Goal: Task Accomplishment & Management: Use online tool/utility

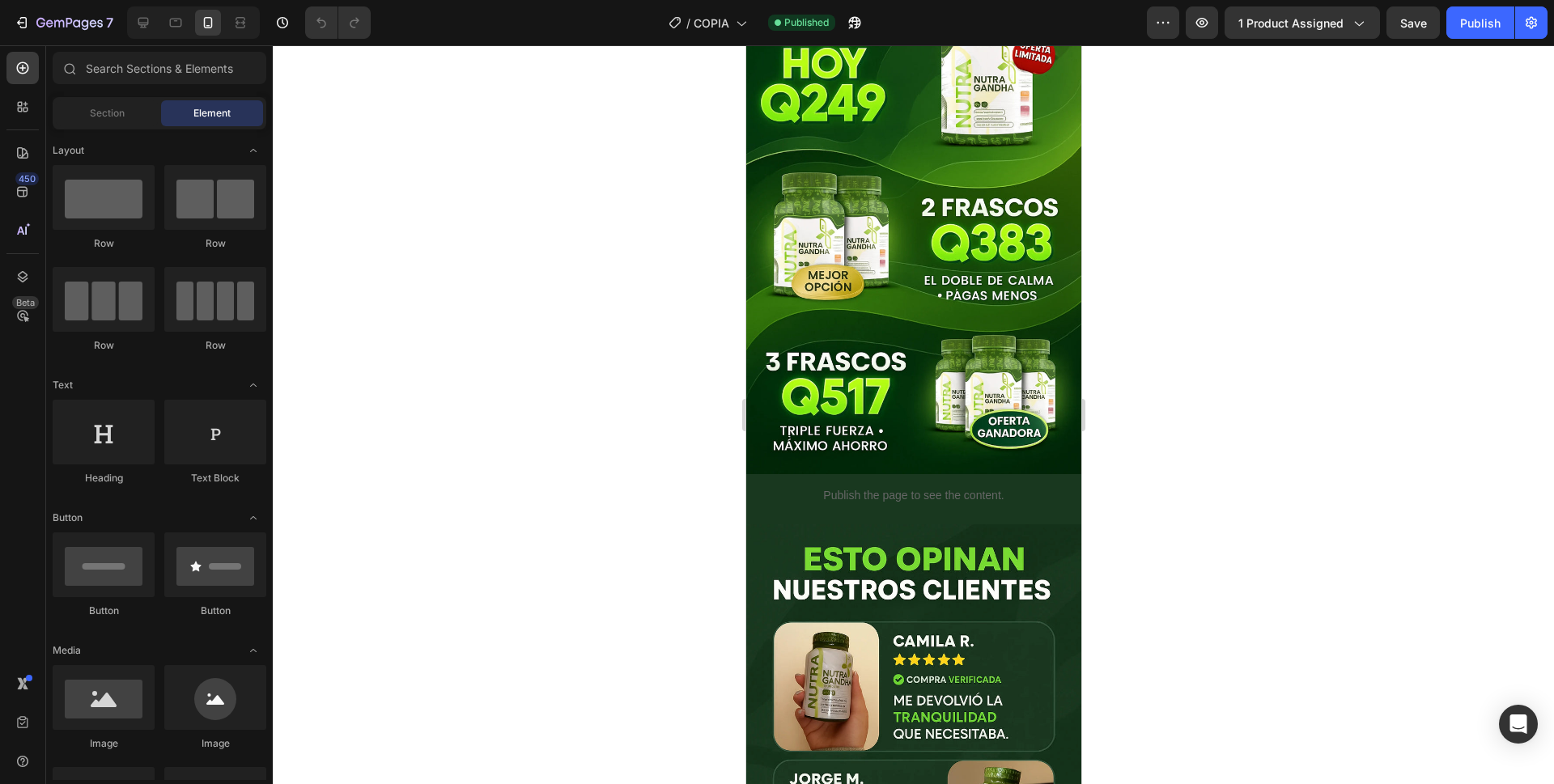
scroll to position [177, 0]
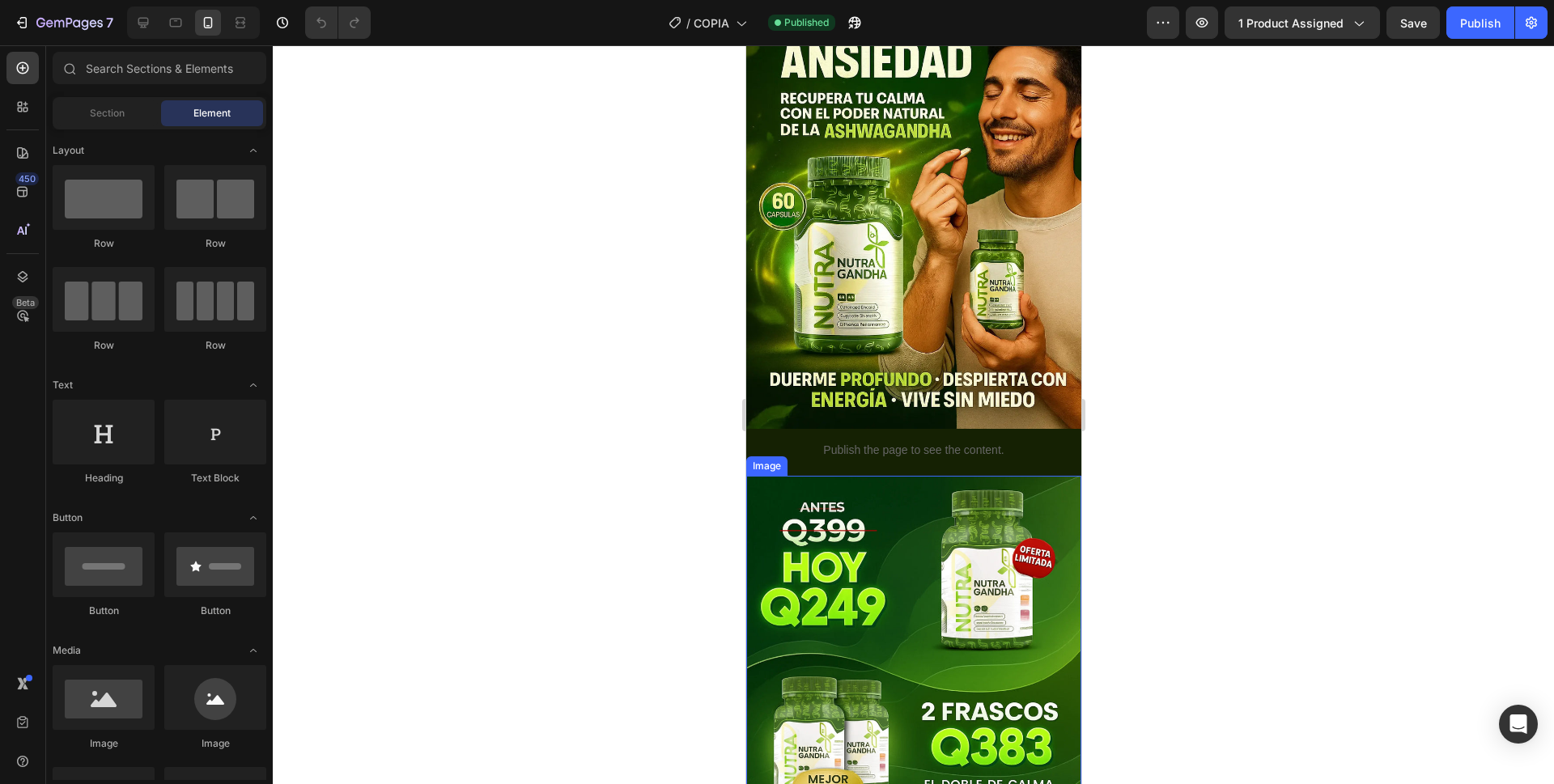
click at [948, 483] on img at bounding box center [913, 727] width 335 height 502
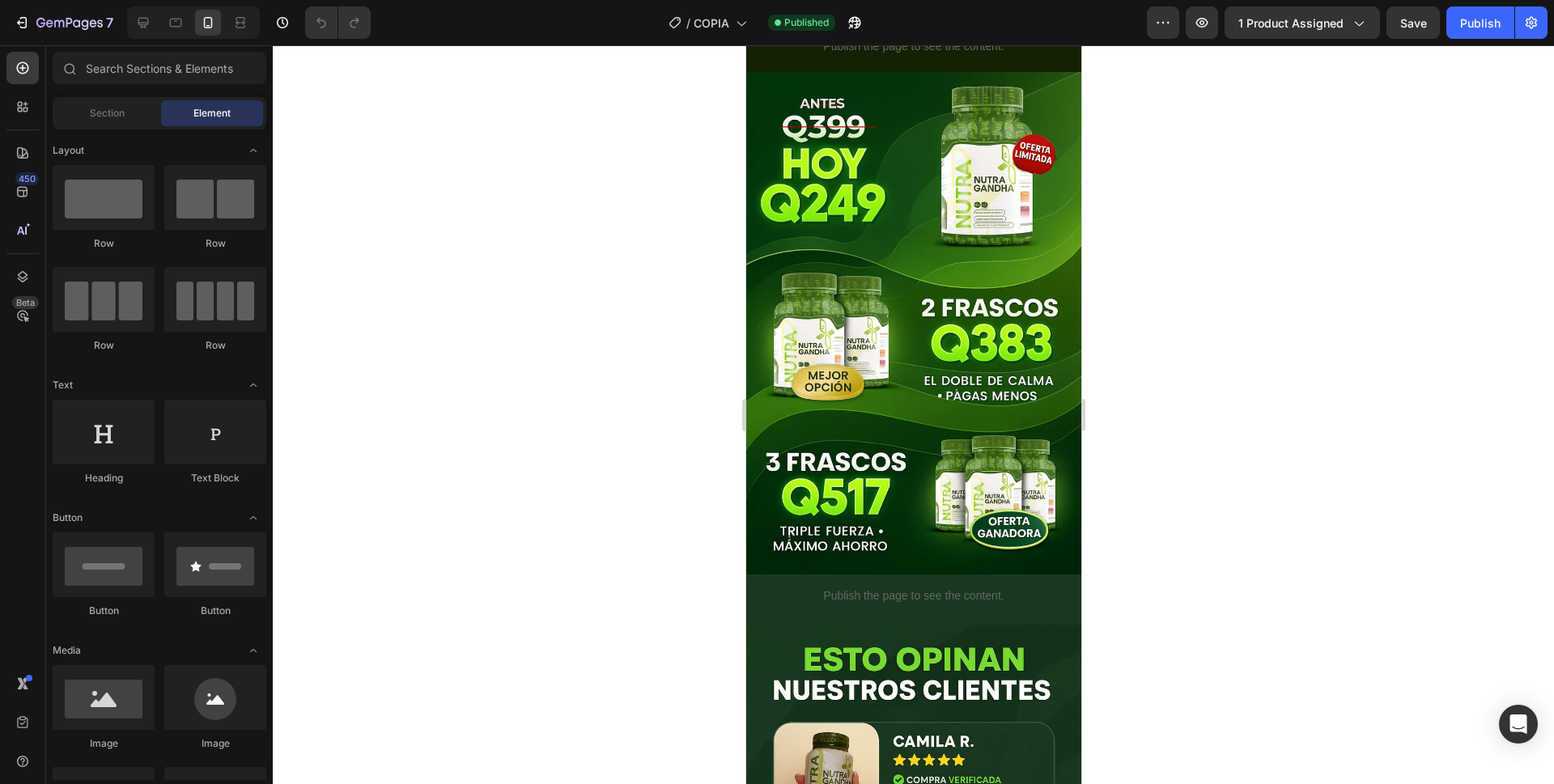
scroll to position [577, 0]
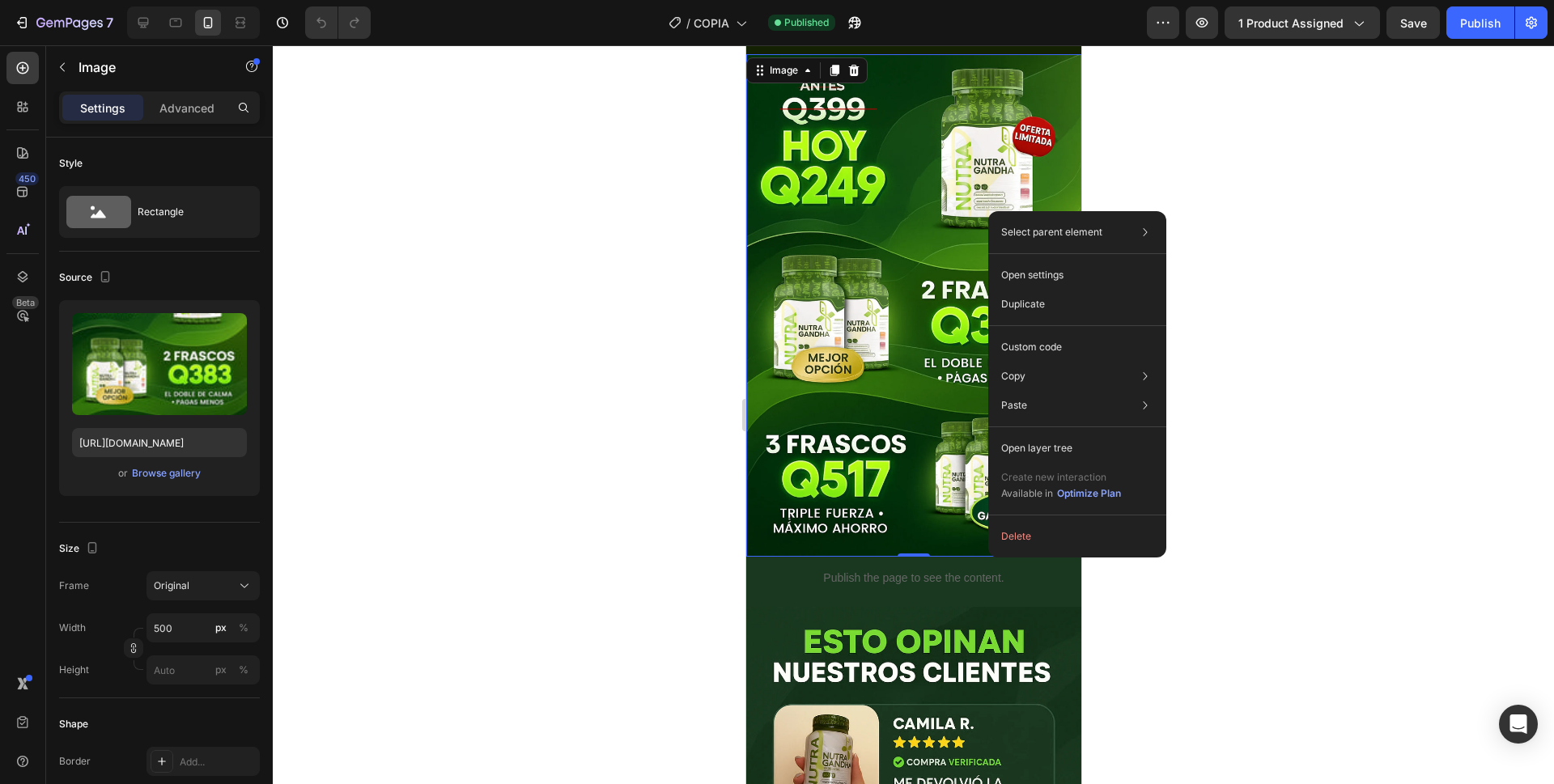
click at [1175, 144] on div at bounding box center [913, 415] width 1281 height 739
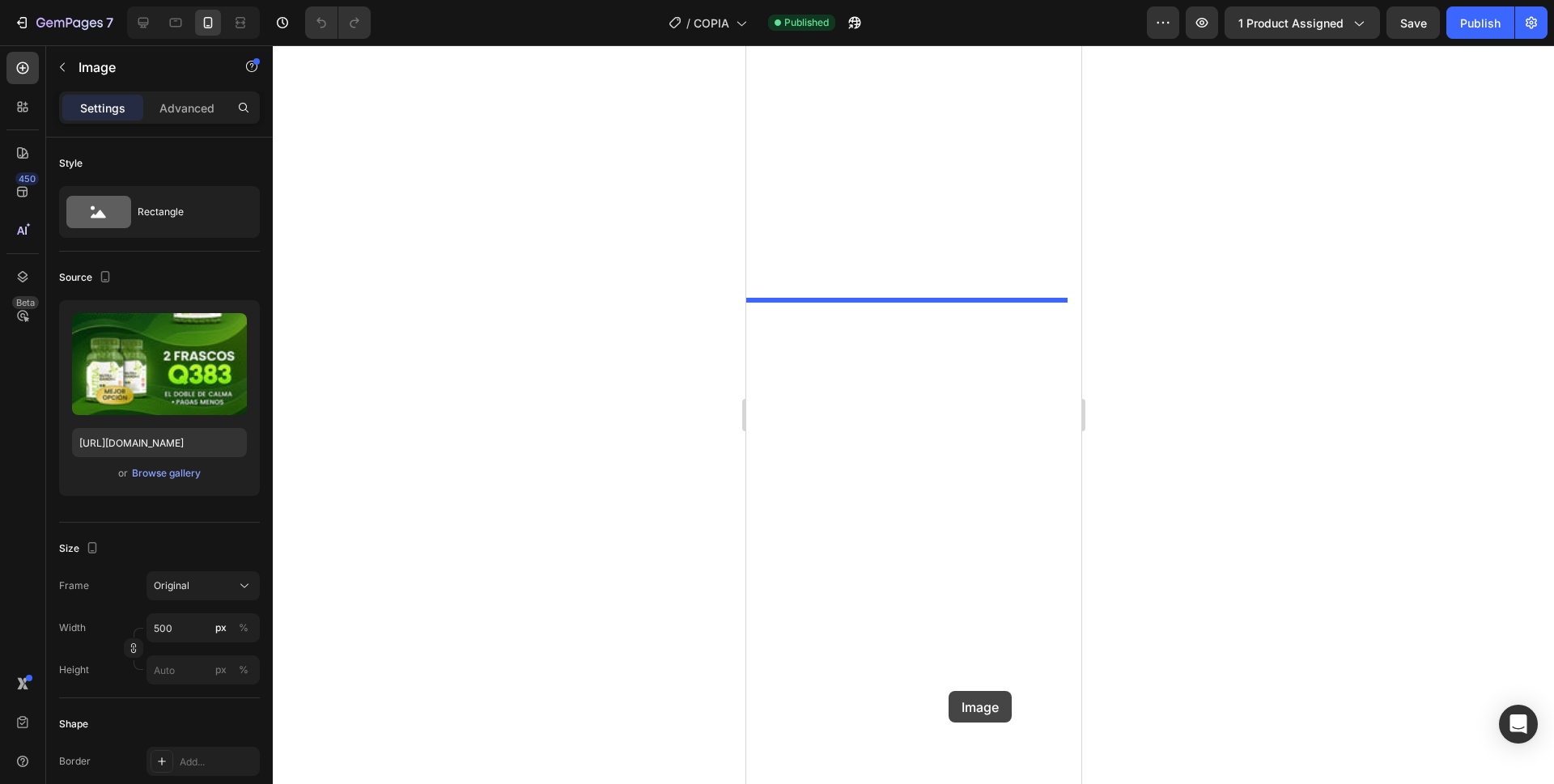
scroll to position [2277, 0]
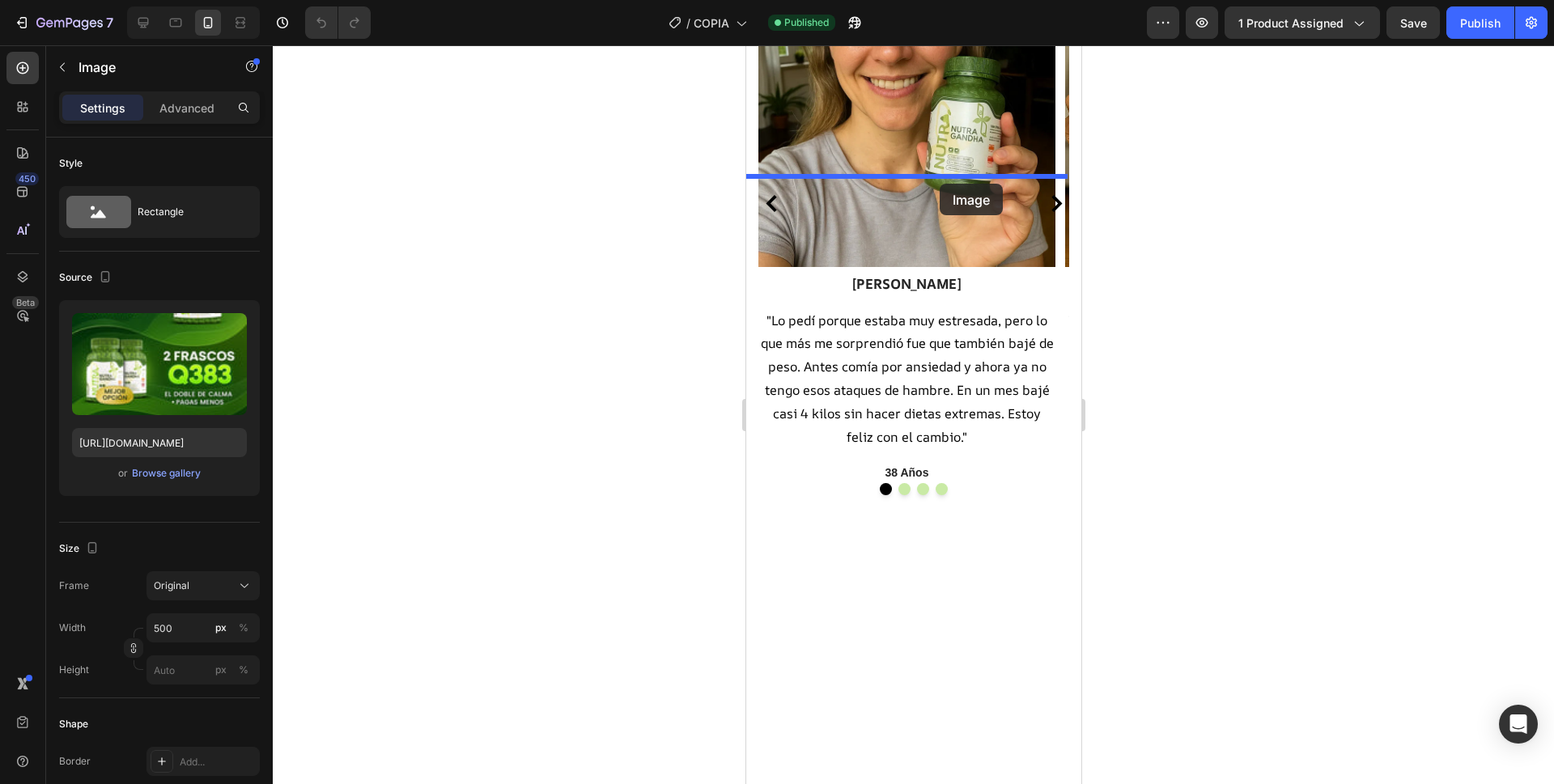
drag, startPoint x: 929, startPoint y: 169, endPoint x: 939, endPoint y: 183, distance: 17.2
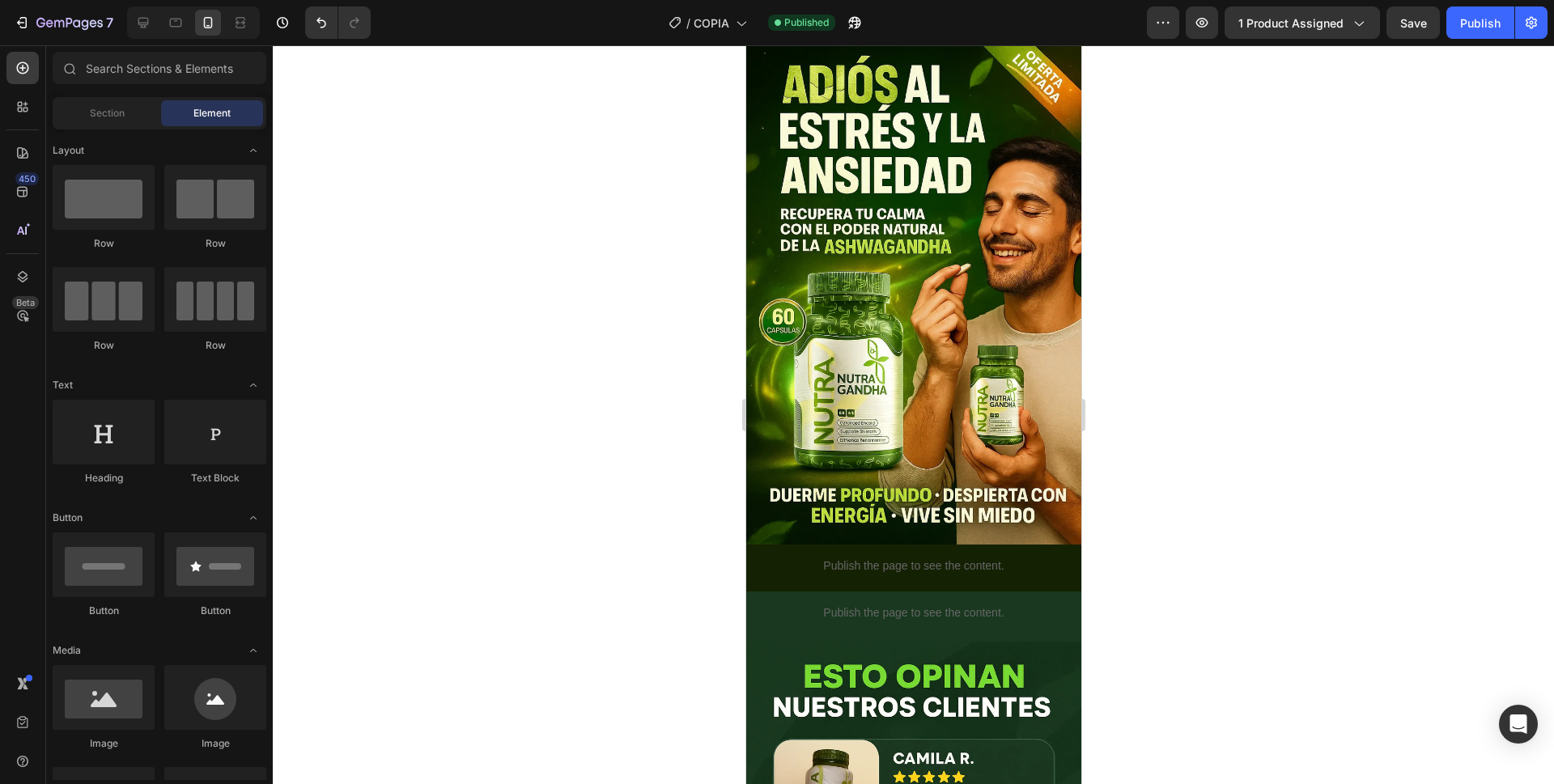
scroll to position [0, 0]
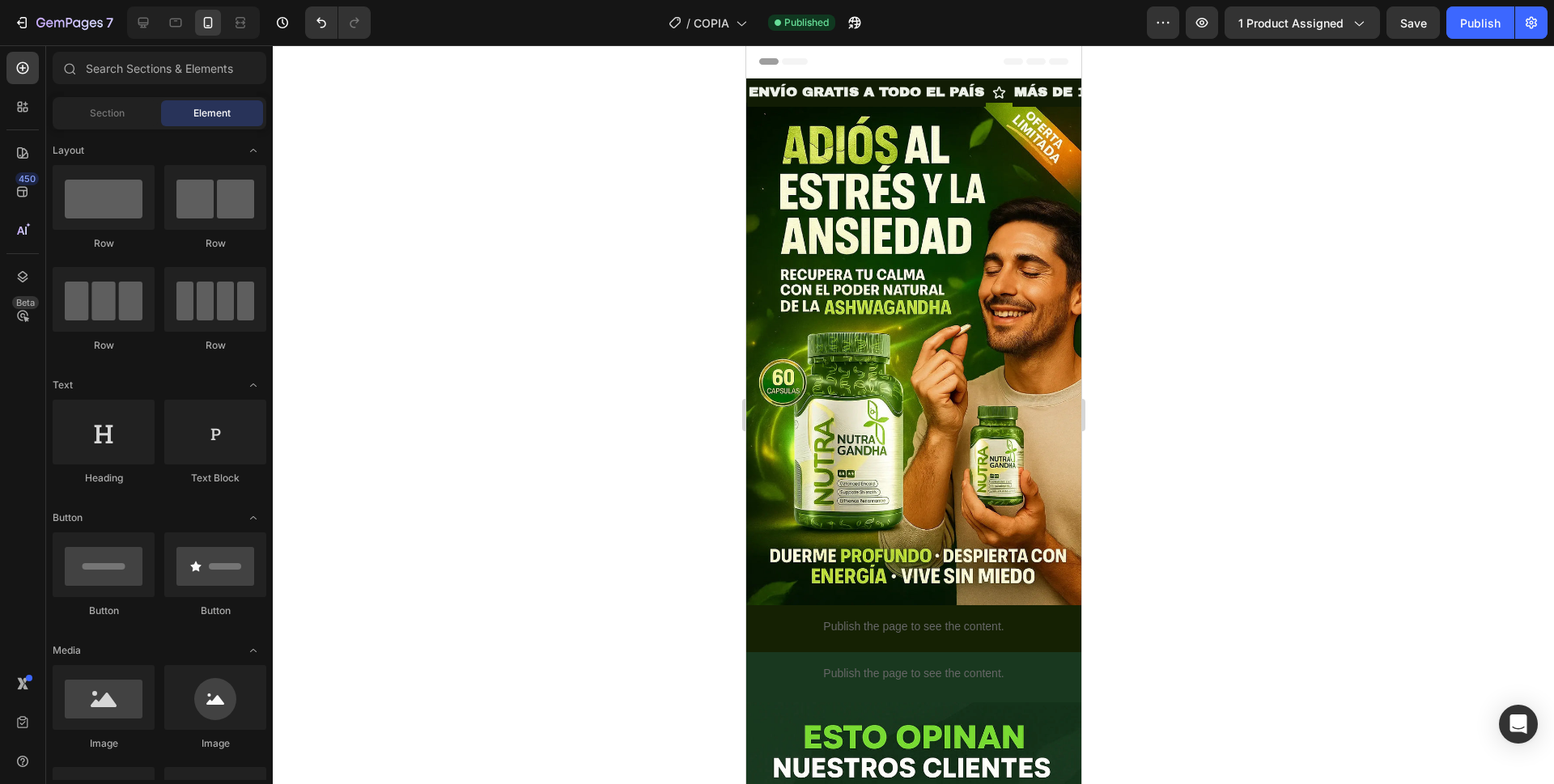
drag, startPoint x: 1075, startPoint y: 325, endPoint x: 1819, endPoint y: 82, distance: 782.7
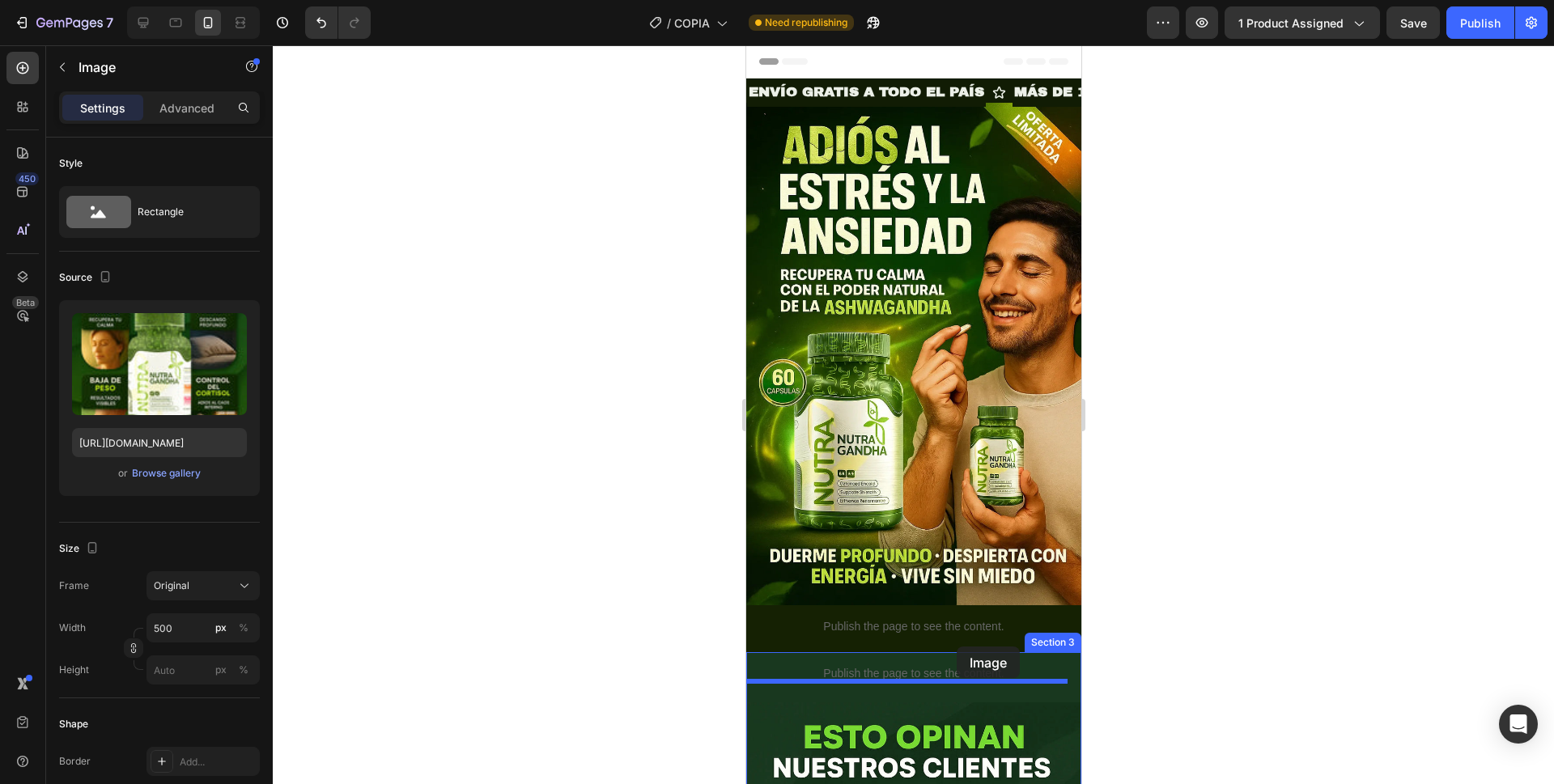
drag, startPoint x: 971, startPoint y: 344, endPoint x: 956, endPoint y: 647, distance: 303.4
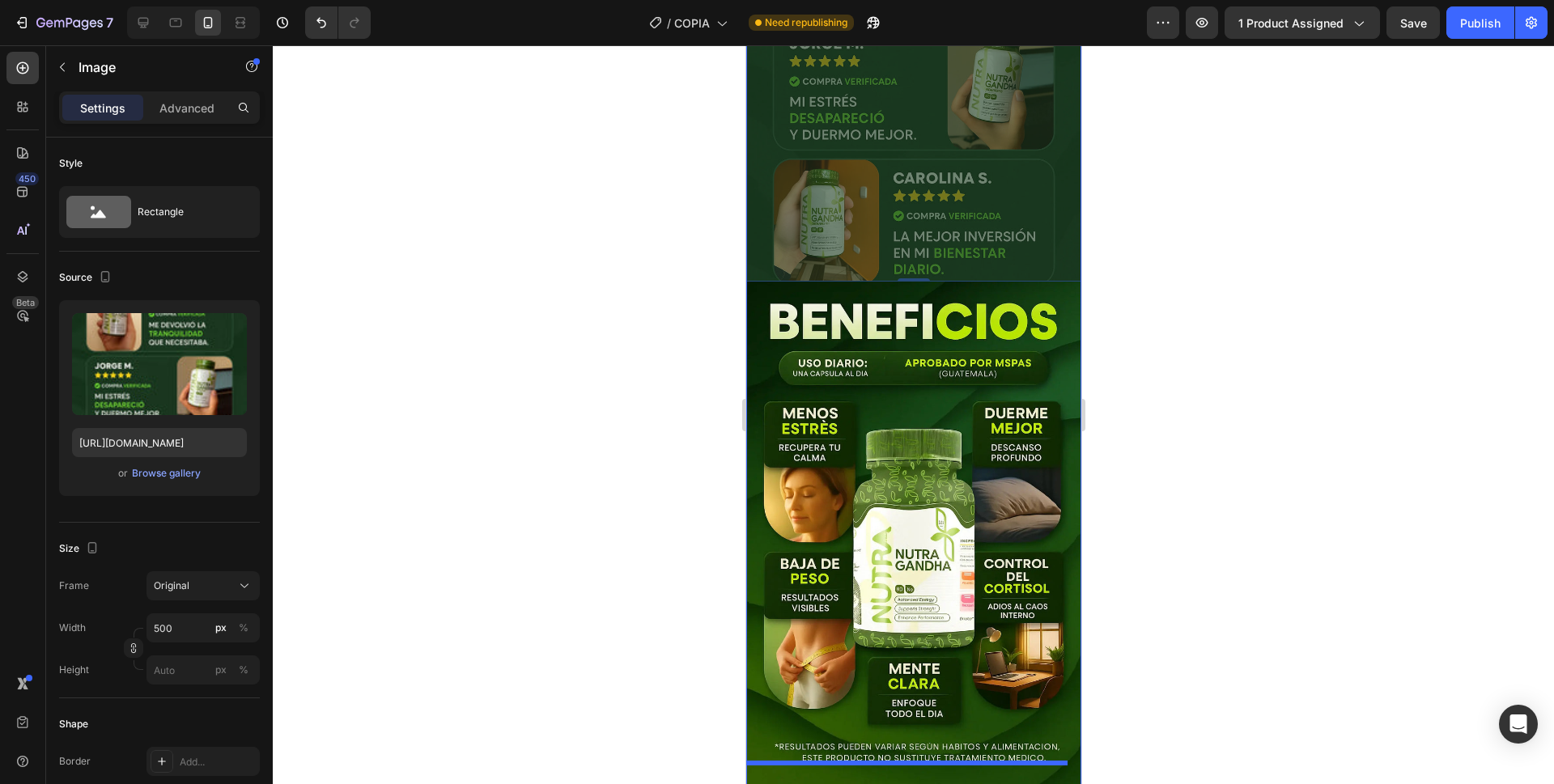
scroll to position [1082, 0]
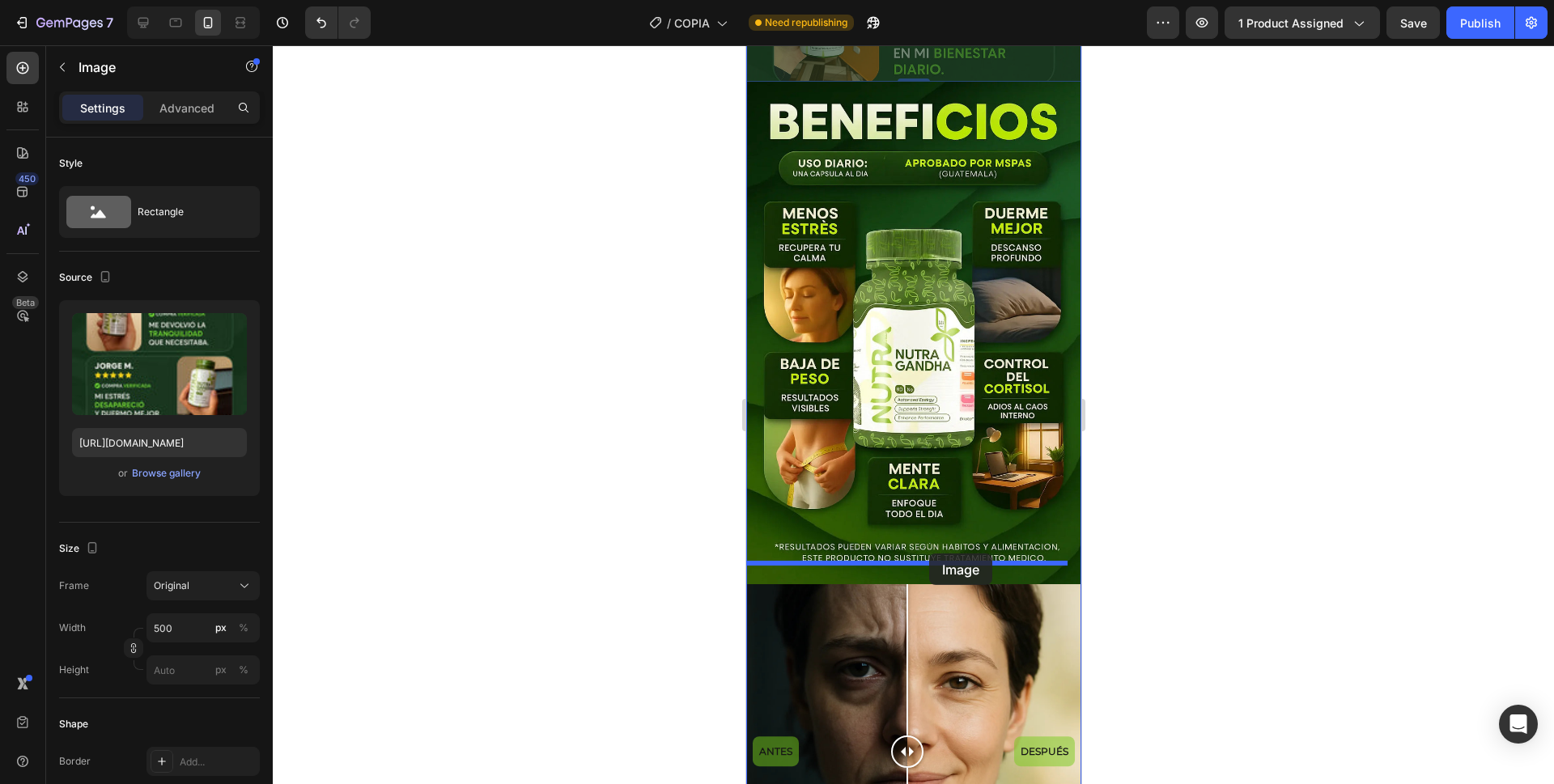
drag, startPoint x: 893, startPoint y: 213, endPoint x: 929, endPoint y: 555, distance: 343.9
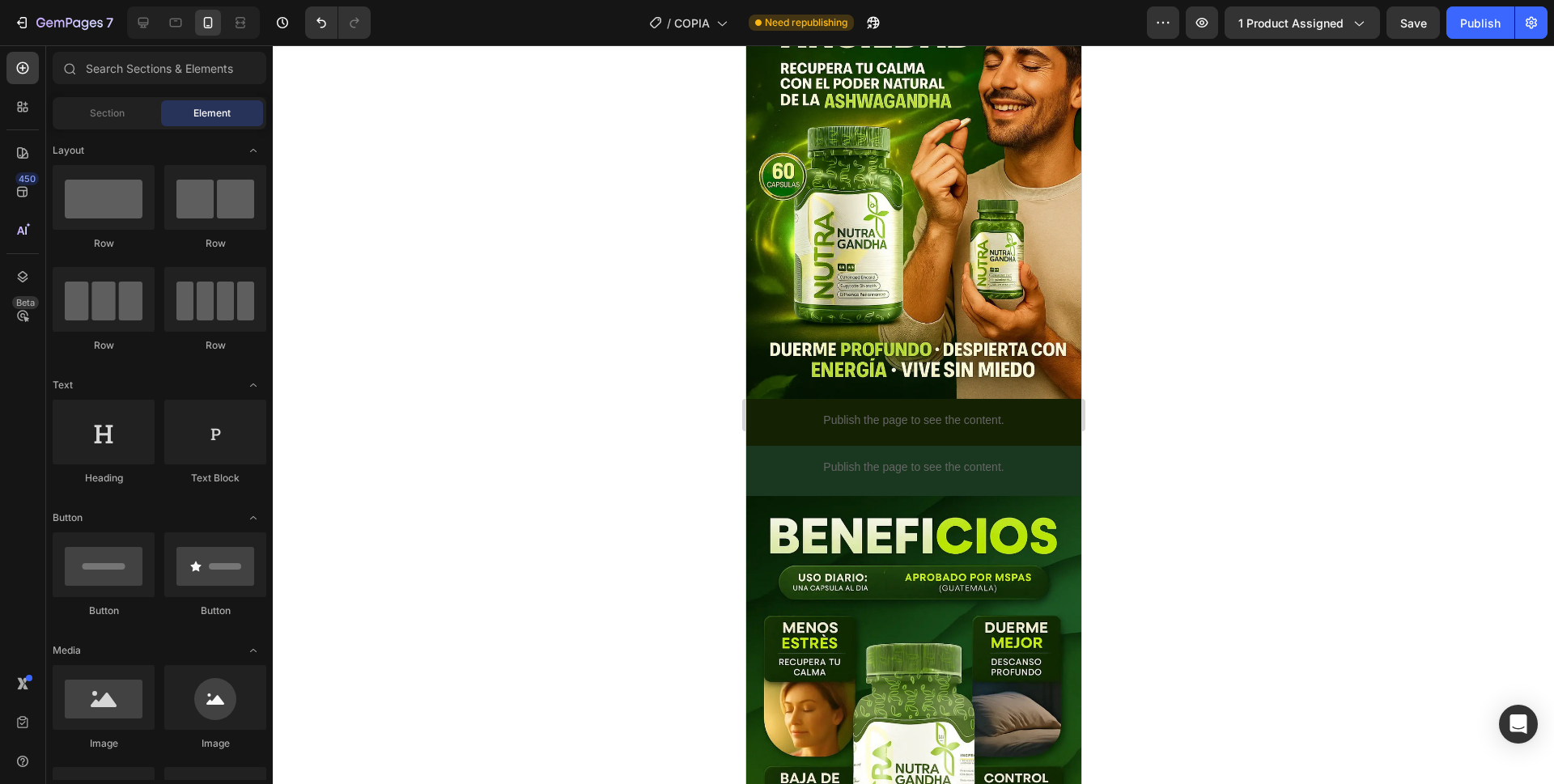
scroll to position [182, 0]
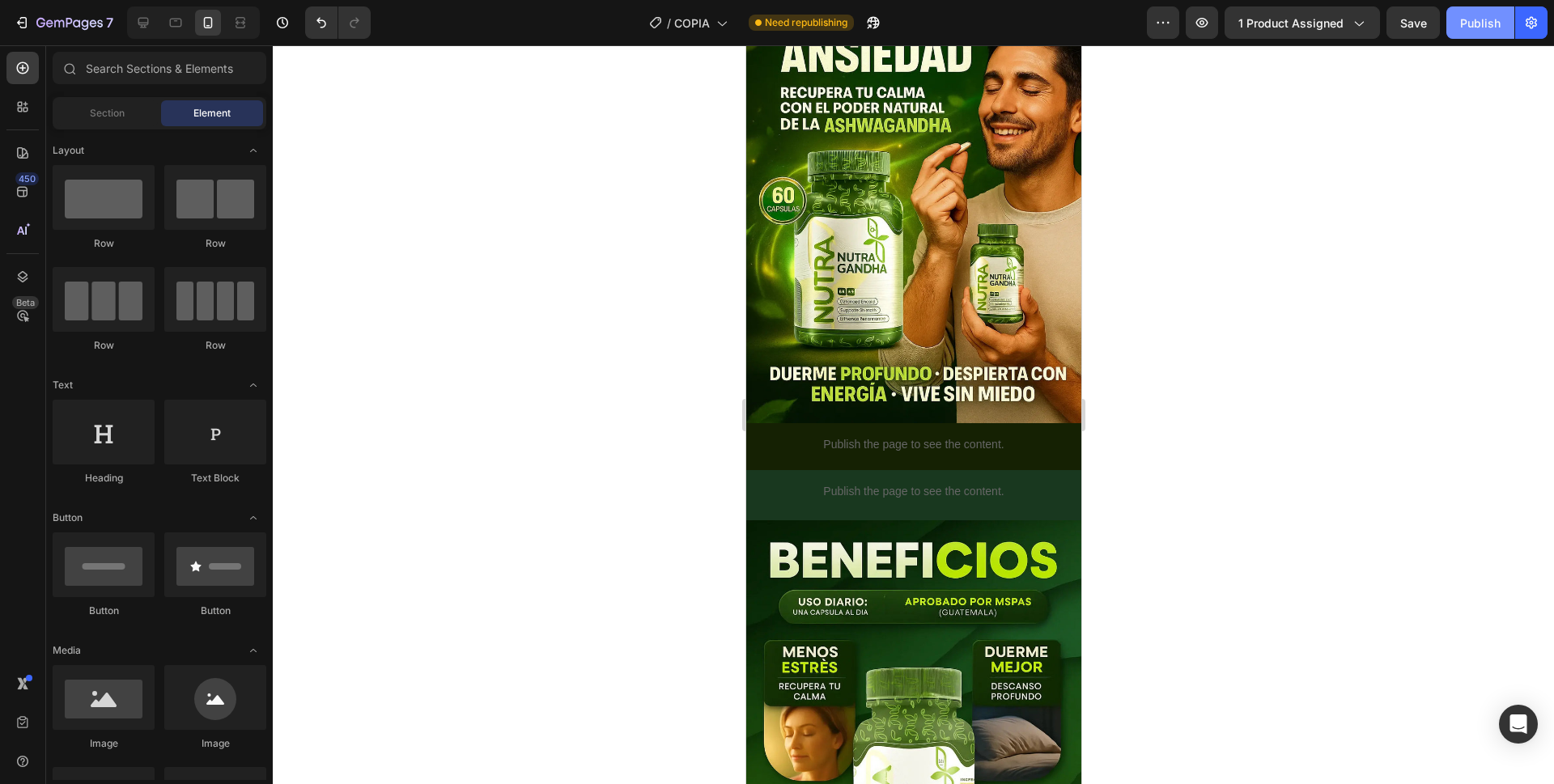
click at [1464, 28] on div "Publish" at bounding box center [1480, 23] width 40 height 17
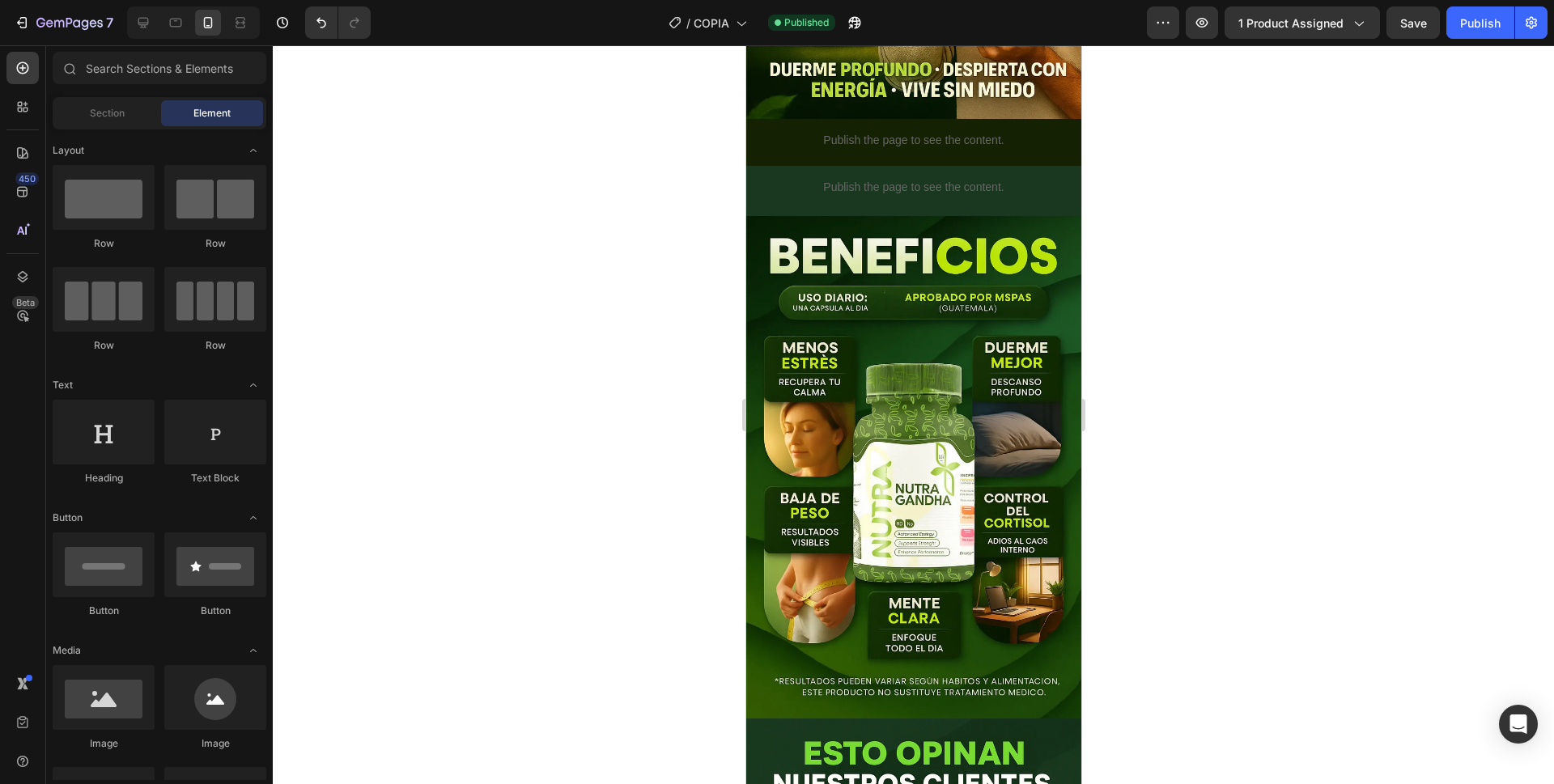
scroll to position [492, 0]
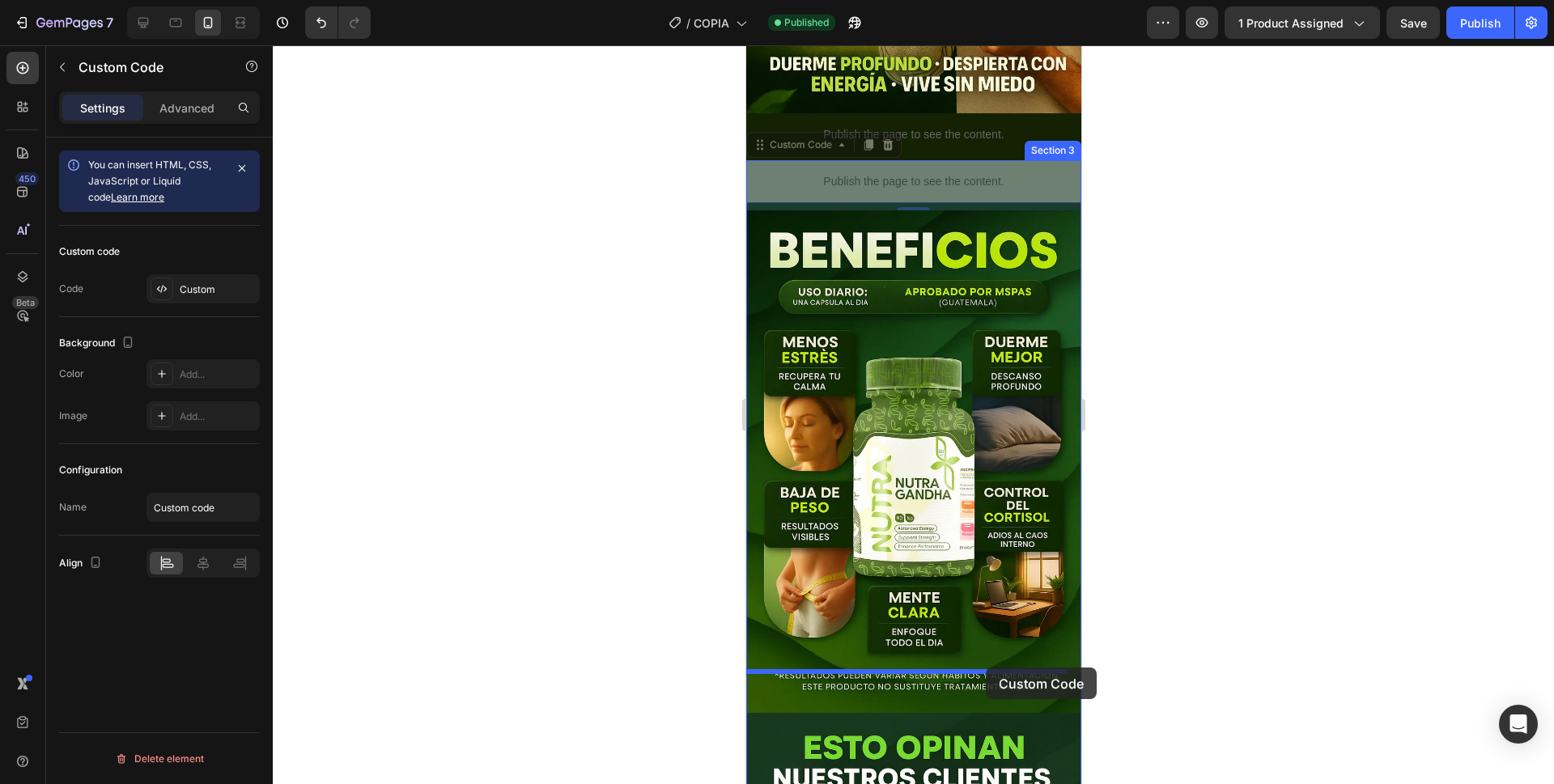
drag, startPoint x: 1043, startPoint y: 173, endPoint x: 985, endPoint y: 668, distance: 498.4
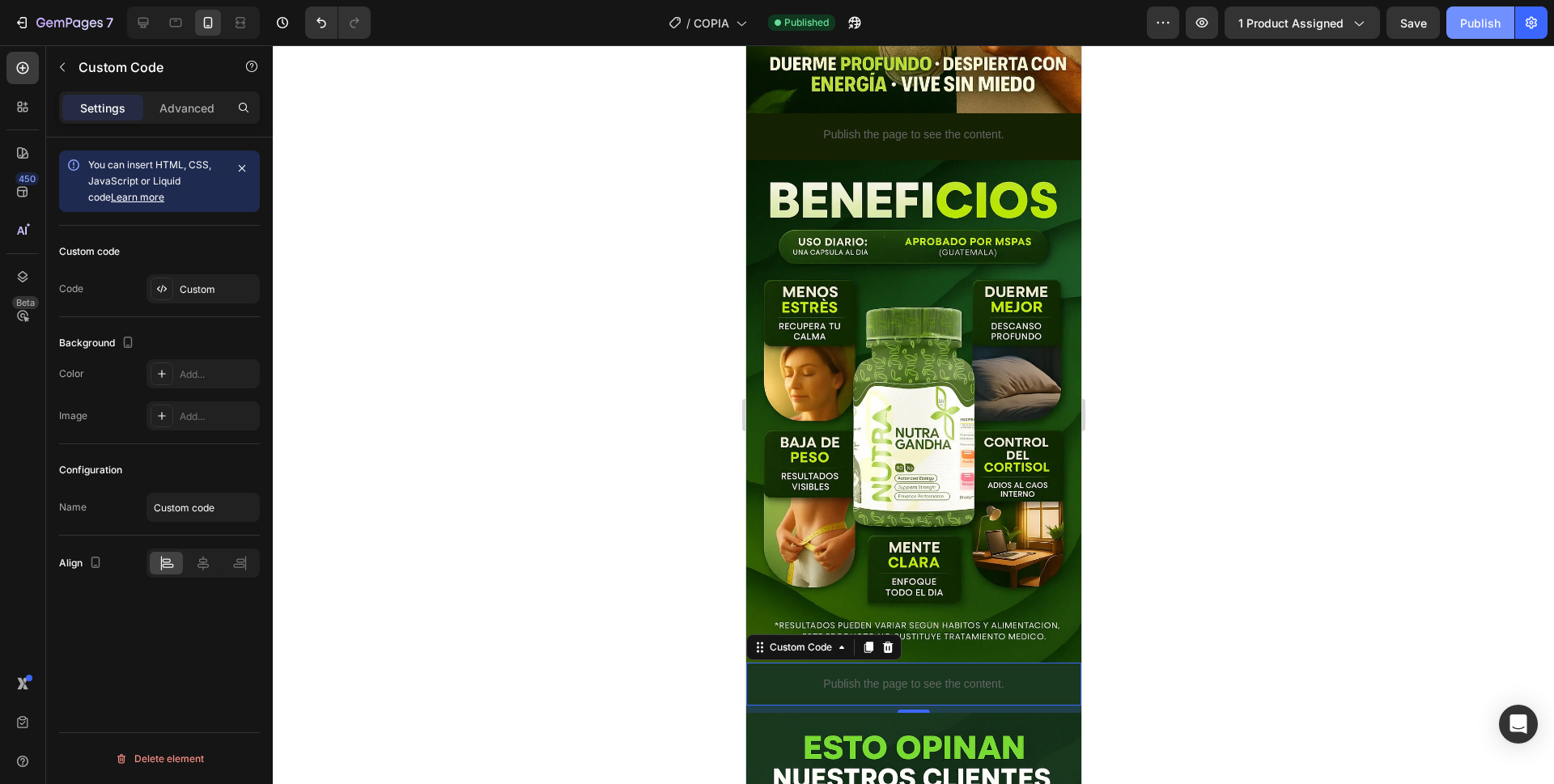
click at [1486, 21] on div "Publish" at bounding box center [1480, 23] width 40 height 17
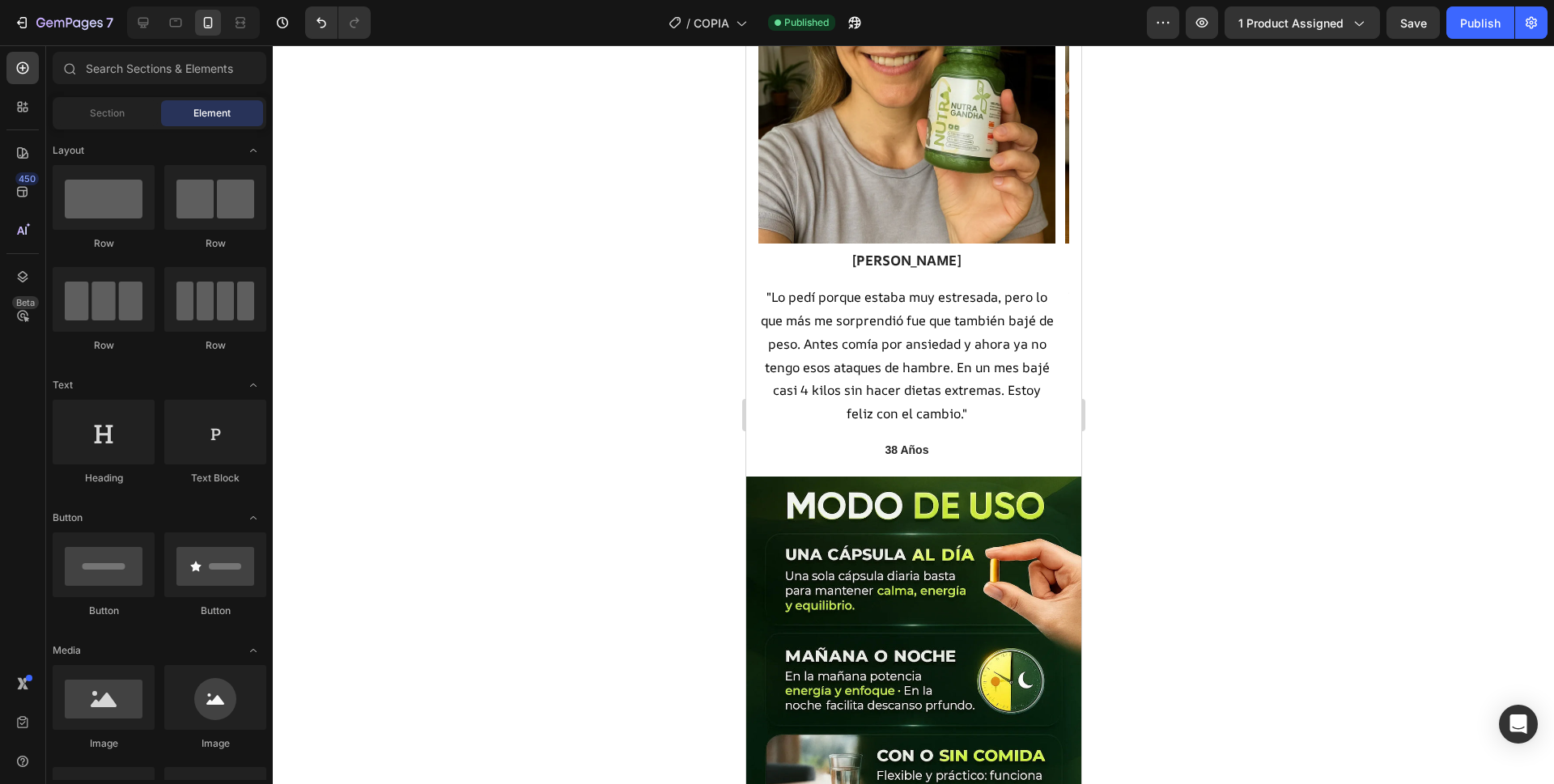
scroll to position [1799, 0]
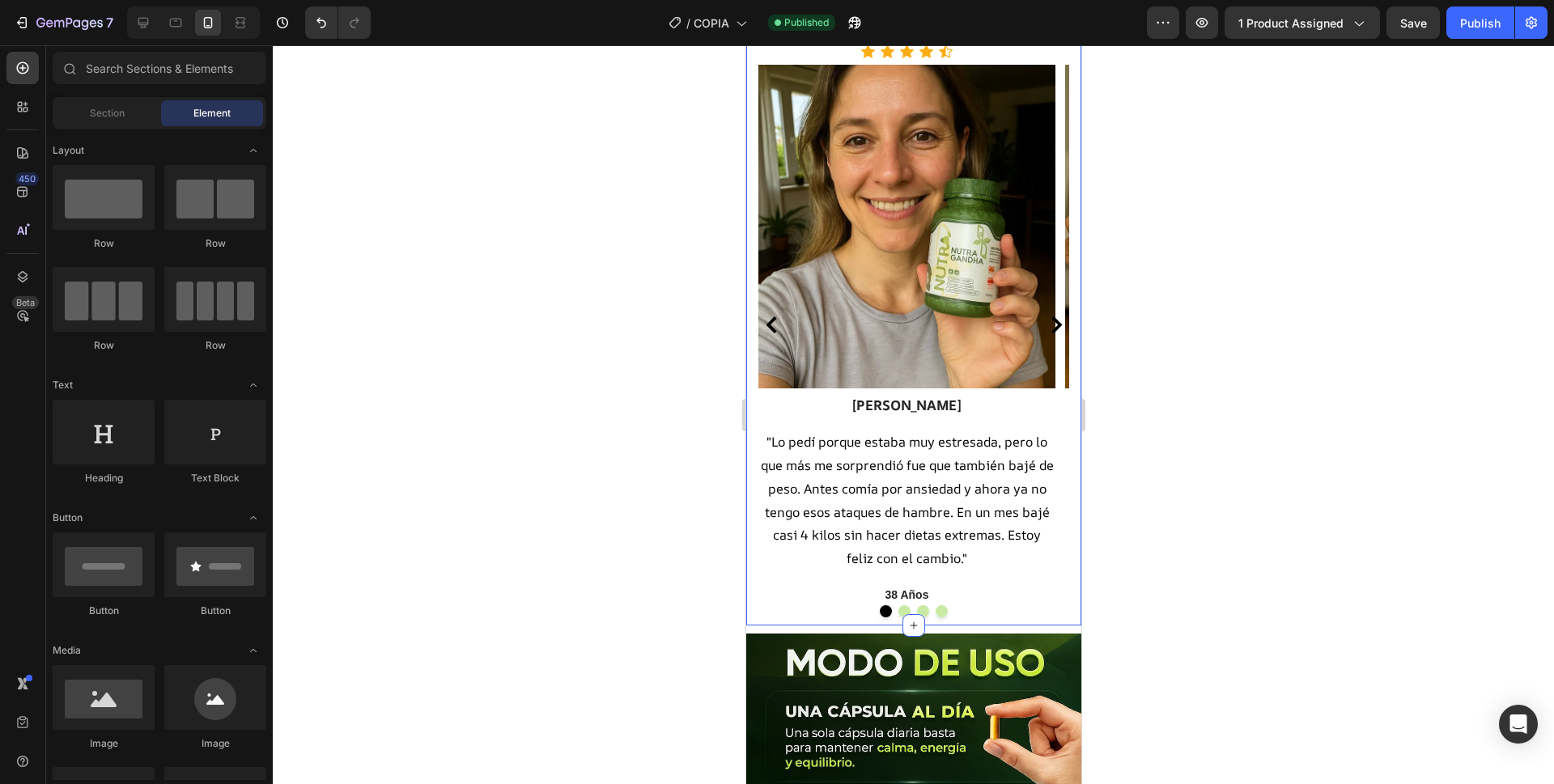
click at [1072, 406] on html "Header TESTIMONIOS REALES, CLIENTES SATISFECHOS Heading Row Icon Icon Icon Icon…" at bounding box center [913, 201] width 335 height 3909
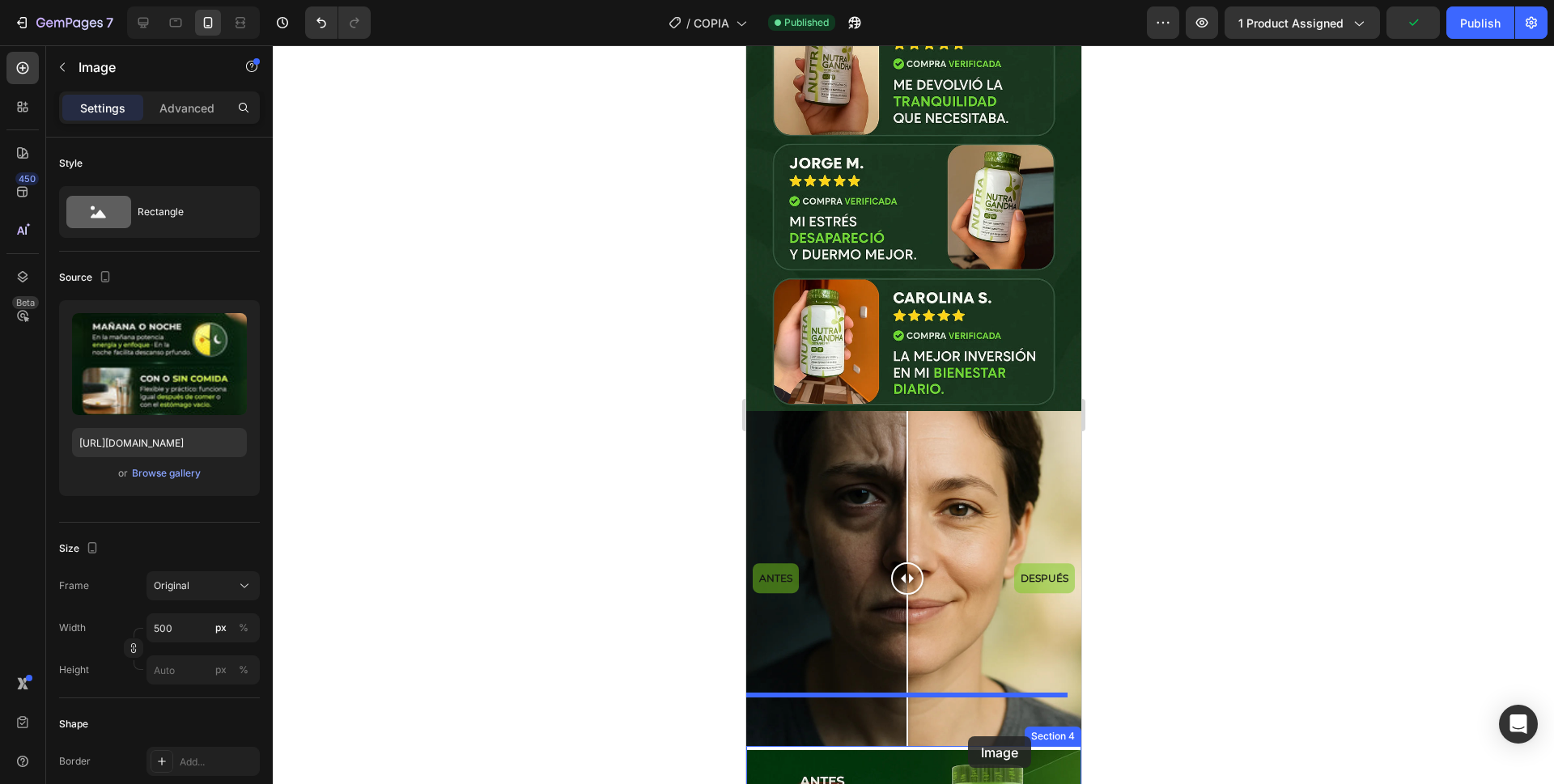
scroll to position [844, 0]
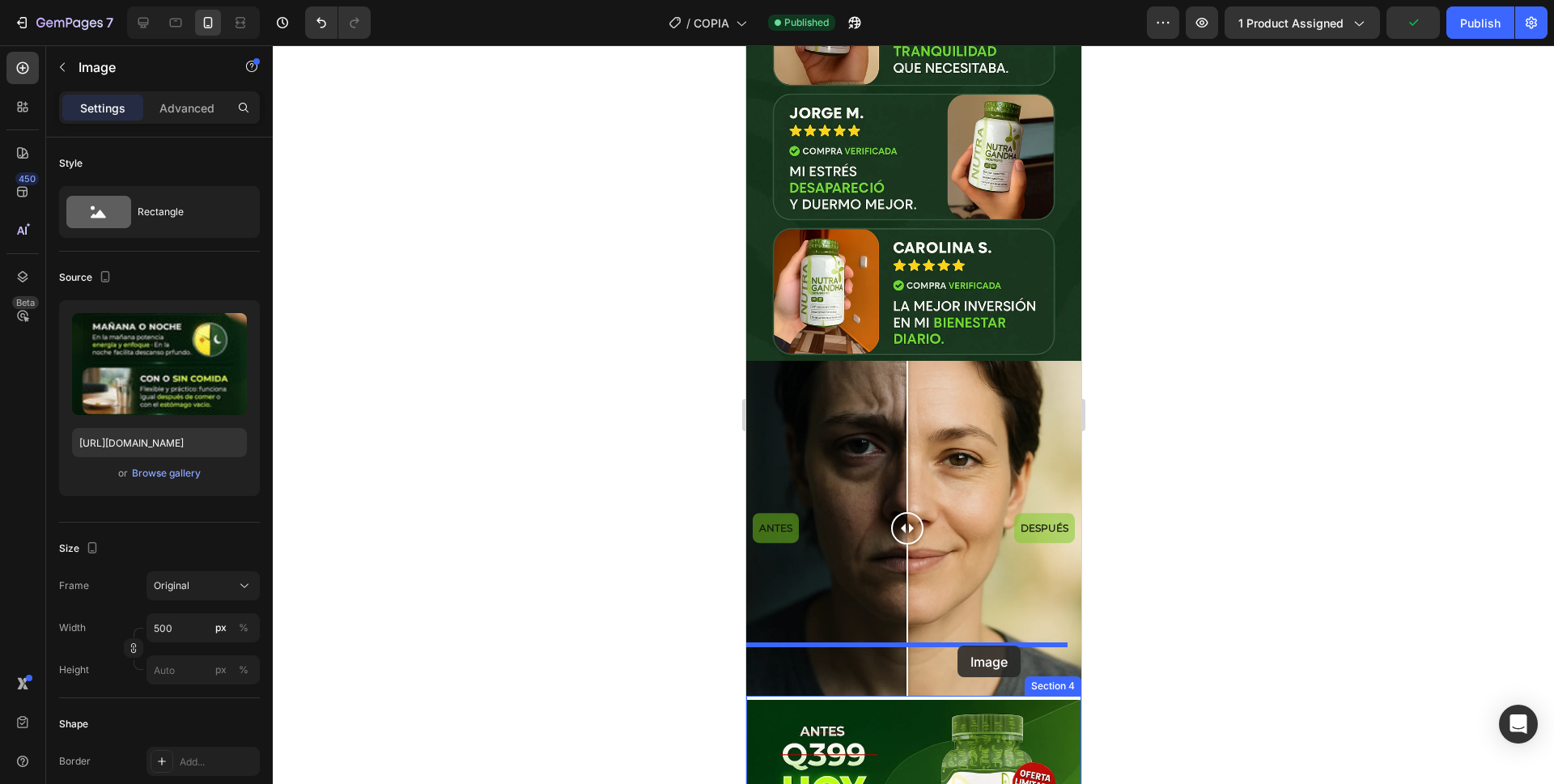
drag, startPoint x: 955, startPoint y: 20, endPoint x: 957, endPoint y: 646, distance: 626.0
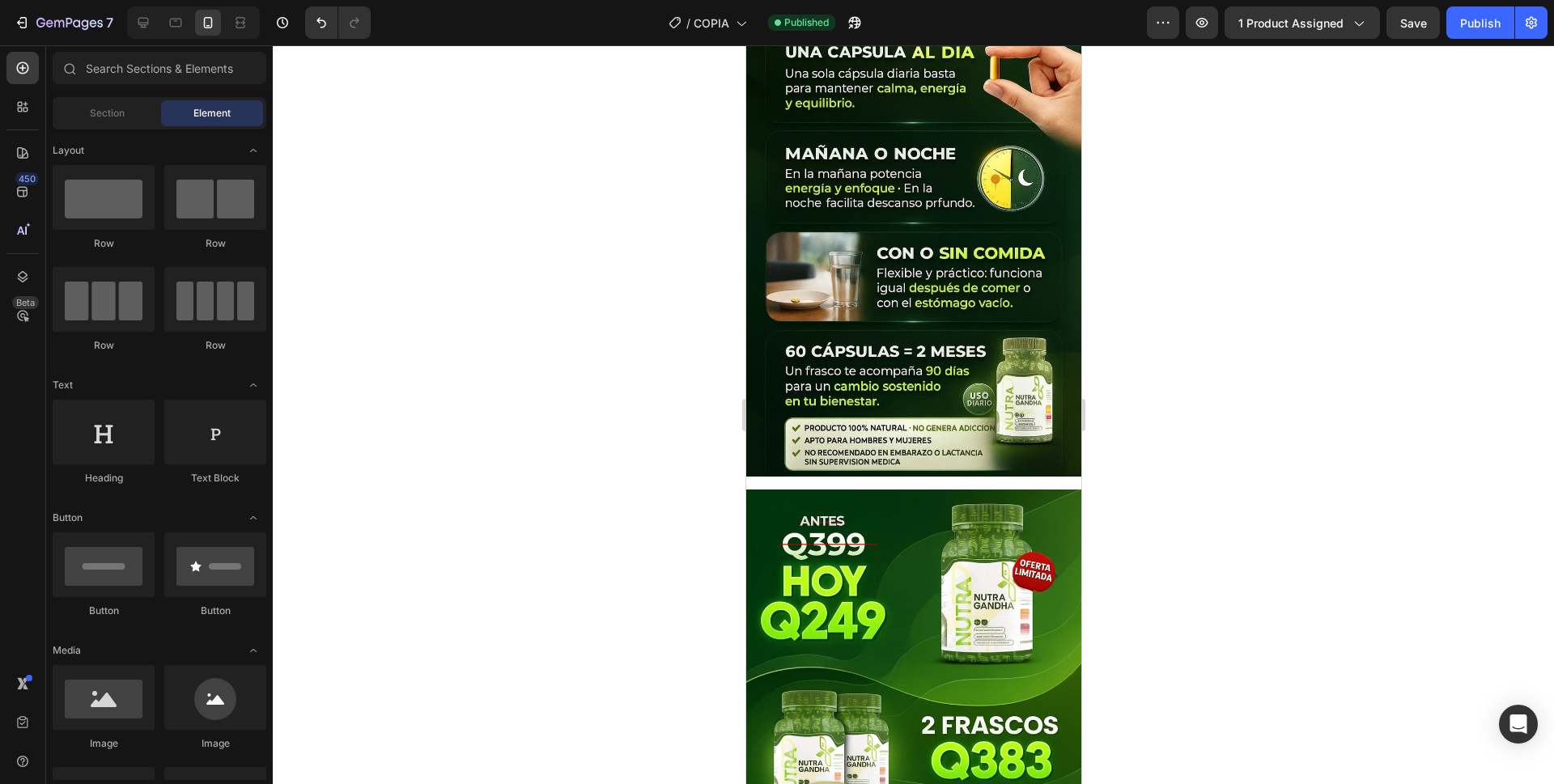
scroll to position [1527, 0]
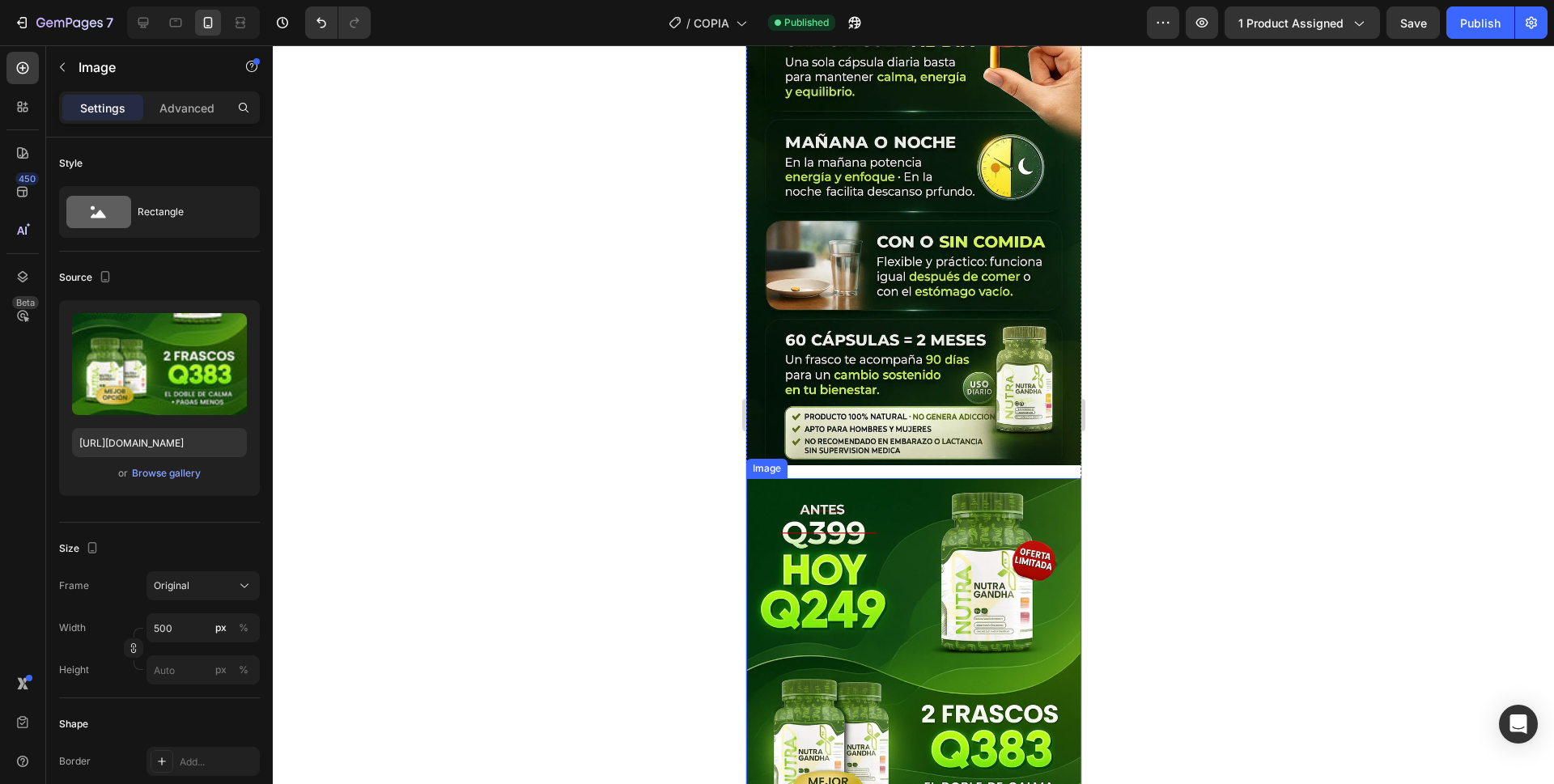
click at [950, 575] on img at bounding box center [913, 729] width 335 height 502
click at [203, 108] on p "Advanced" at bounding box center [187, 108] width 55 height 17
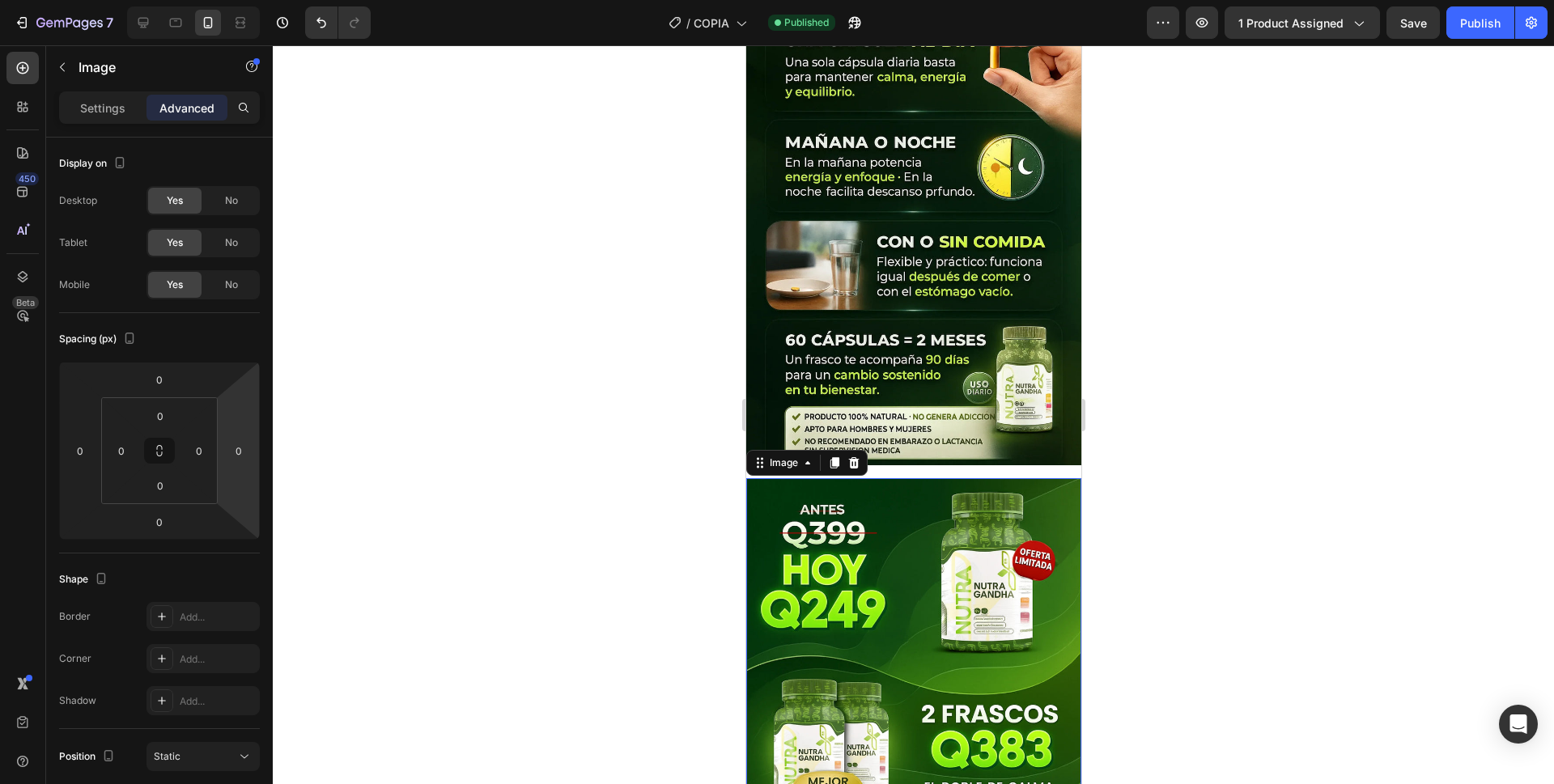
click at [841, 555] on img at bounding box center [913, 729] width 335 height 502
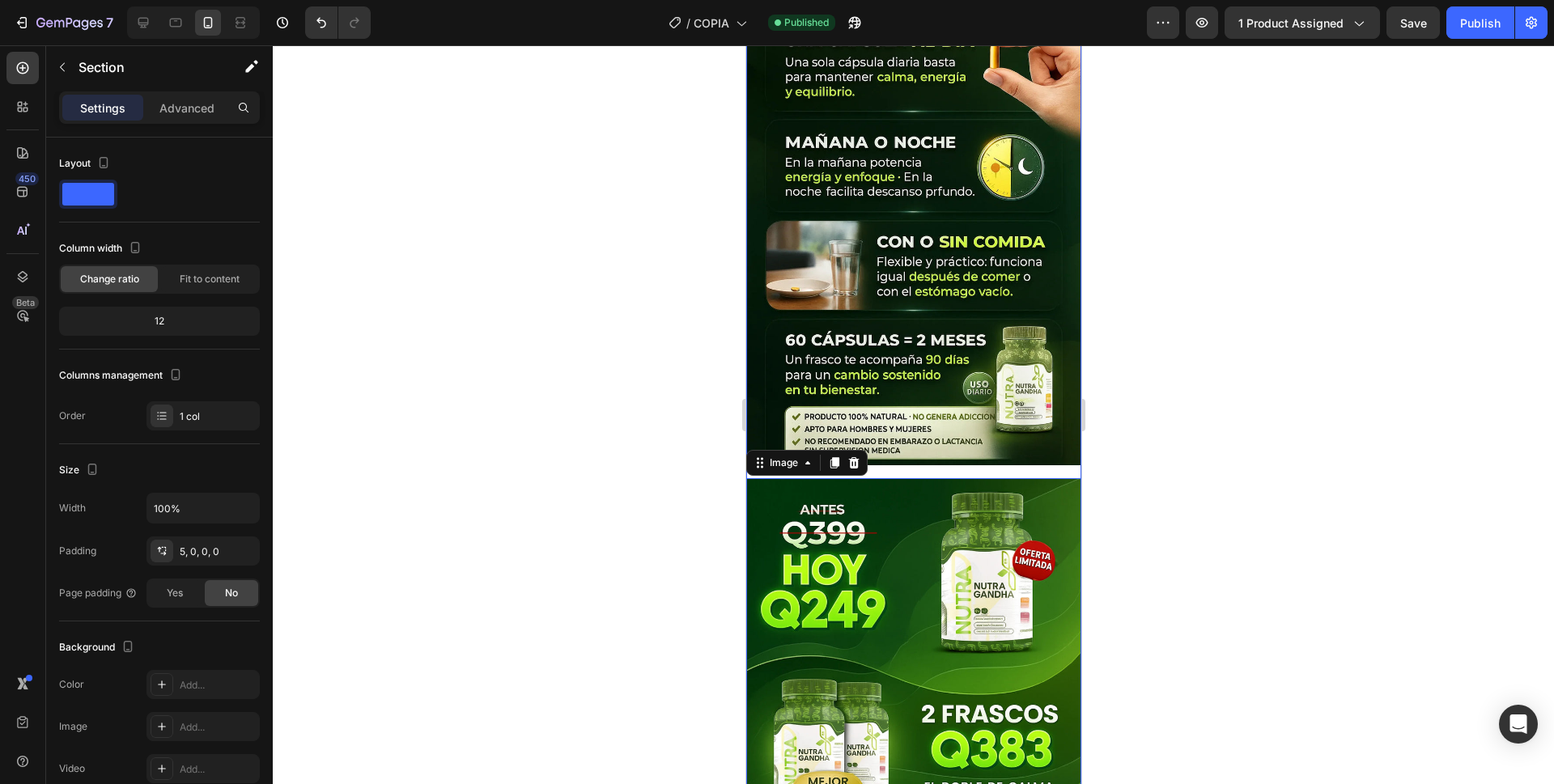
click at [941, 452] on div "Image Image 0 Publish the page to see the content. Custom Code" at bounding box center [913, 493] width 335 height 1062
click at [188, 107] on p "Advanced" at bounding box center [187, 108] width 55 height 17
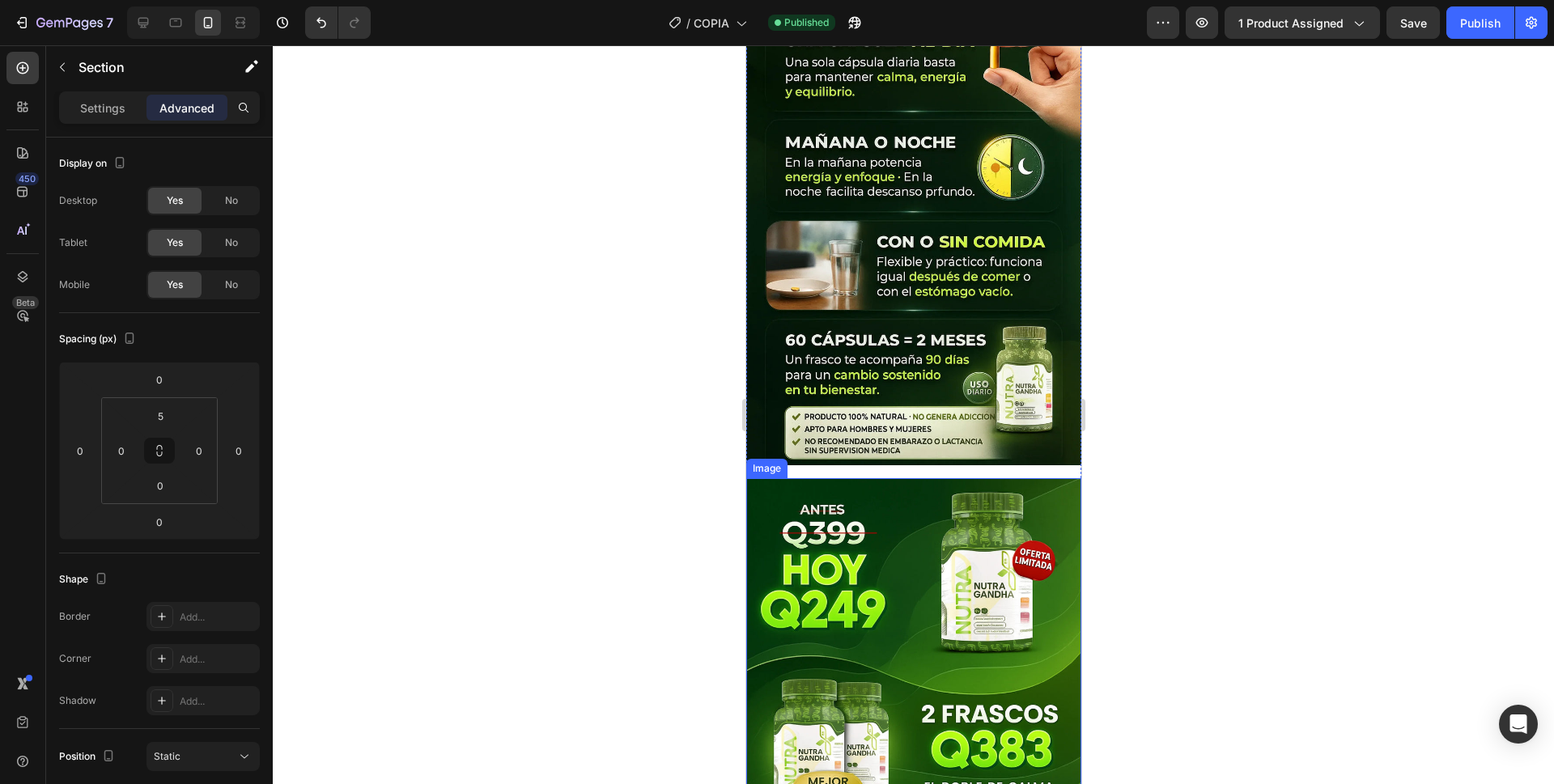
click at [871, 561] on img at bounding box center [913, 729] width 335 height 502
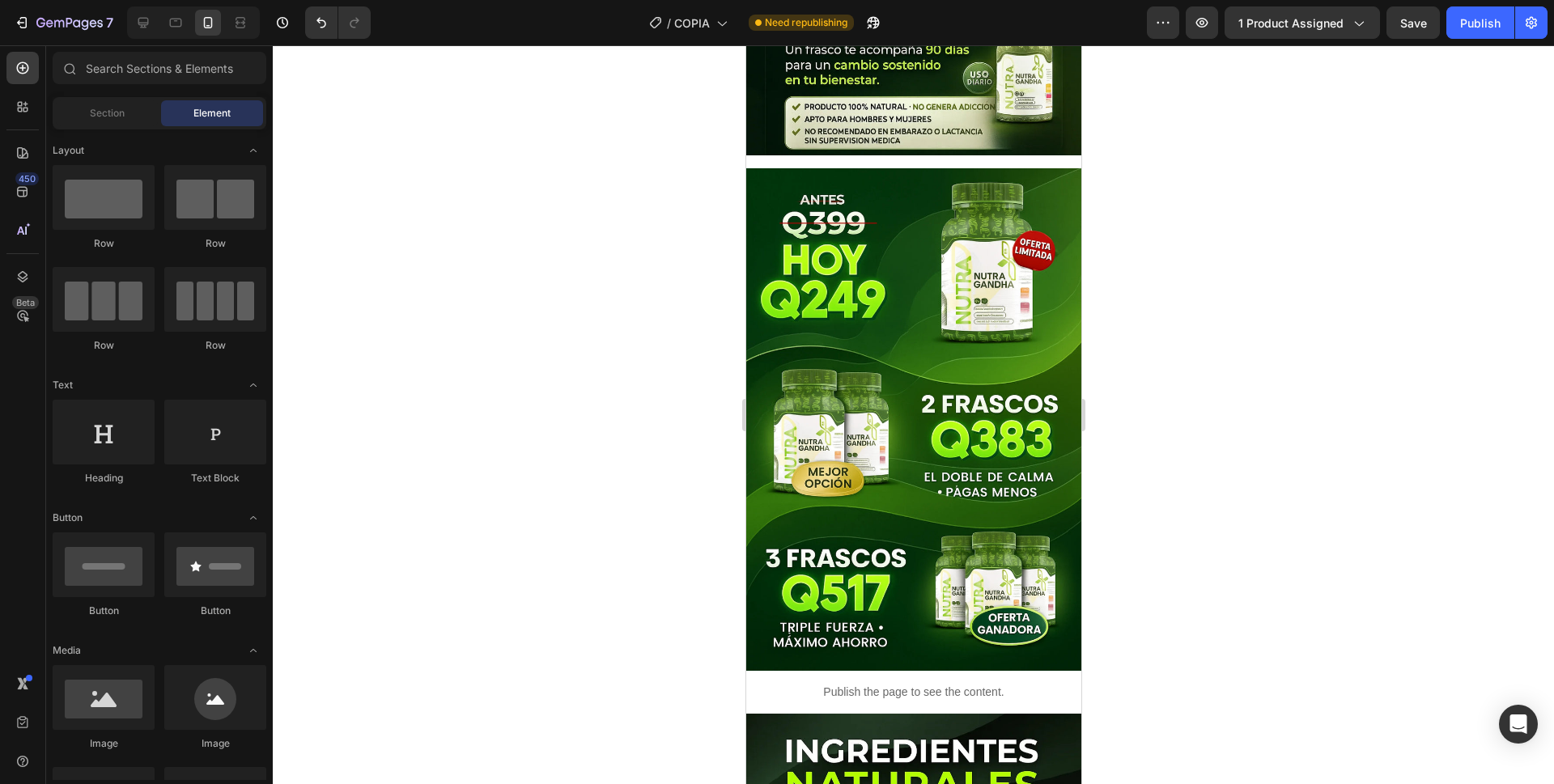
scroll to position [1800, 0]
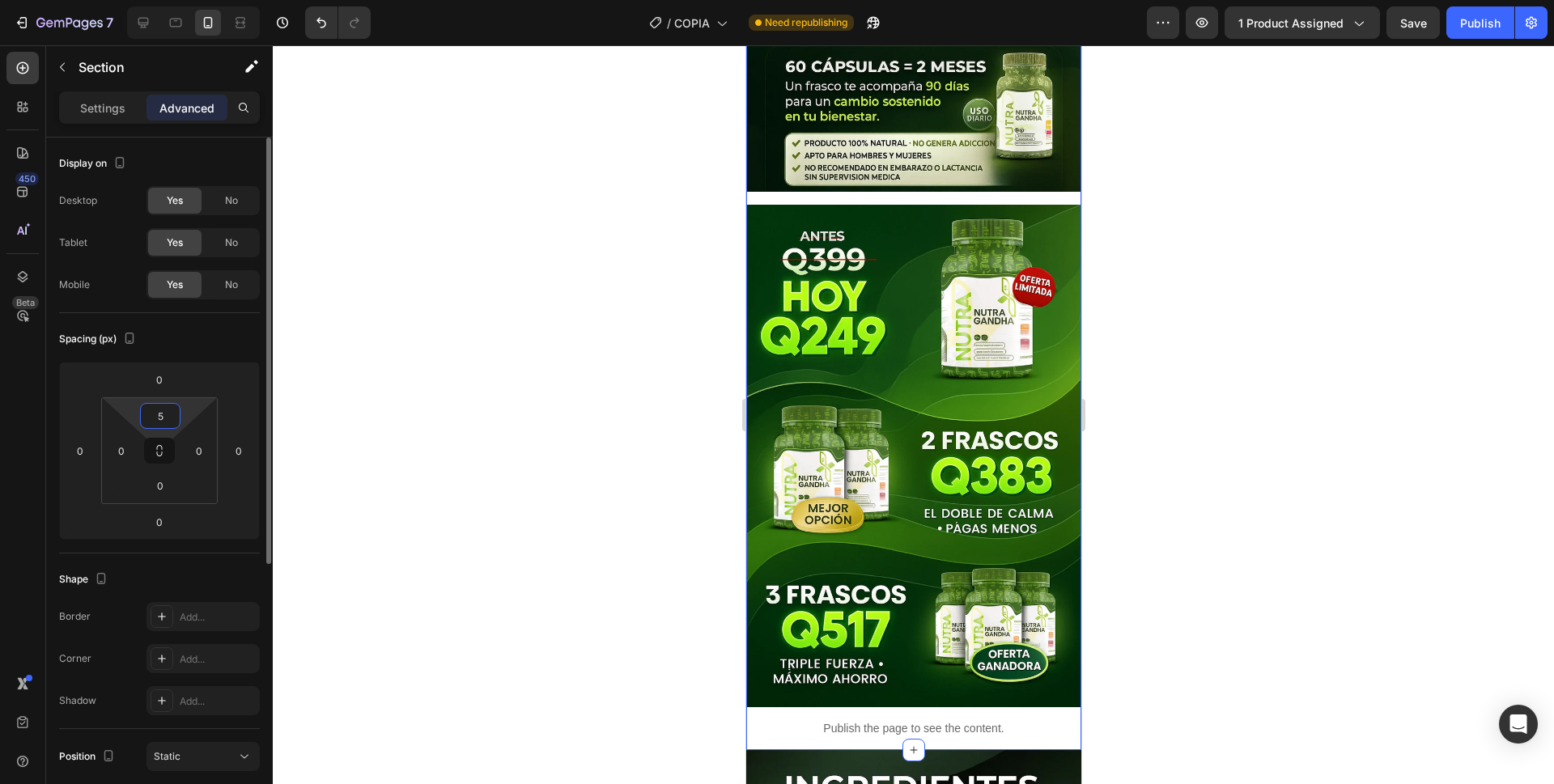
click at [161, 411] on input "5" at bounding box center [159, 416] width 32 height 24
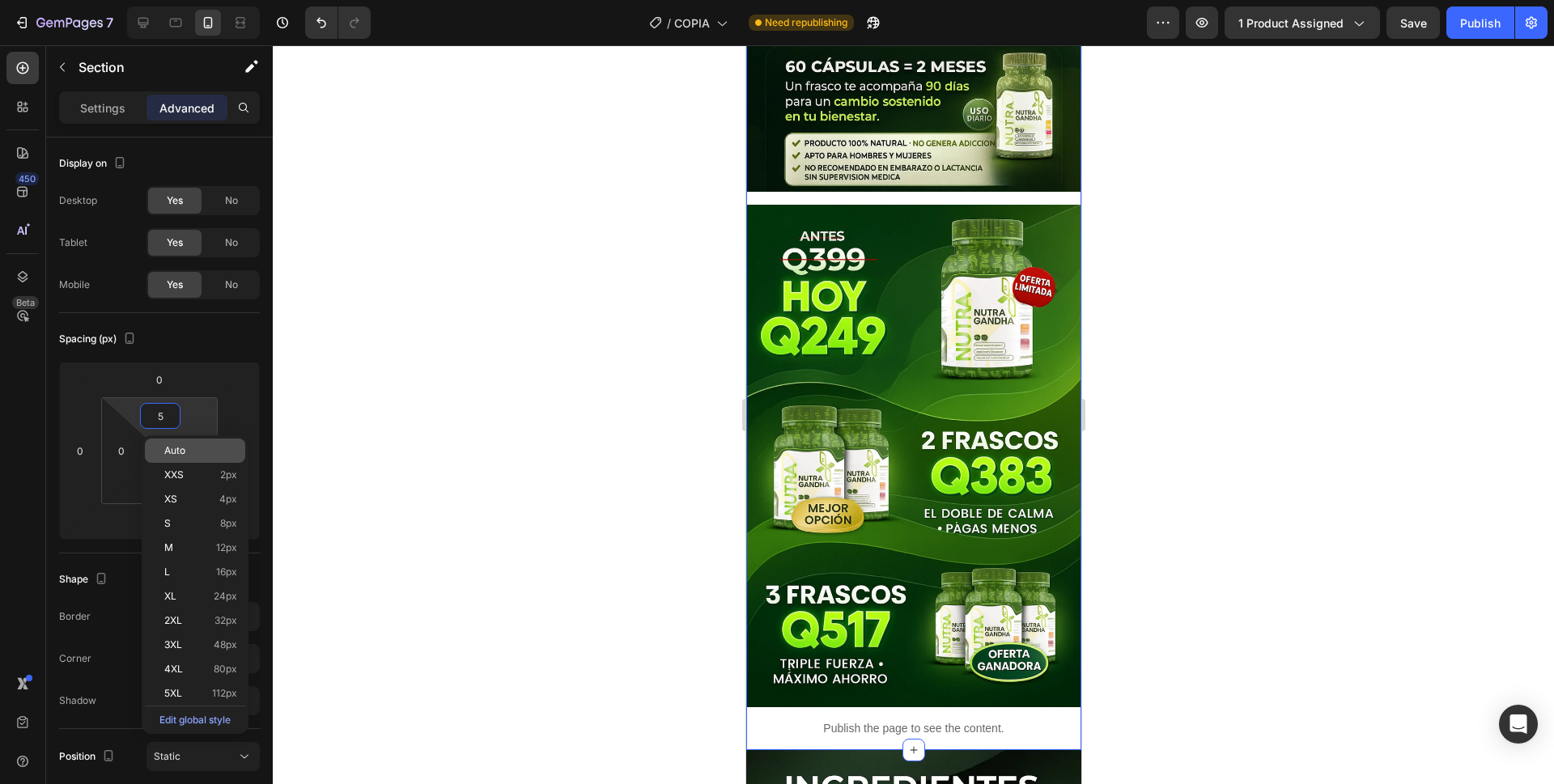
type input "."
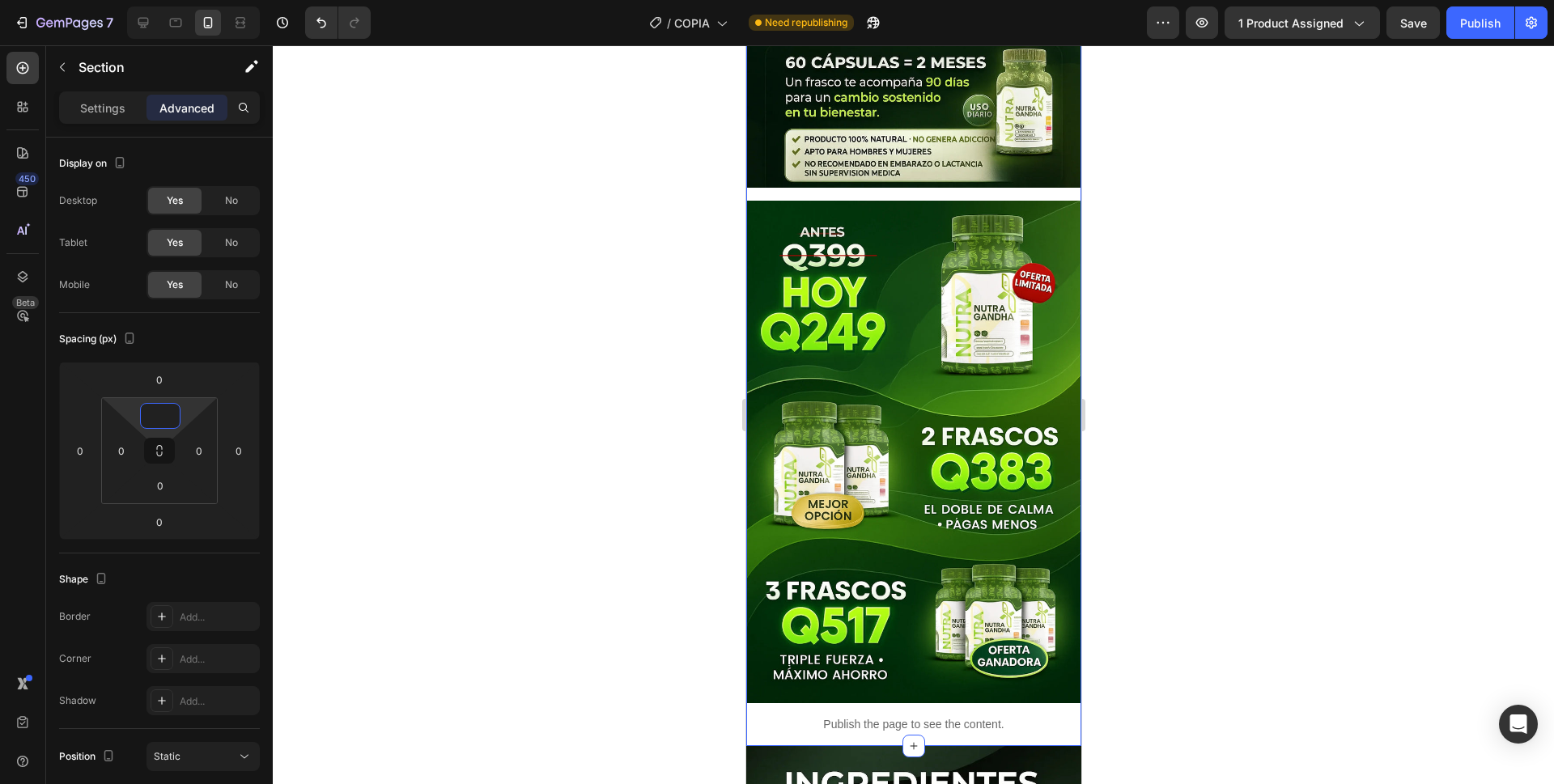
type input "."
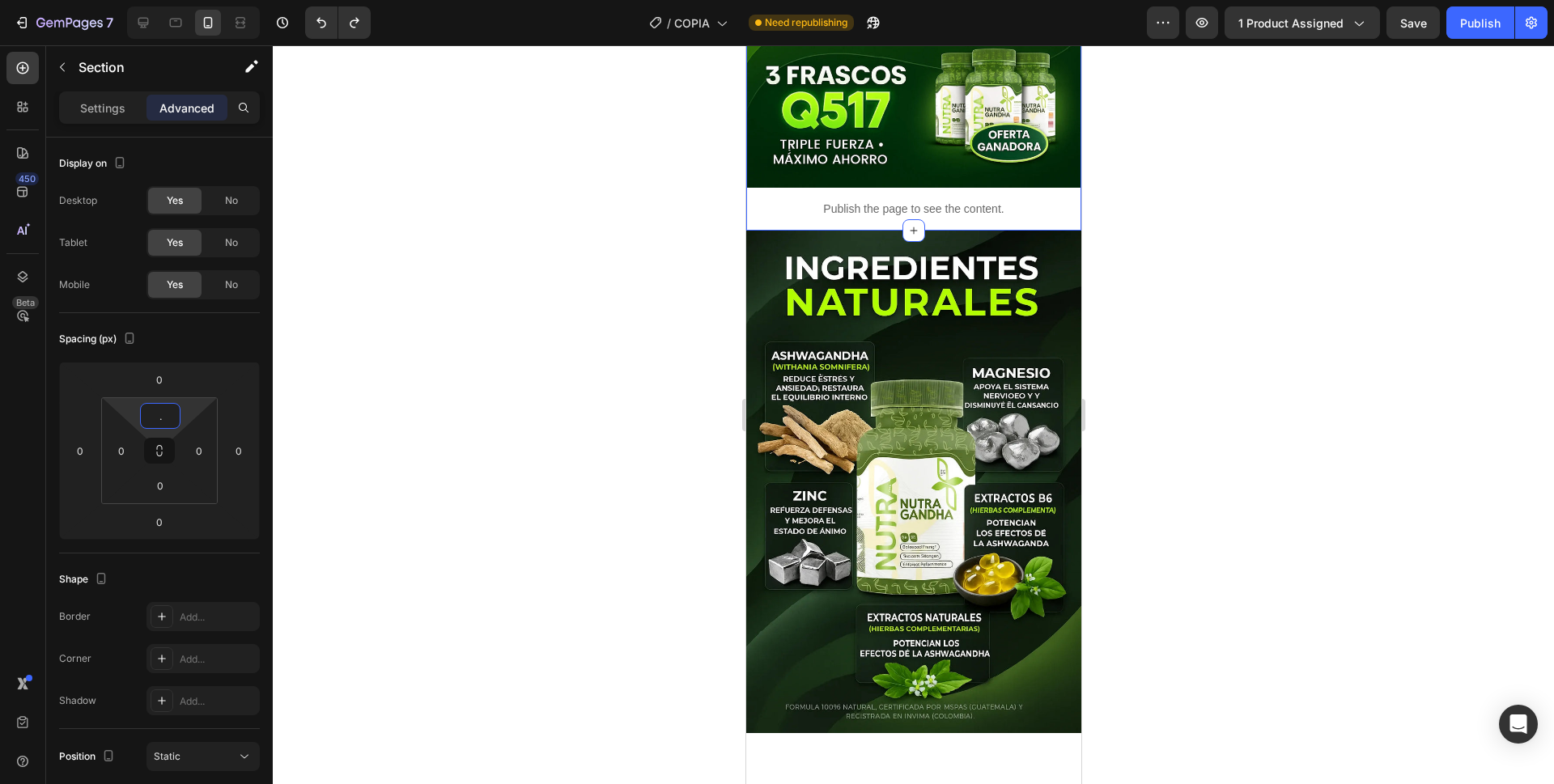
click at [462, 369] on div at bounding box center [913, 415] width 1281 height 739
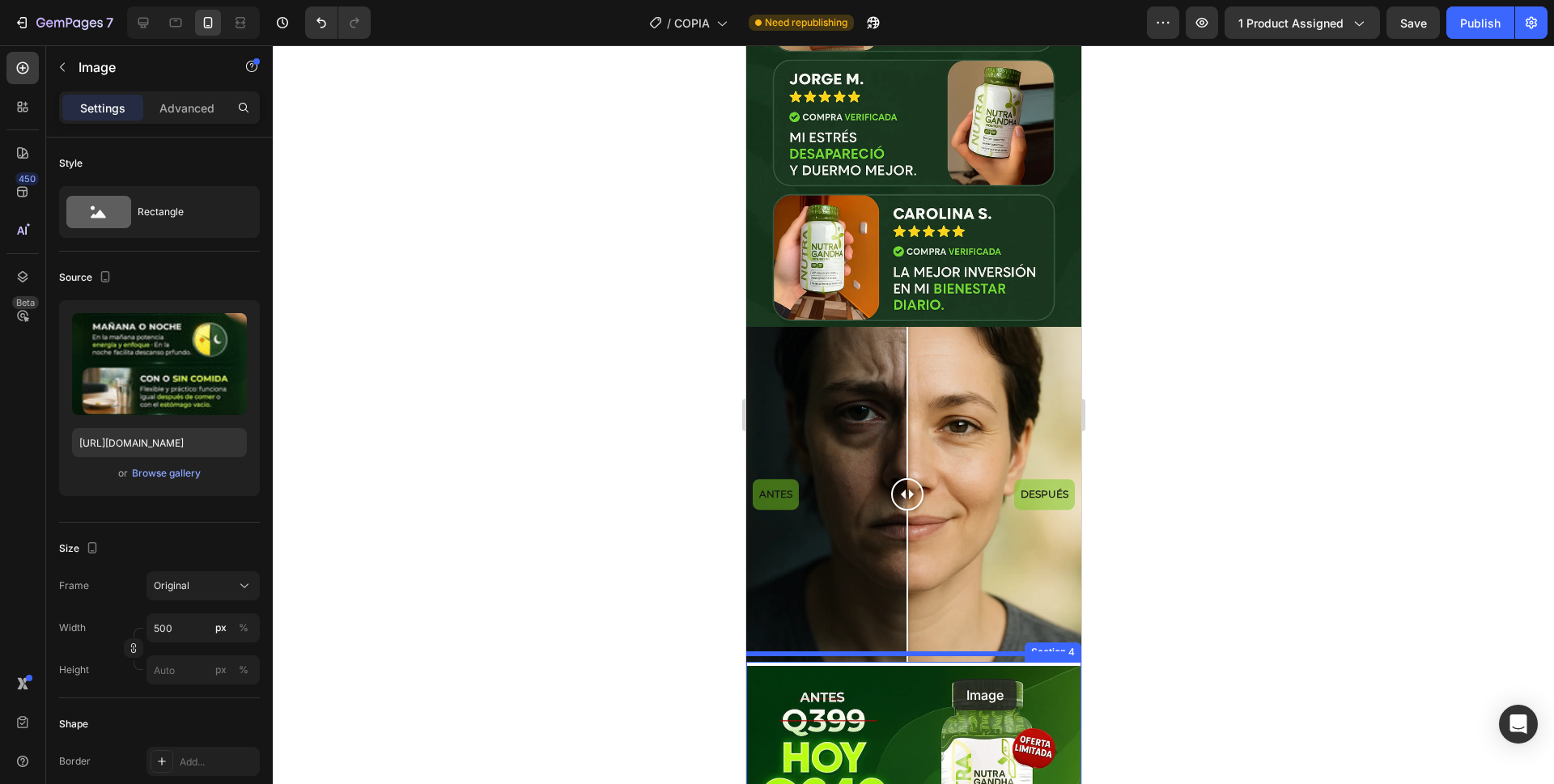
scroll to position [1491, 0]
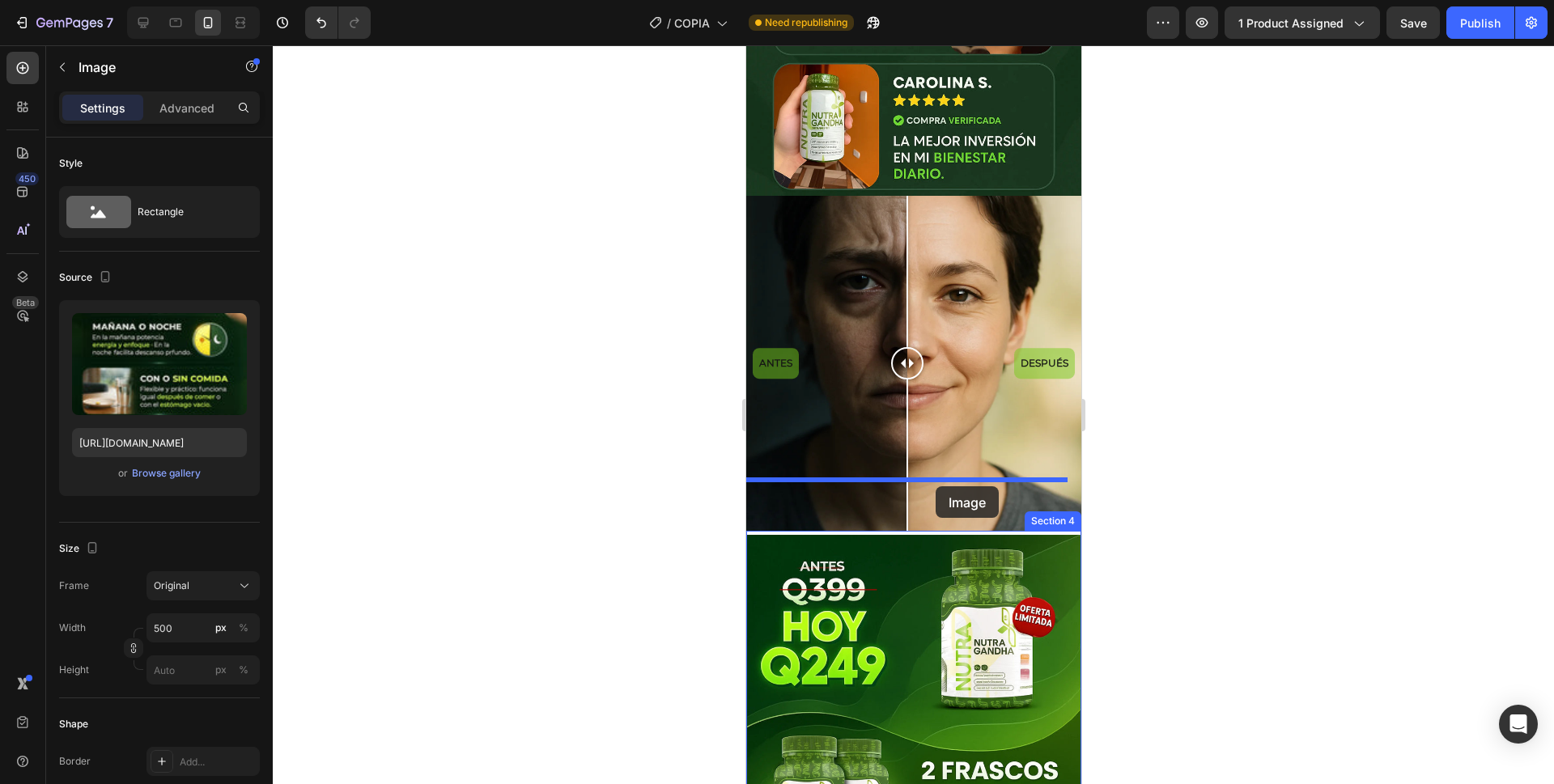
drag, startPoint x: 954, startPoint y: 439, endPoint x: 935, endPoint y: 487, distance: 51.6
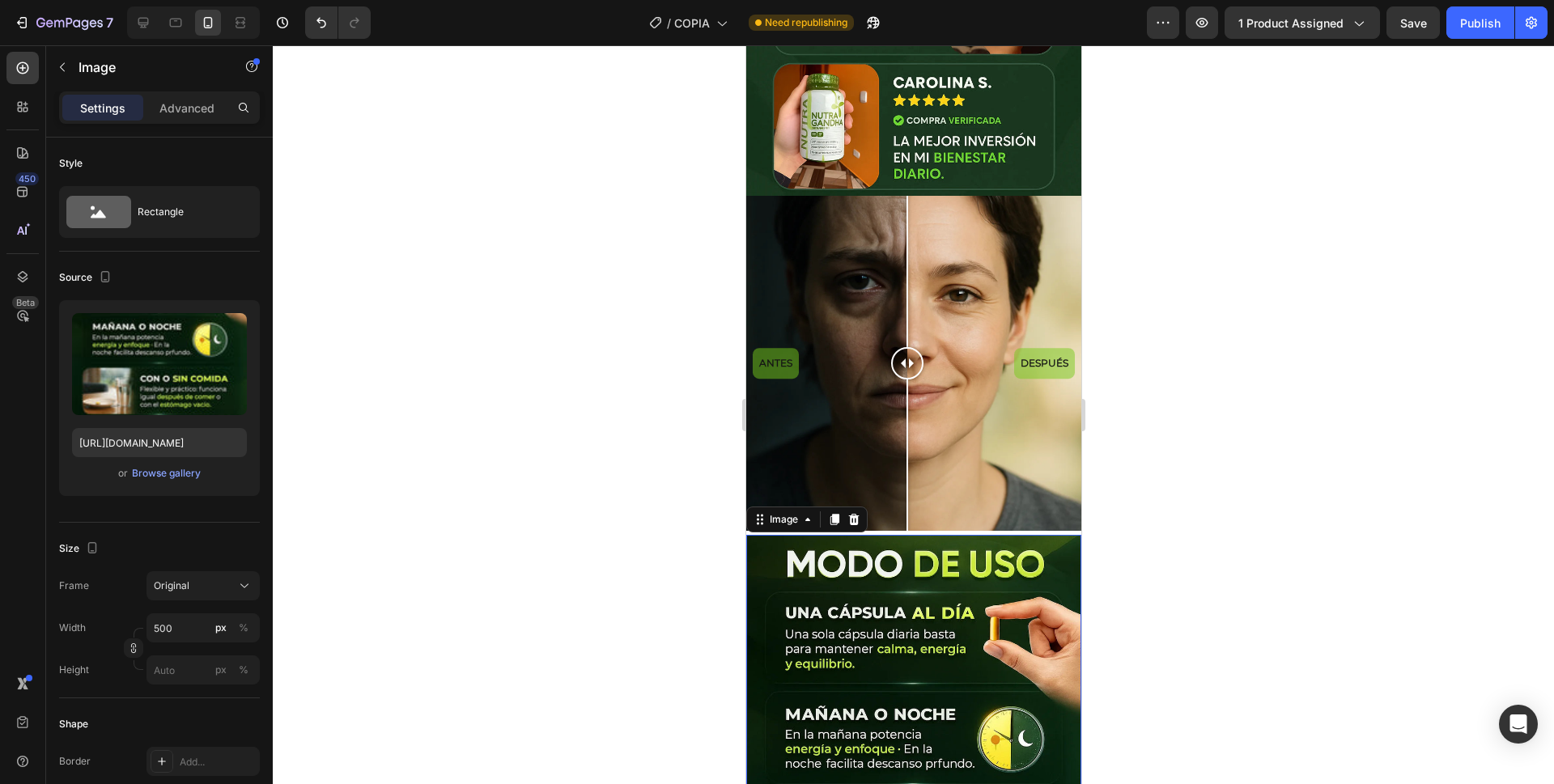
click at [934, 535] on img at bounding box center [913, 786] width 335 height 502
click at [197, 106] on p "Advanced" at bounding box center [187, 108] width 55 height 17
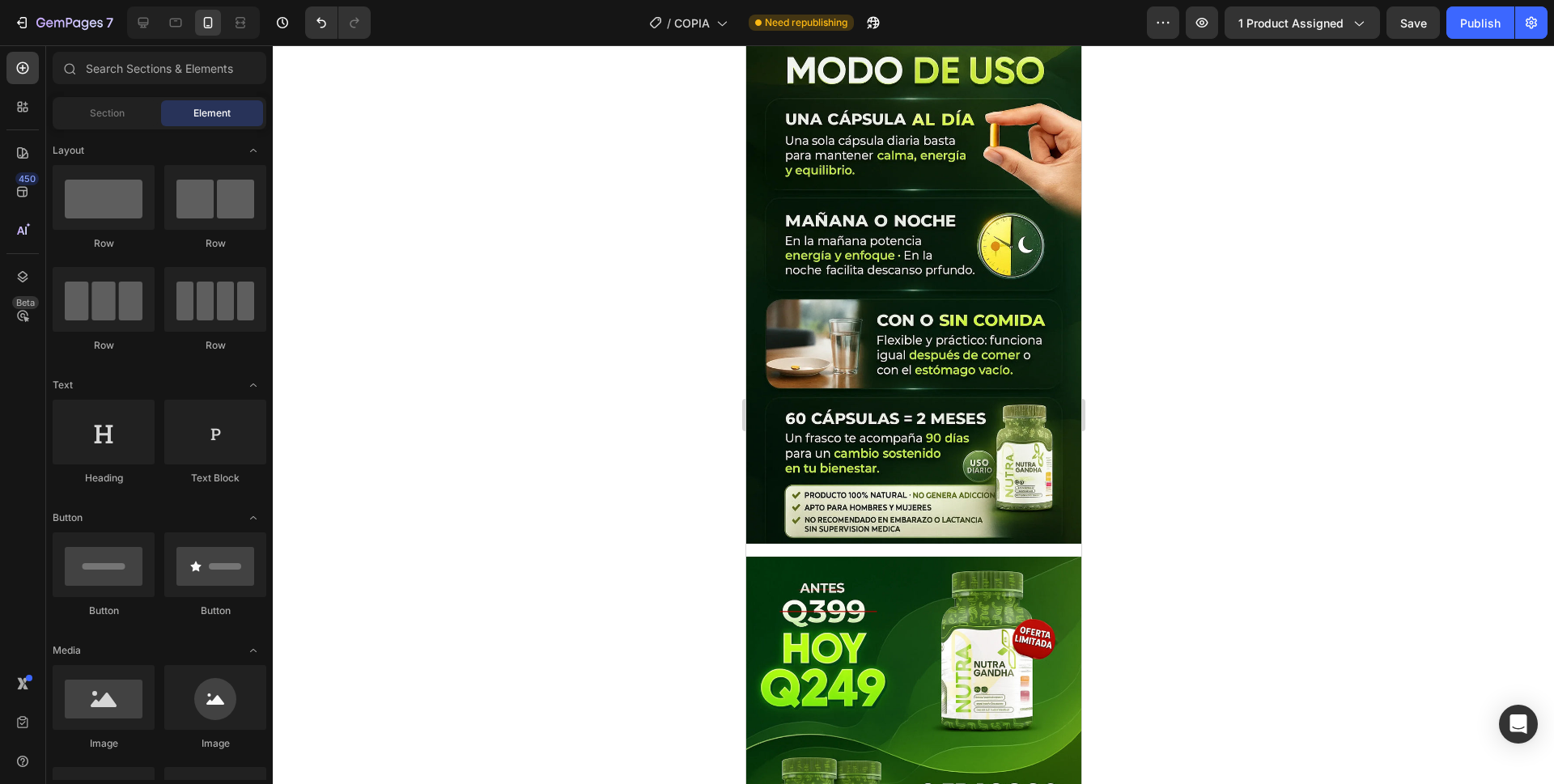
scroll to position [1955, 0]
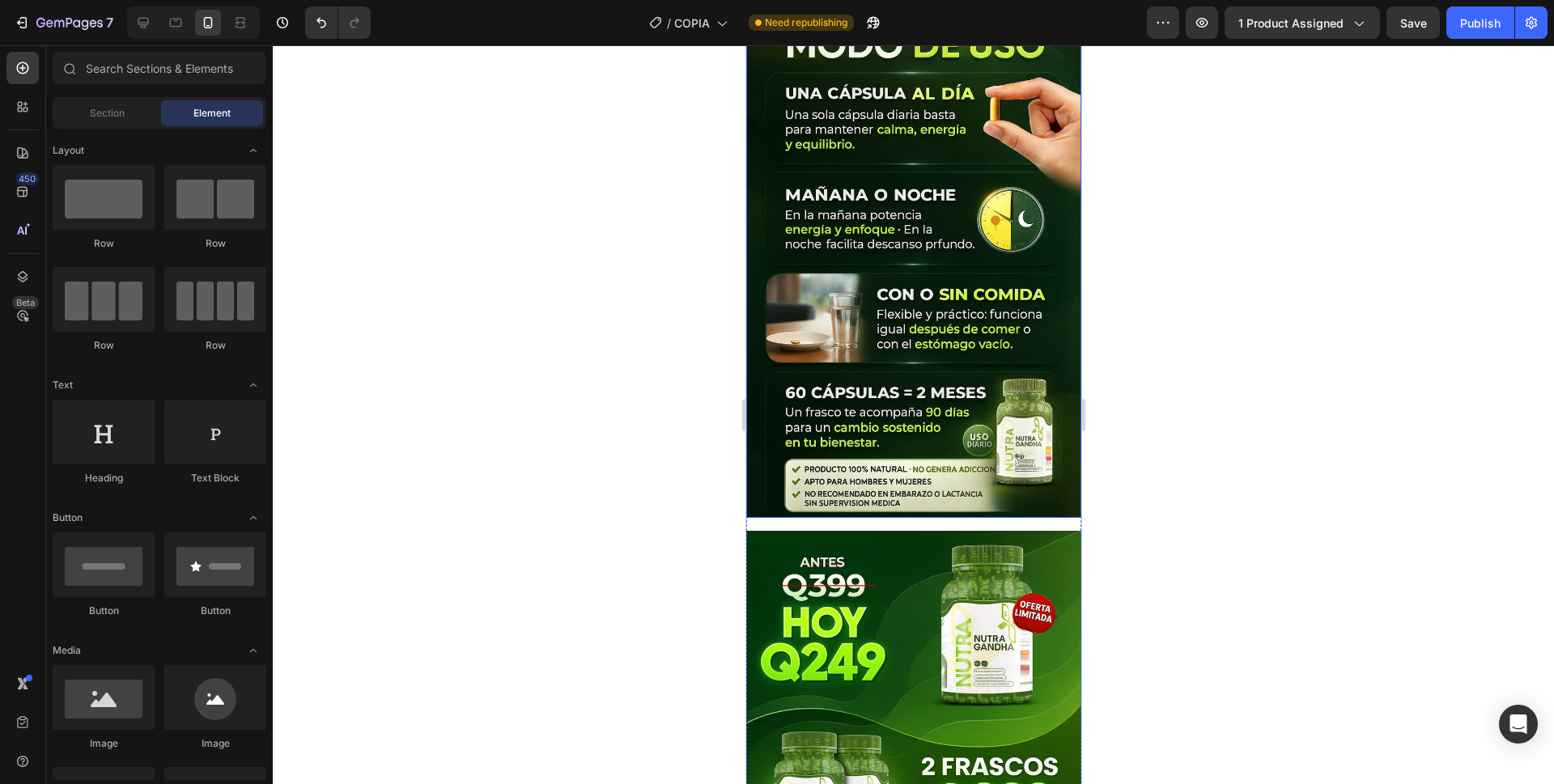
click at [968, 358] on img at bounding box center [913, 267] width 335 height 502
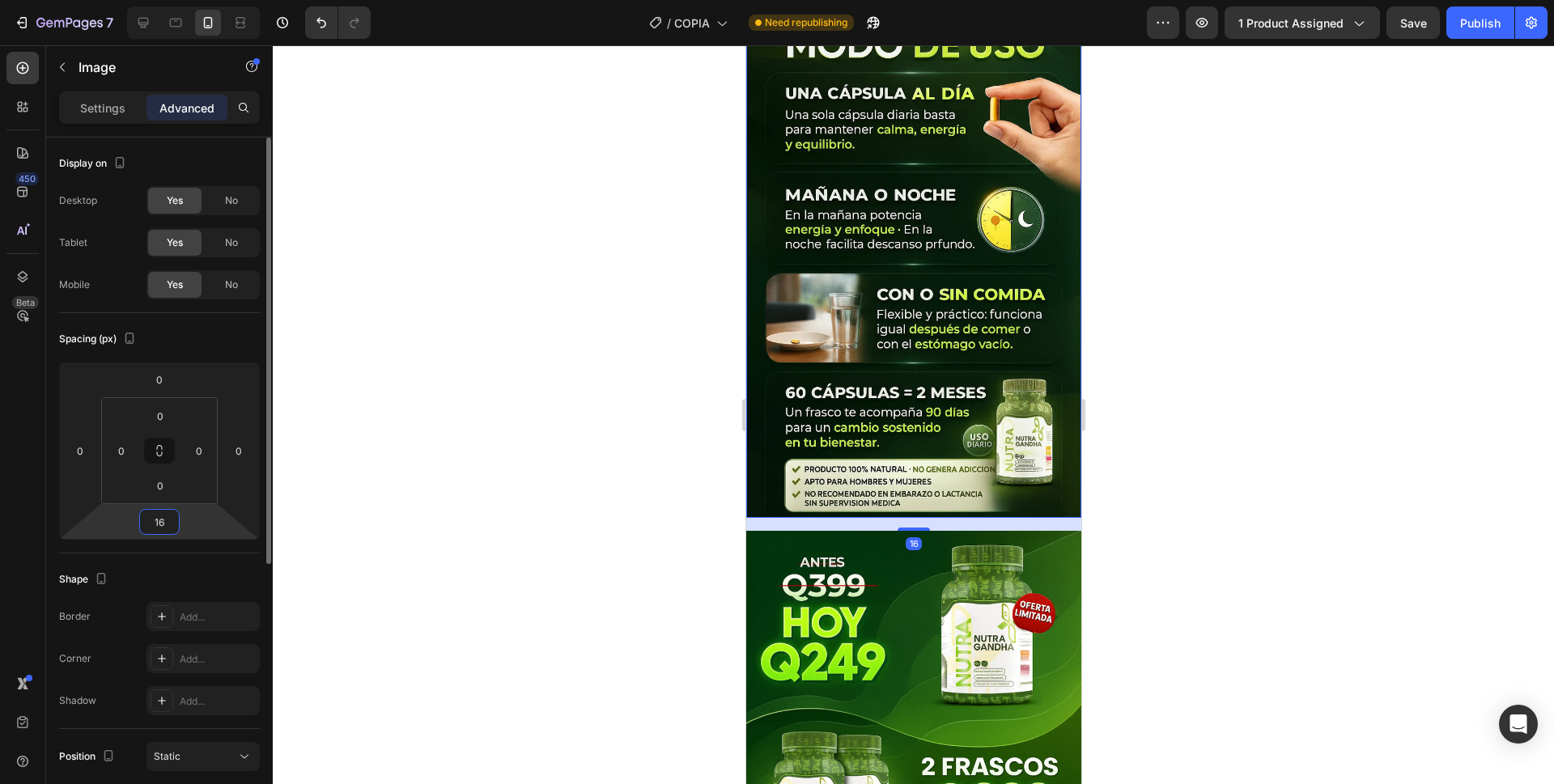
click at [159, 528] on input "16" at bounding box center [159, 521] width 32 height 24
type input "0"
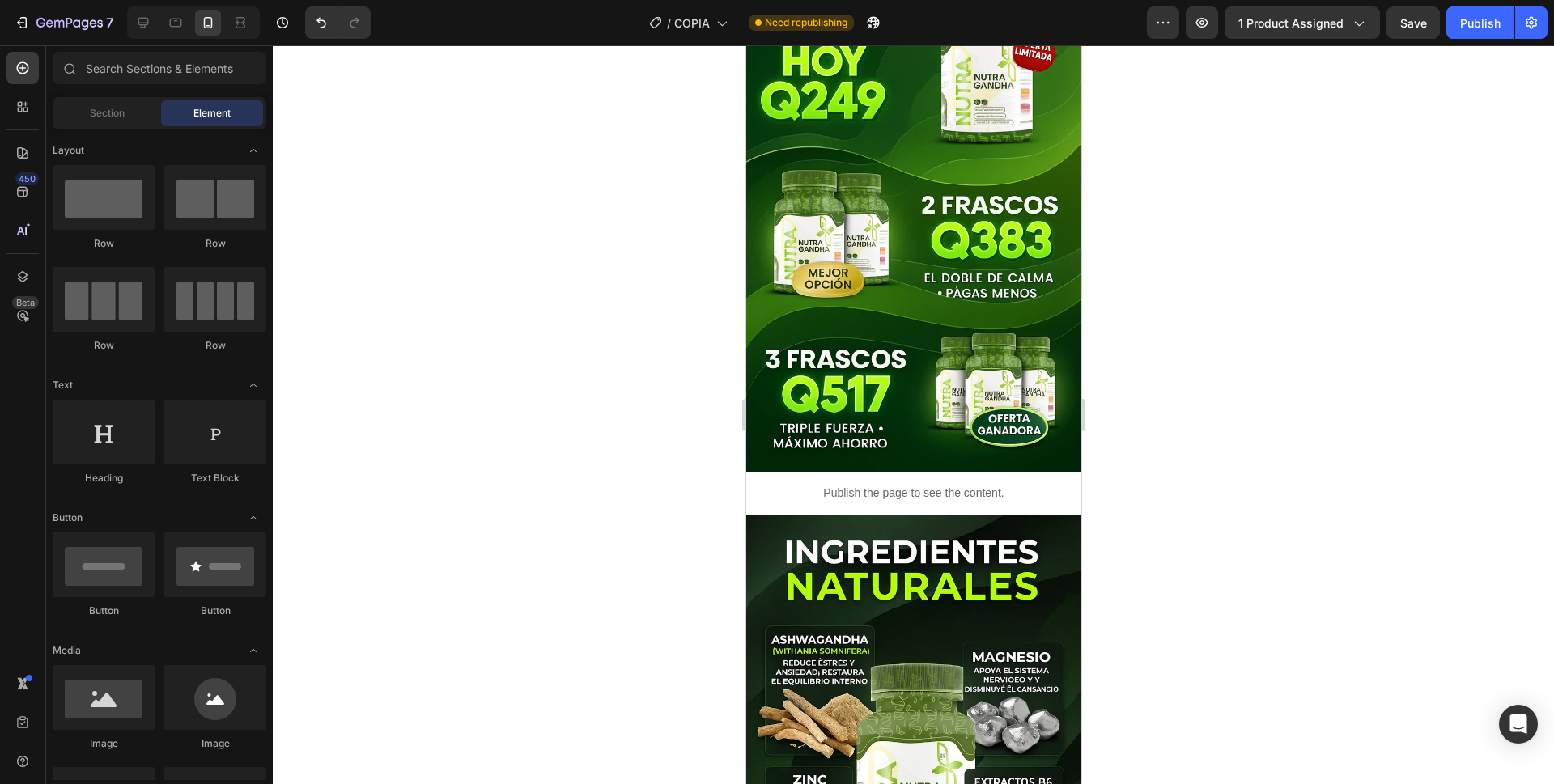
scroll to position [1186, 0]
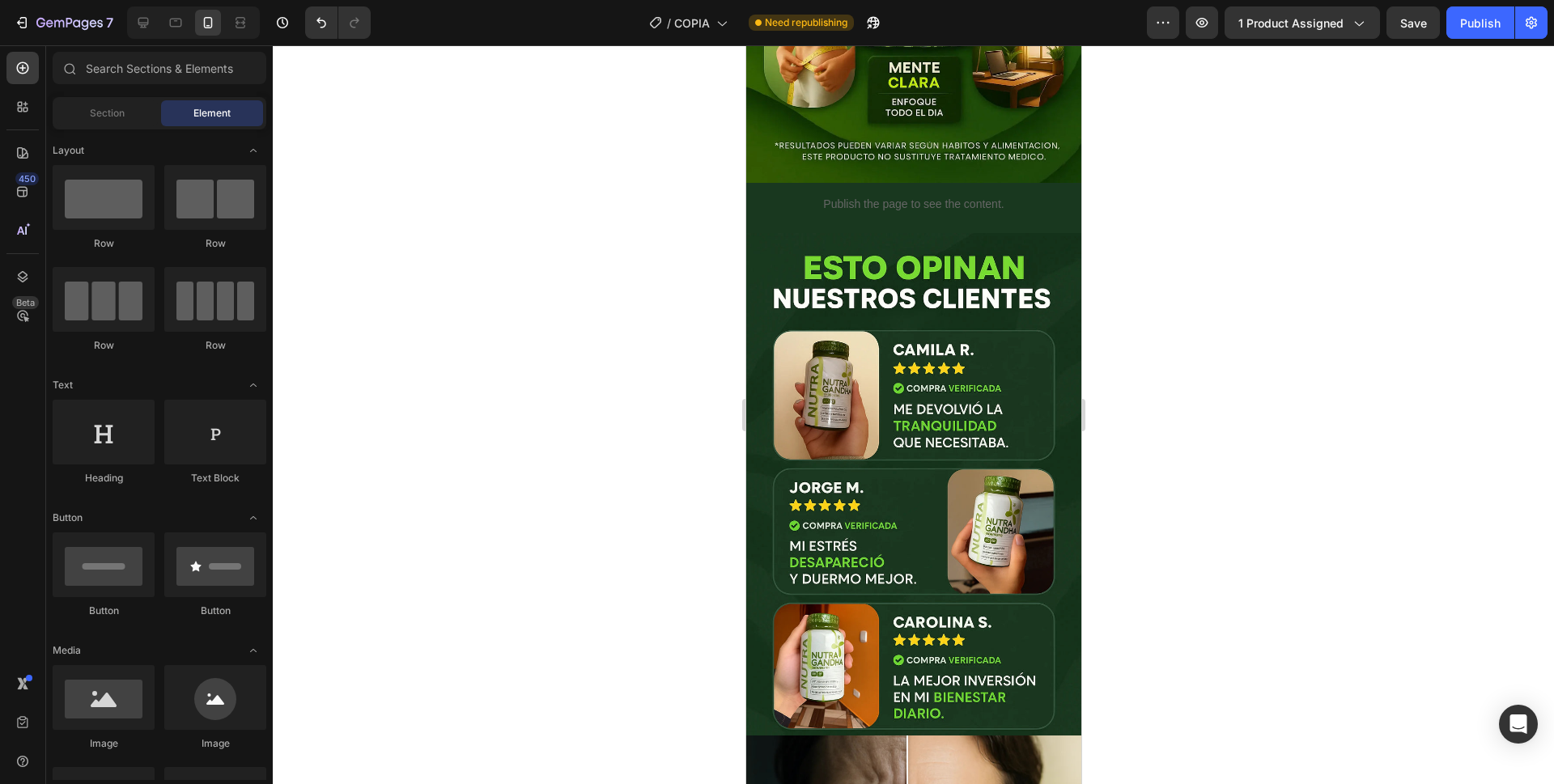
drag, startPoint x: 1073, startPoint y: 335, endPoint x: 1826, endPoint y: 256, distance: 757.1
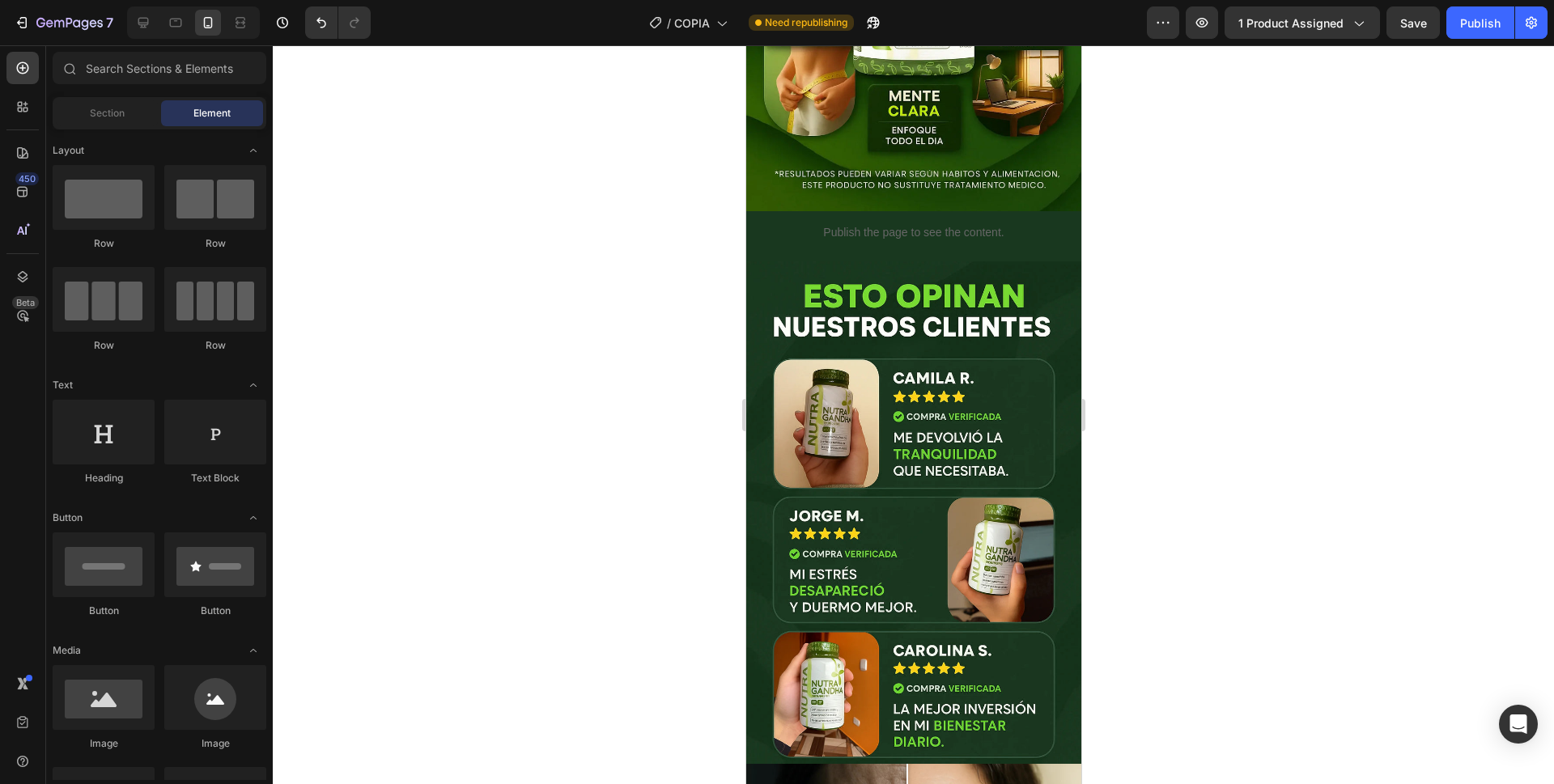
scroll to position [992, 0]
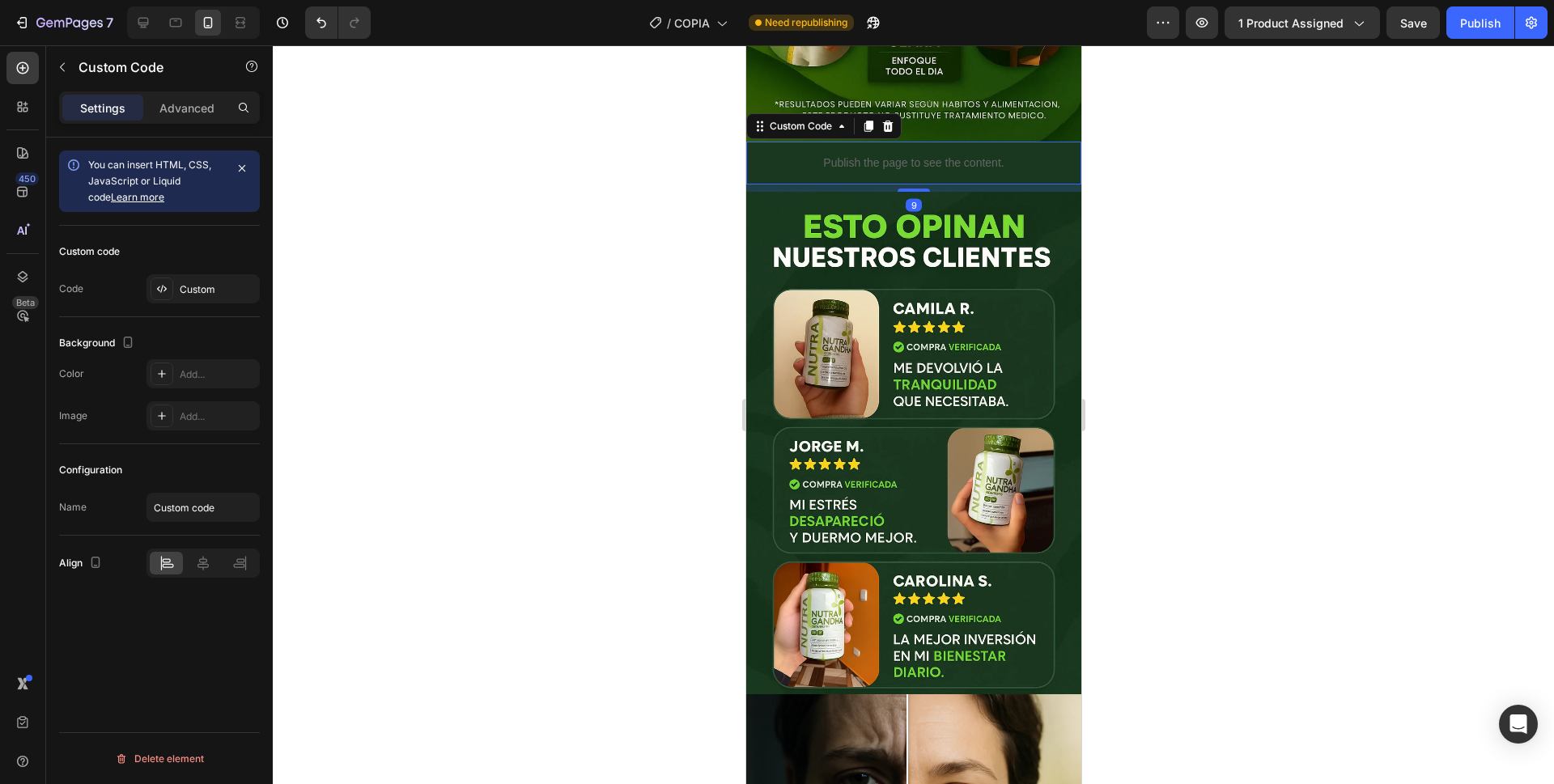
click at [994, 154] on p "Publish the page to see the content." at bounding box center [913, 163] width 335 height 17
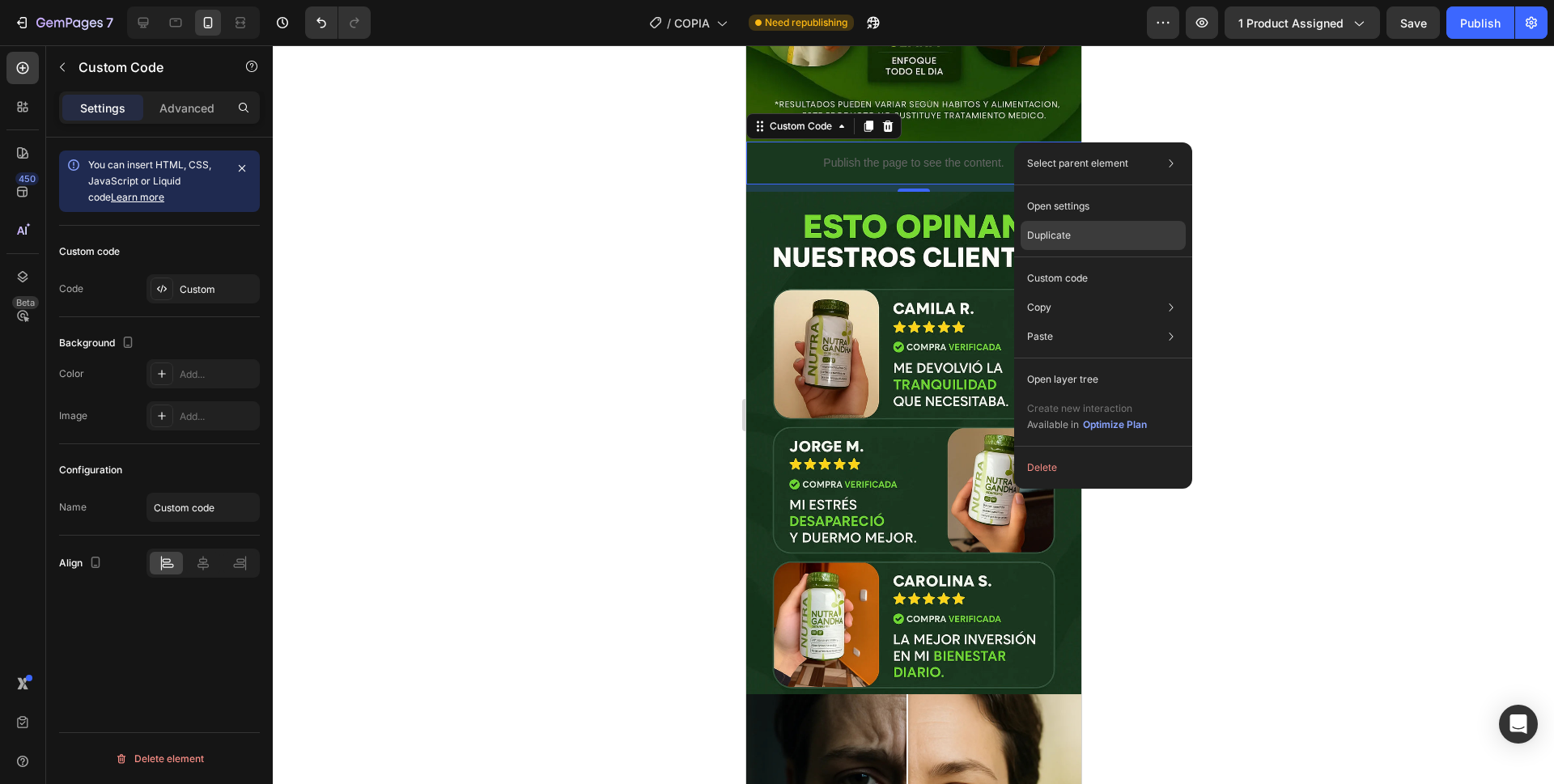
click at [1066, 234] on p "Duplicate" at bounding box center [1048, 235] width 44 height 15
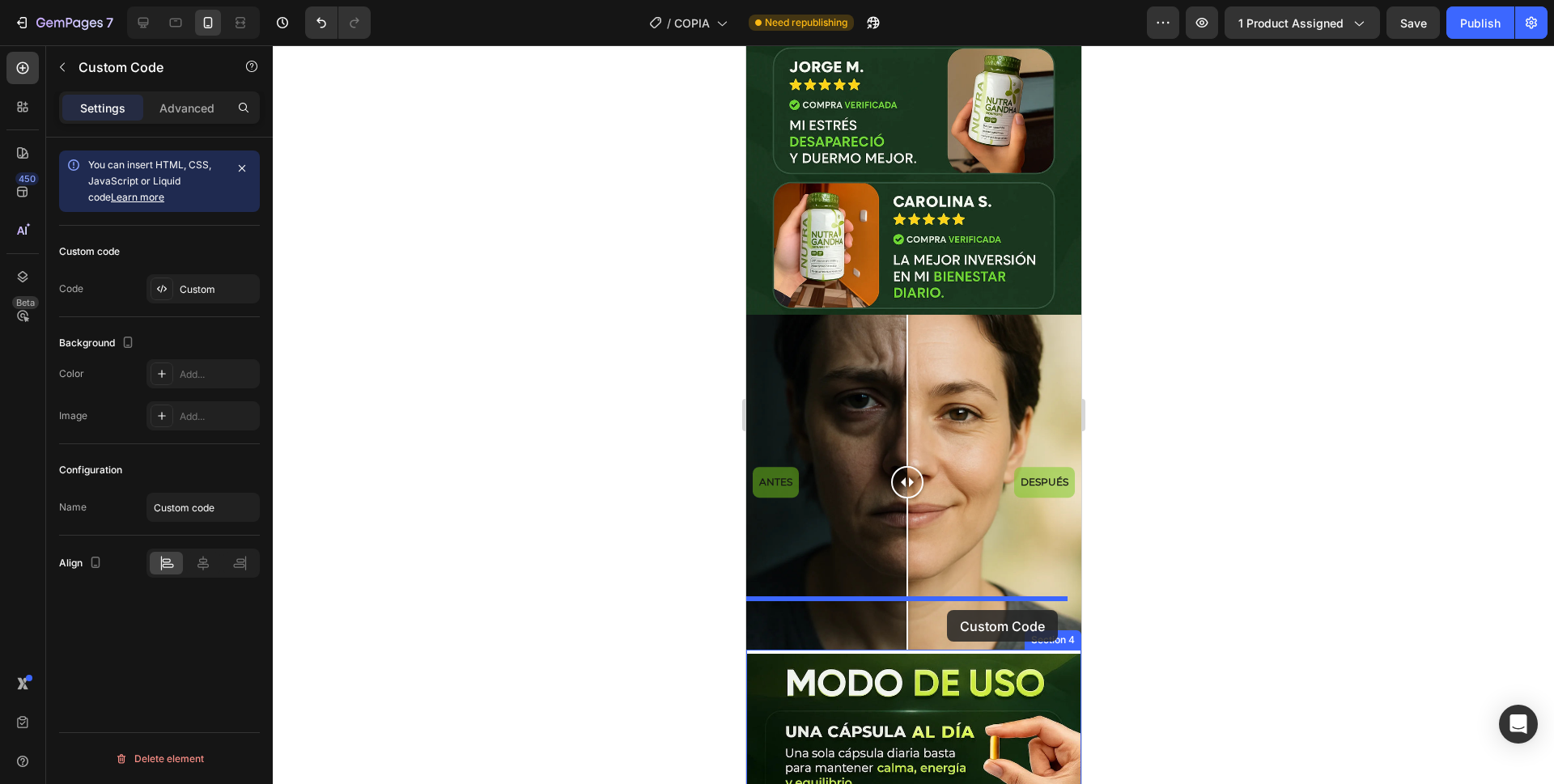
drag, startPoint x: 992, startPoint y: 197, endPoint x: 946, endPoint y: 611, distance: 416.5
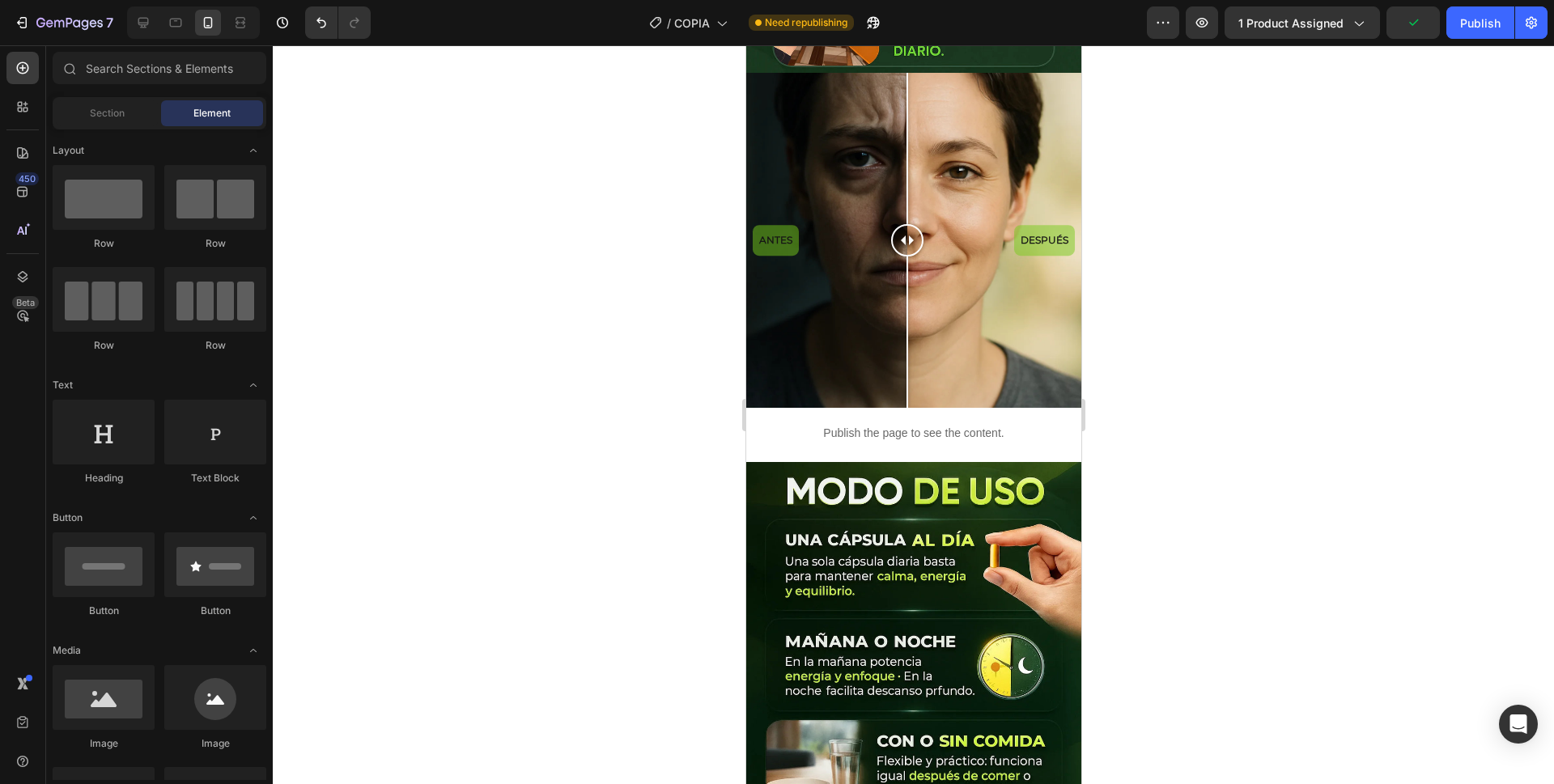
scroll to position [1620, 0]
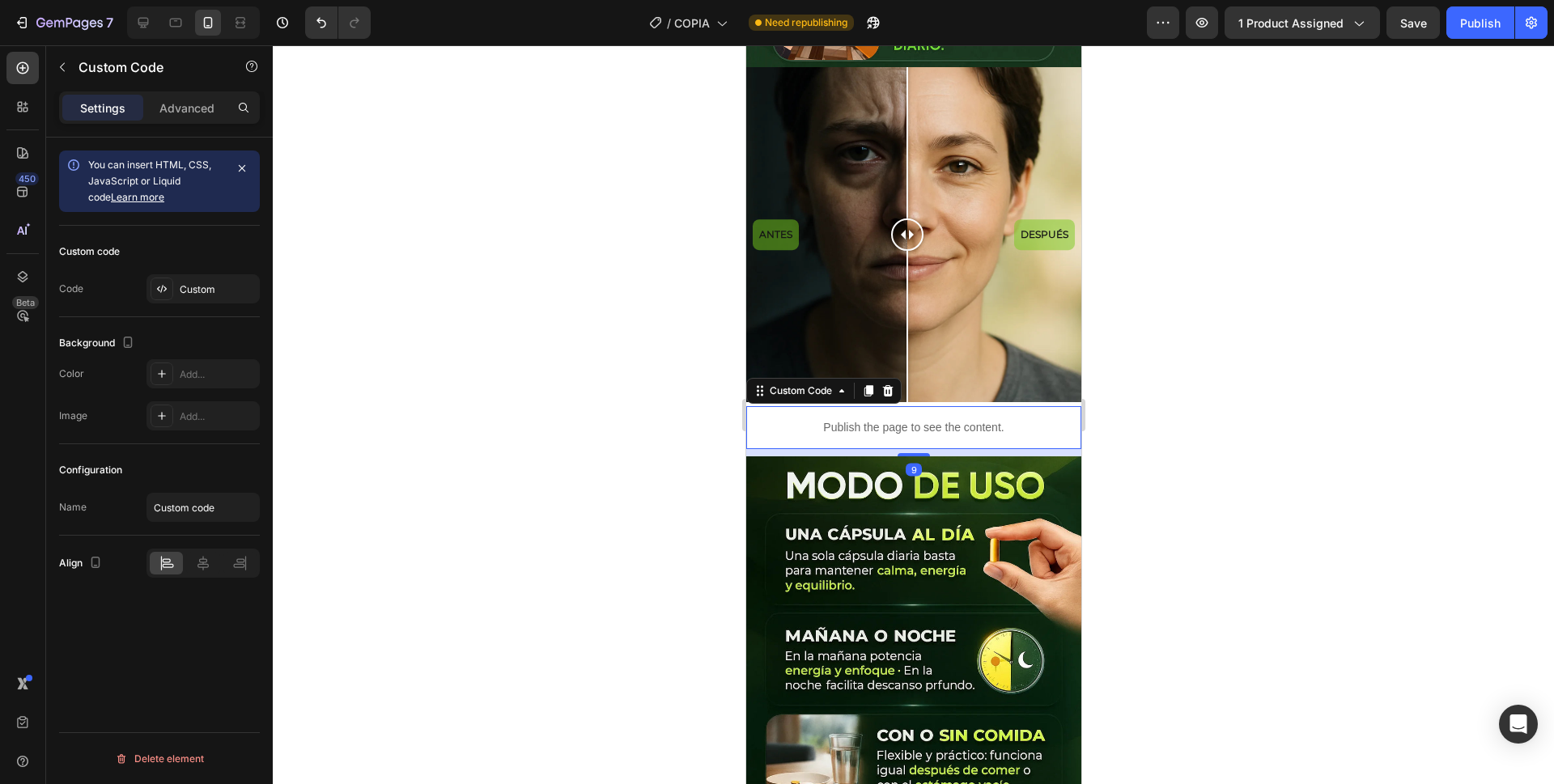
click at [1052, 406] on div "Publish the page to see the content." at bounding box center [913, 428] width 335 height 43
click at [1052, 449] on div "9" at bounding box center [913, 453] width 335 height 7
click at [180, 380] on div "Add..." at bounding box center [218, 375] width 76 height 15
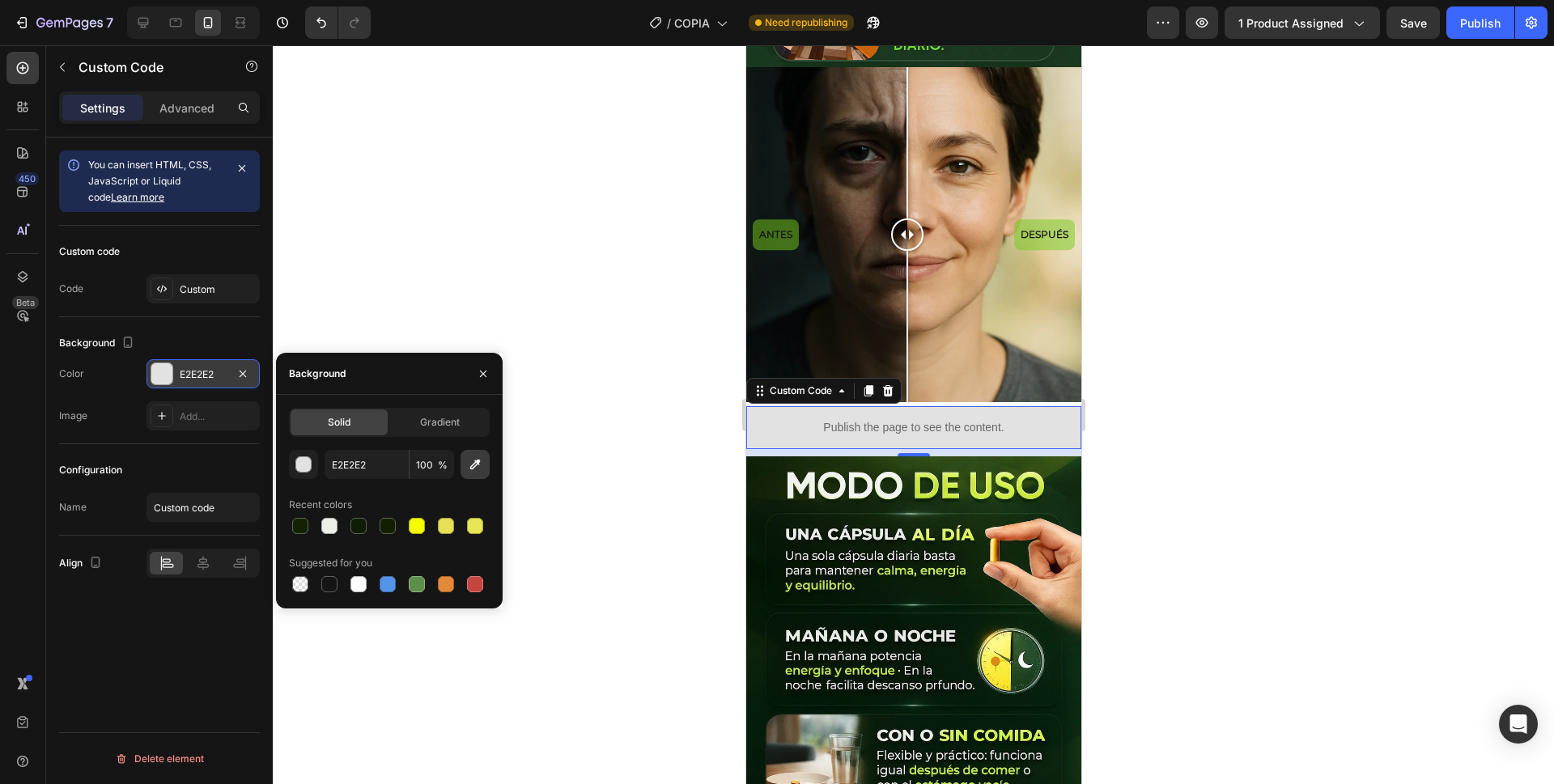
click at [471, 463] on icon "button" at bounding box center [475, 465] width 17 height 17
type input "102207"
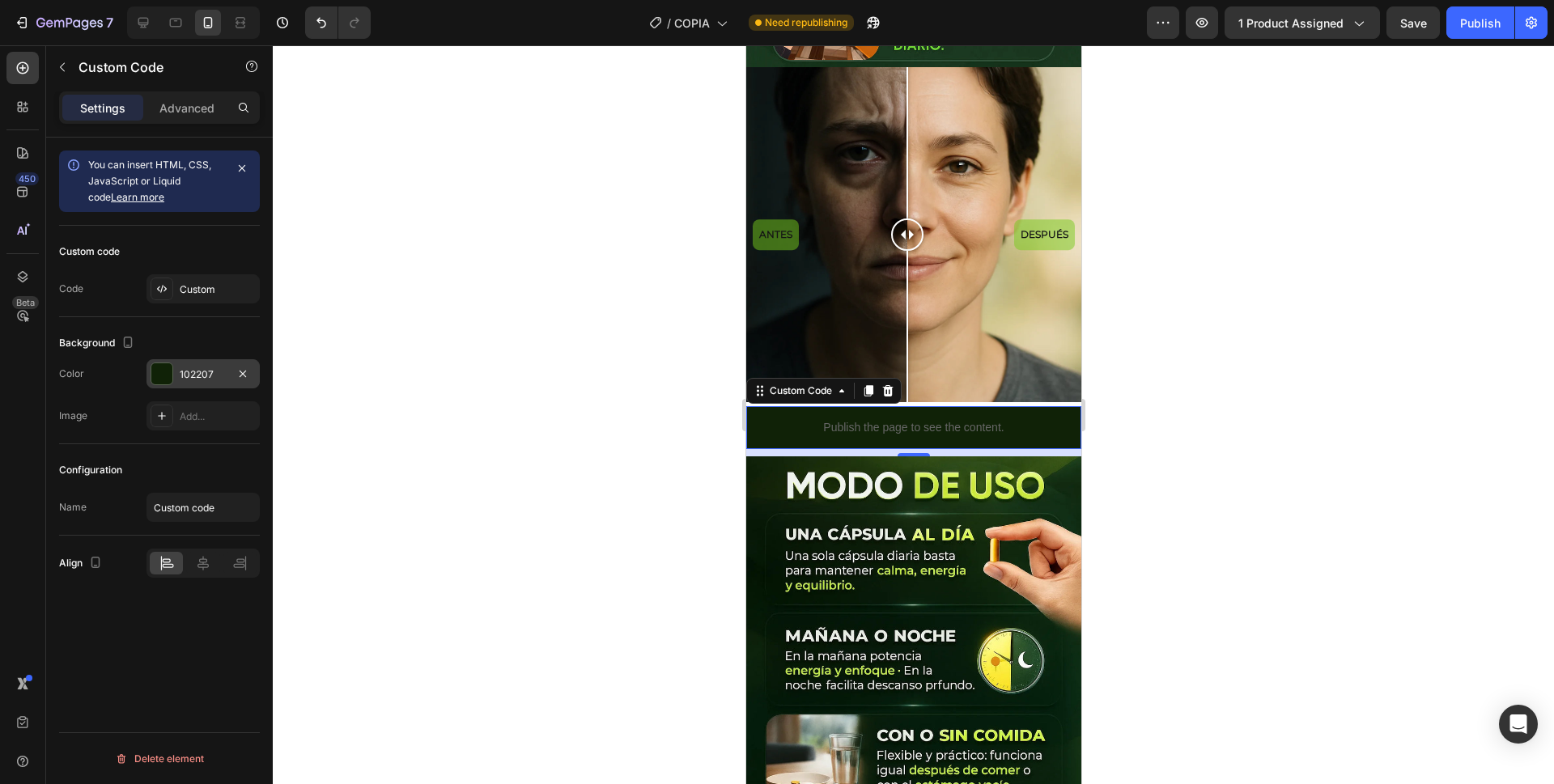
click at [837, 449] on div "9" at bounding box center [913, 453] width 335 height 7
click at [827, 406] on div "Publish the page to see the content." at bounding box center [913, 428] width 335 height 43
click at [814, 449] on div "9" at bounding box center [913, 453] width 335 height 7
click at [192, 109] on p "Advanced" at bounding box center [187, 108] width 55 height 17
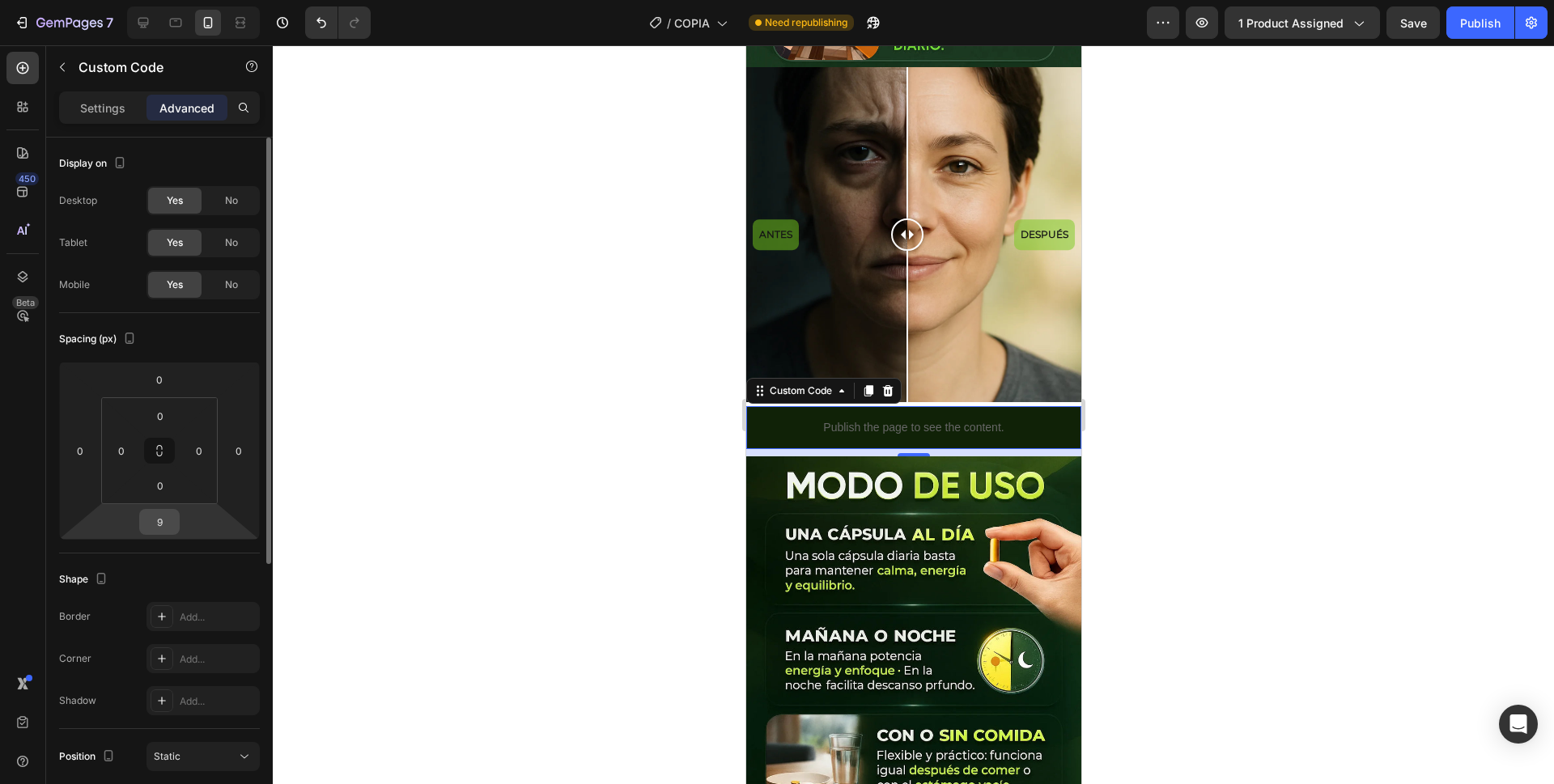
click at [168, 517] on input "9" at bounding box center [159, 521] width 32 height 24
type input "0"
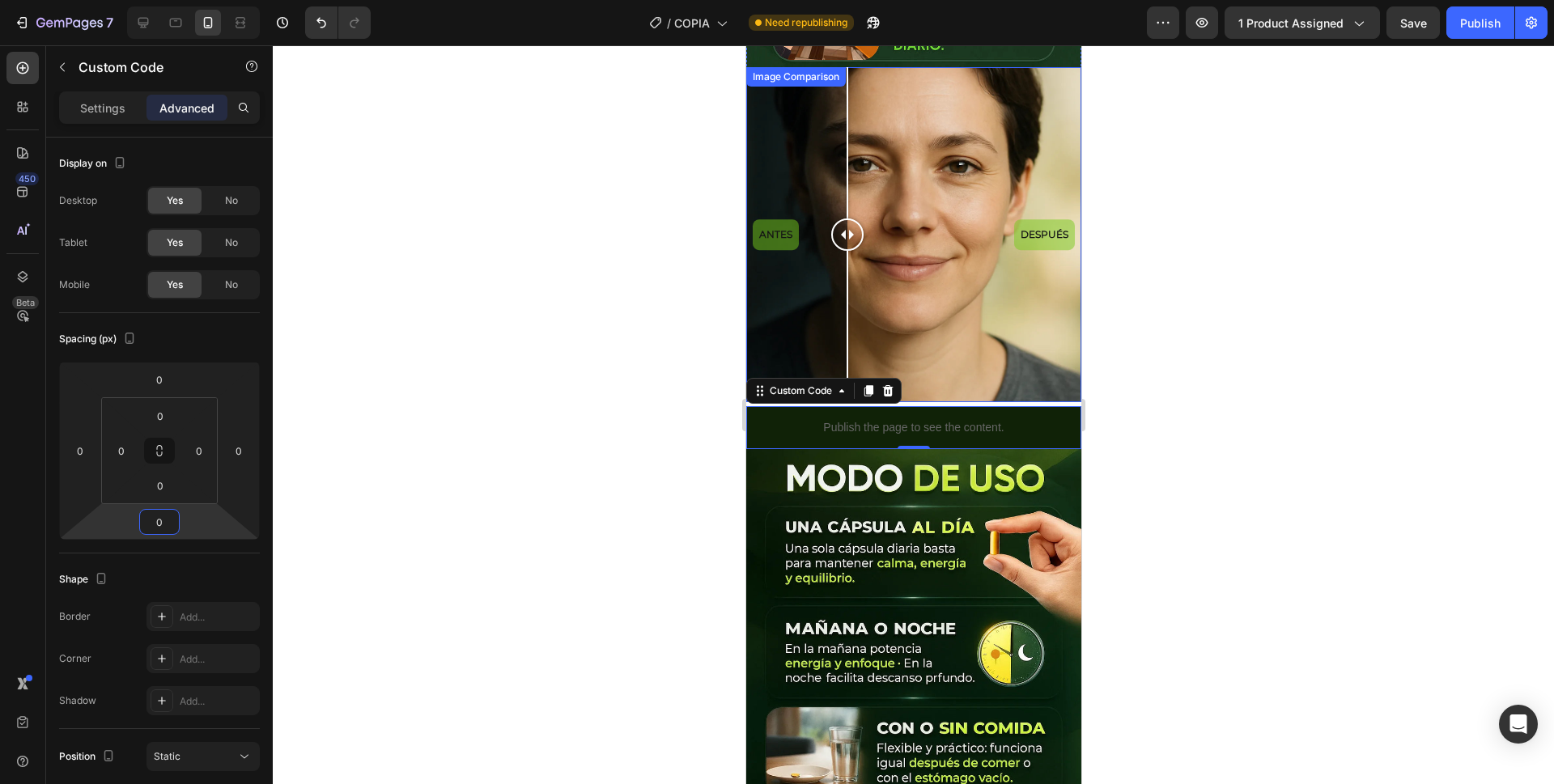
click at [847, 278] on div "ANTES DESPUÉS" at bounding box center [913, 235] width 335 height 335
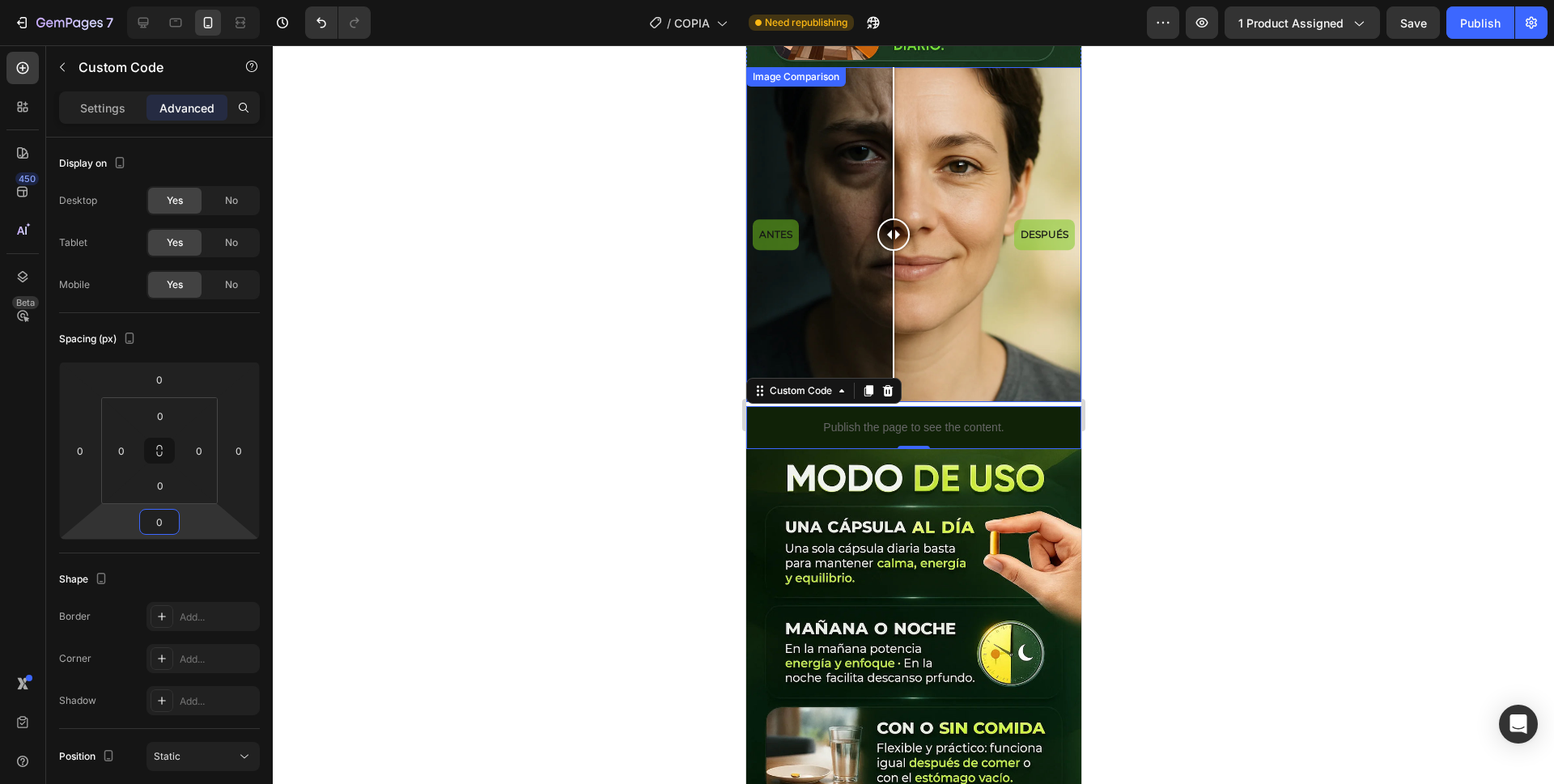
drag, startPoint x: 855, startPoint y: 180, endPoint x: 909, endPoint y: 185, distance: 54.2
click at [909, 219] on div at bounding box center [892, 235] width 32 height 32
click at [884, 449] on img at bounding box center [913, 701] width 335 height 502
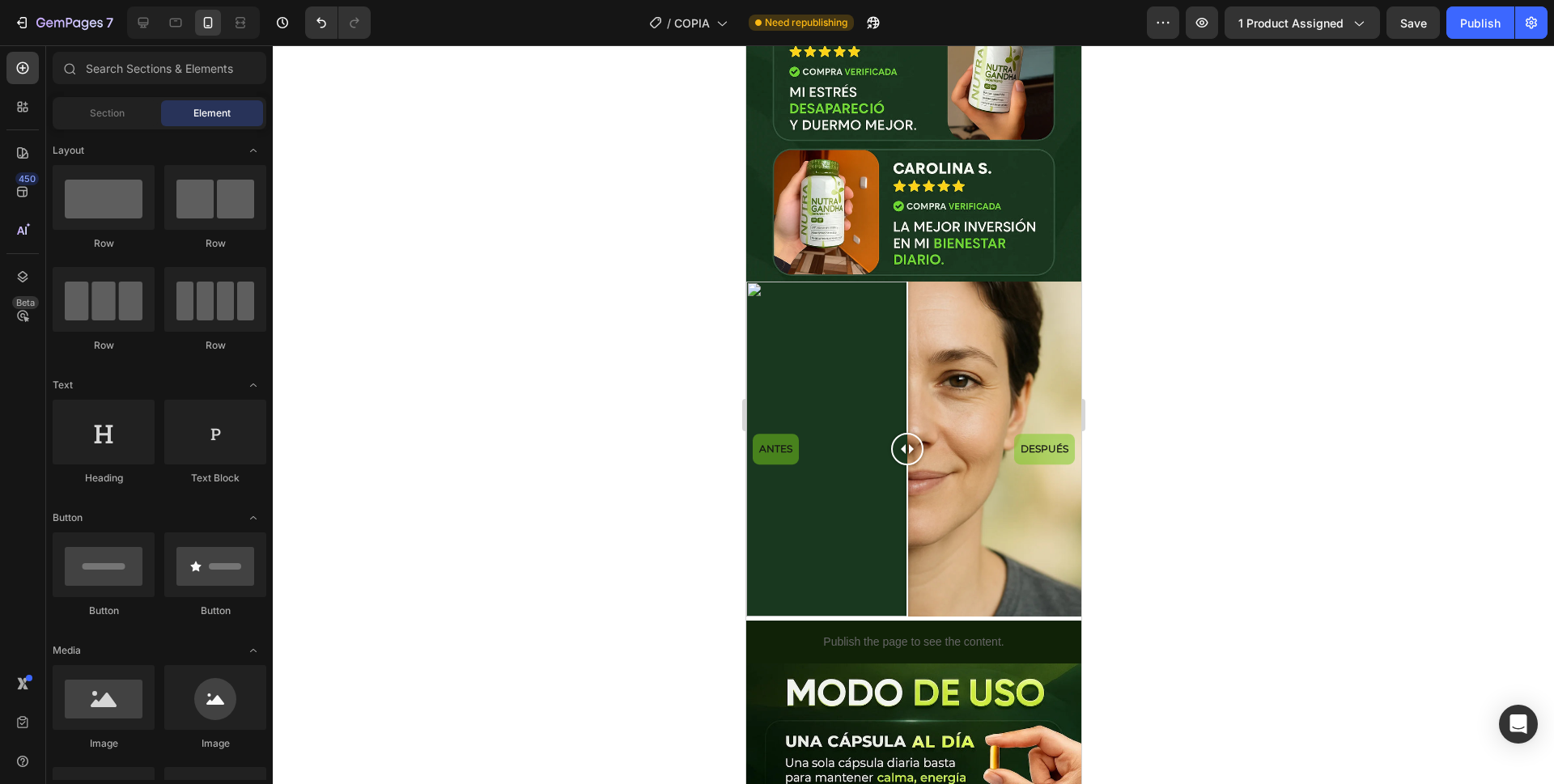
scroll to position [1295, 0]
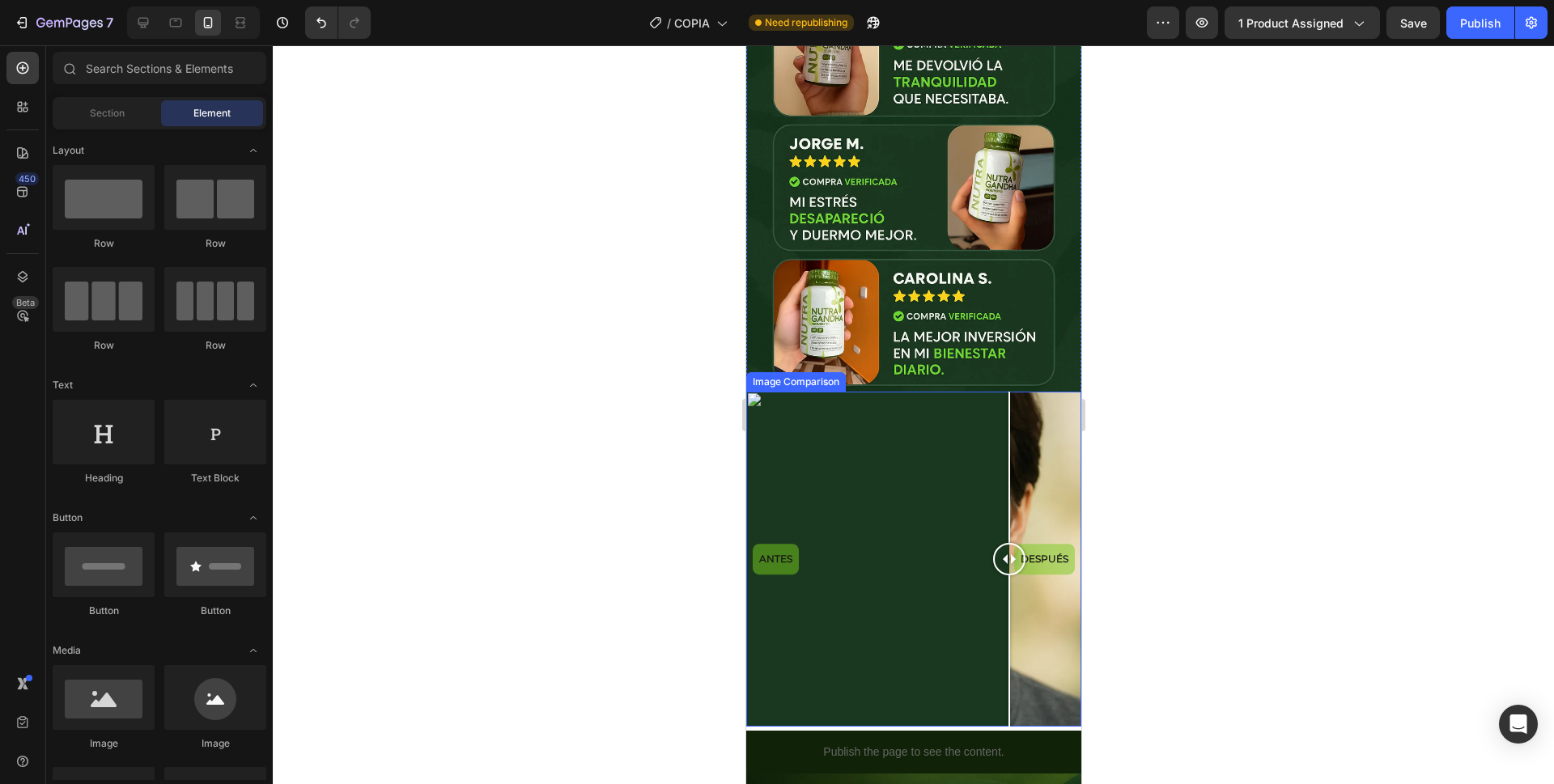
click at [1009, 392] on div "ANTES DESPUÉS" at bounding box center [913, 559] width 335 height 335
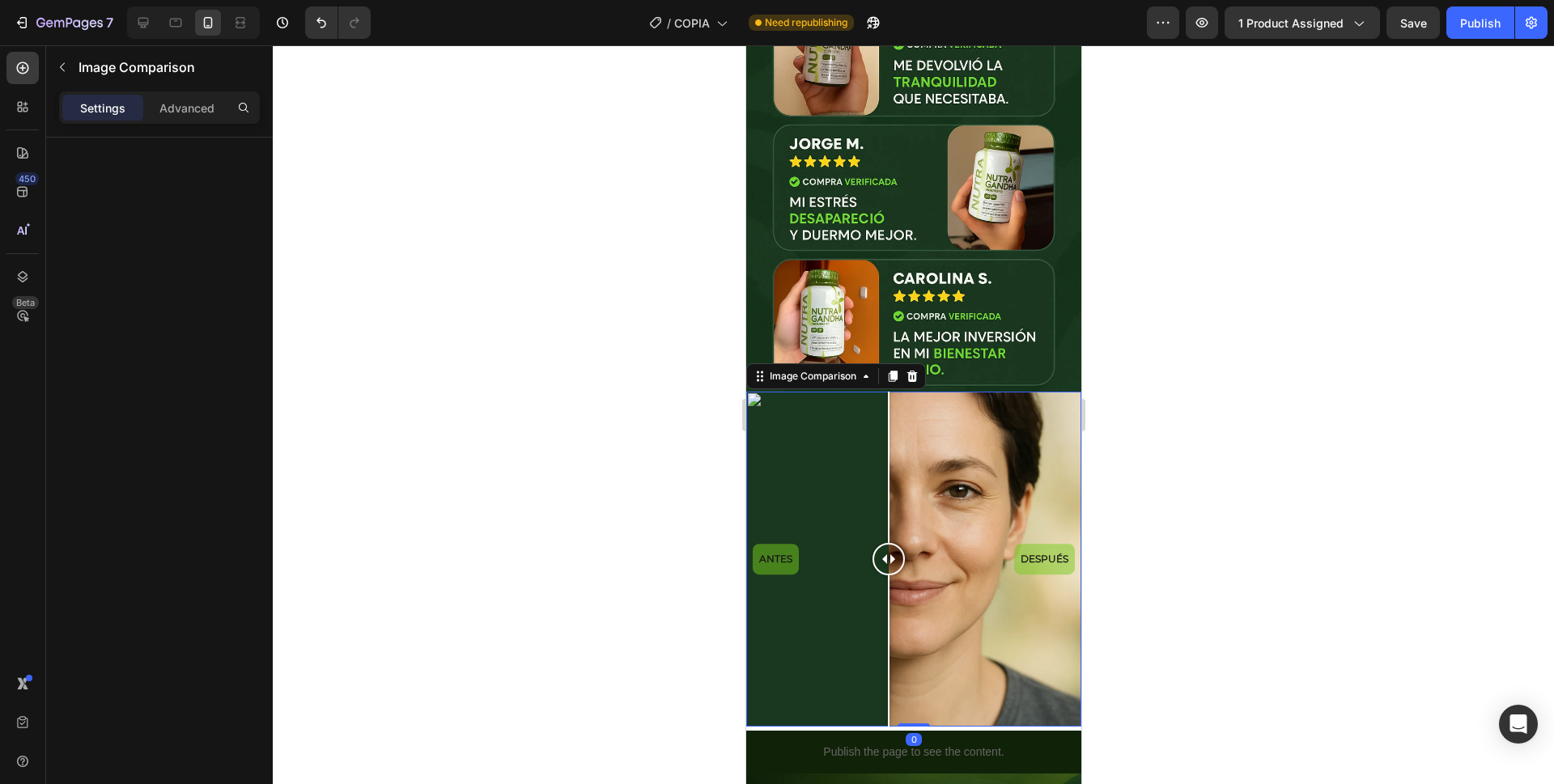
drag, startPoint x: 1007, startPoint y: 373, endPoint x: 888, endPoint y: 379, distance: 119.2
click at [888, 392] on div at bounding box center [888, 467] width 2 height 151
click at [189, 112] on p "Advanced" at bounding box center [187, 108] width 55 height 17
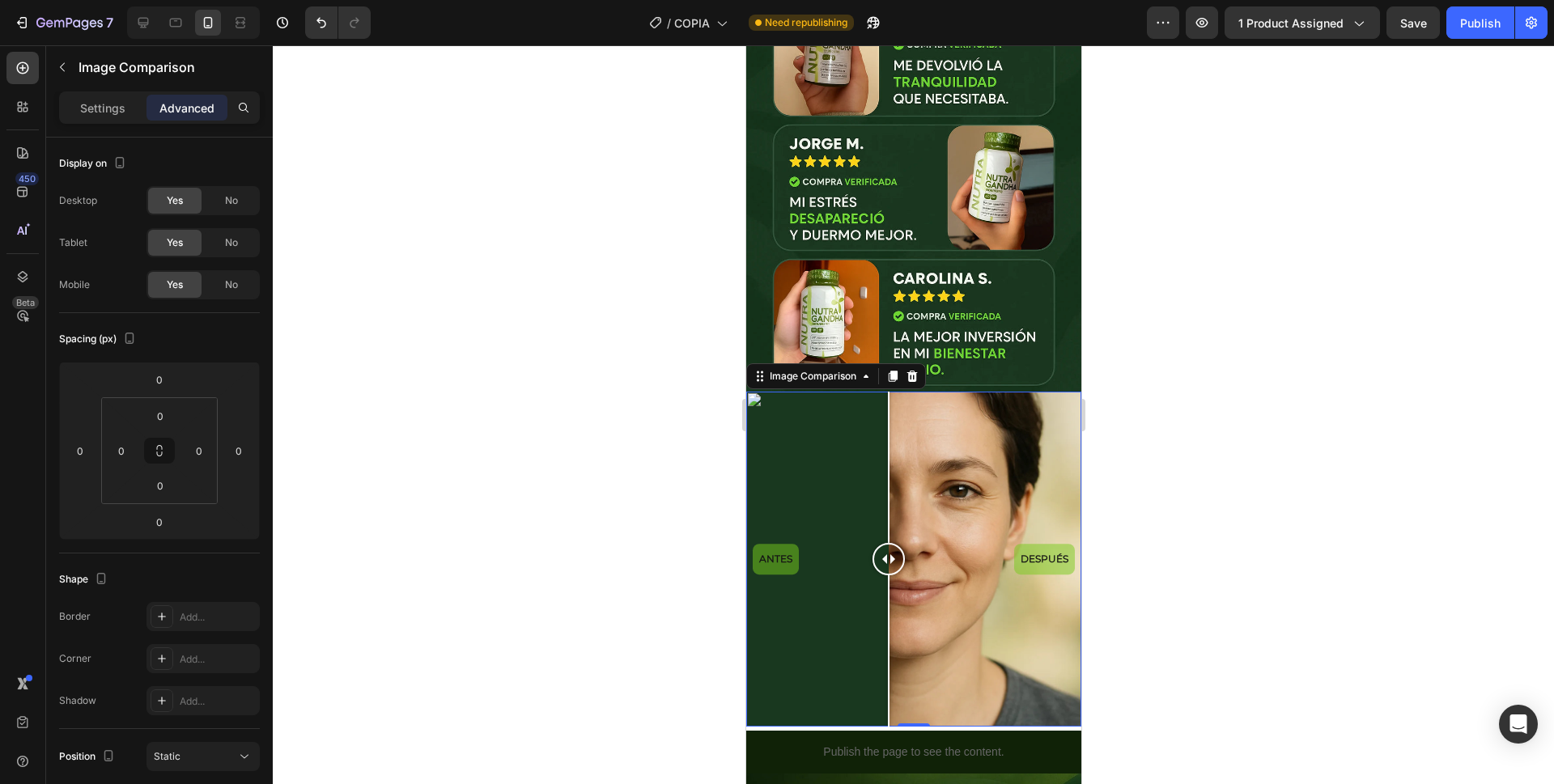
click at [93, 108] on p "Settings" at bounding box center [102, 108] width 45 height 17
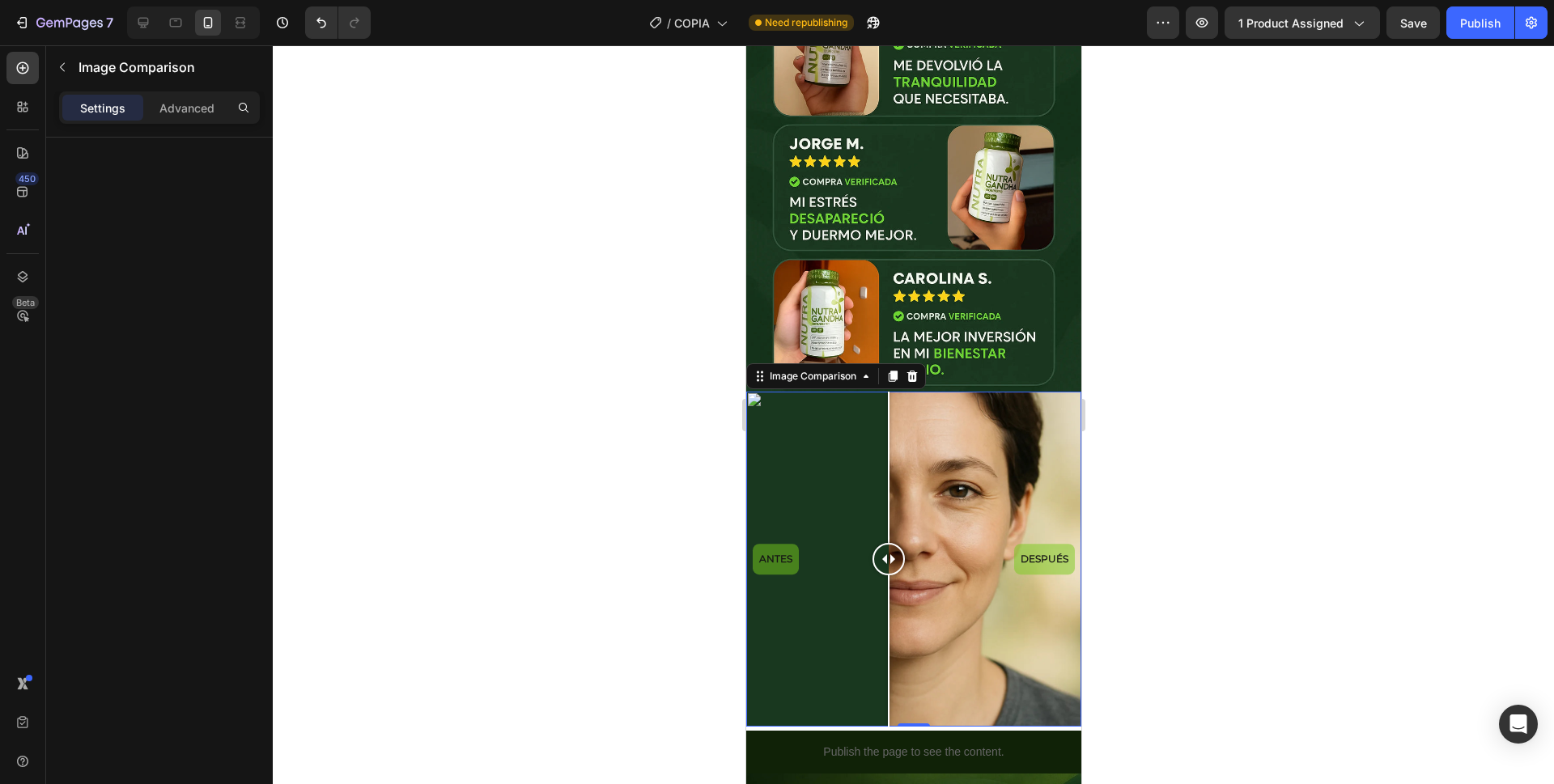
click at [795, 466] on div "ANTES DESPUÉS" at bounding box center [913, 559] width 335 height 335
drag, startPoint x: 810, startPoint y: 465, endPoint x: 901, endPoint y: 485, distance: 93.2
click at [901, 485] on div at bounding box center [900, 559] width 32 height 335
click at [818, 476] on div "ANTES DESPUÉS" at bounding box center [913, 559] width 335 height 335
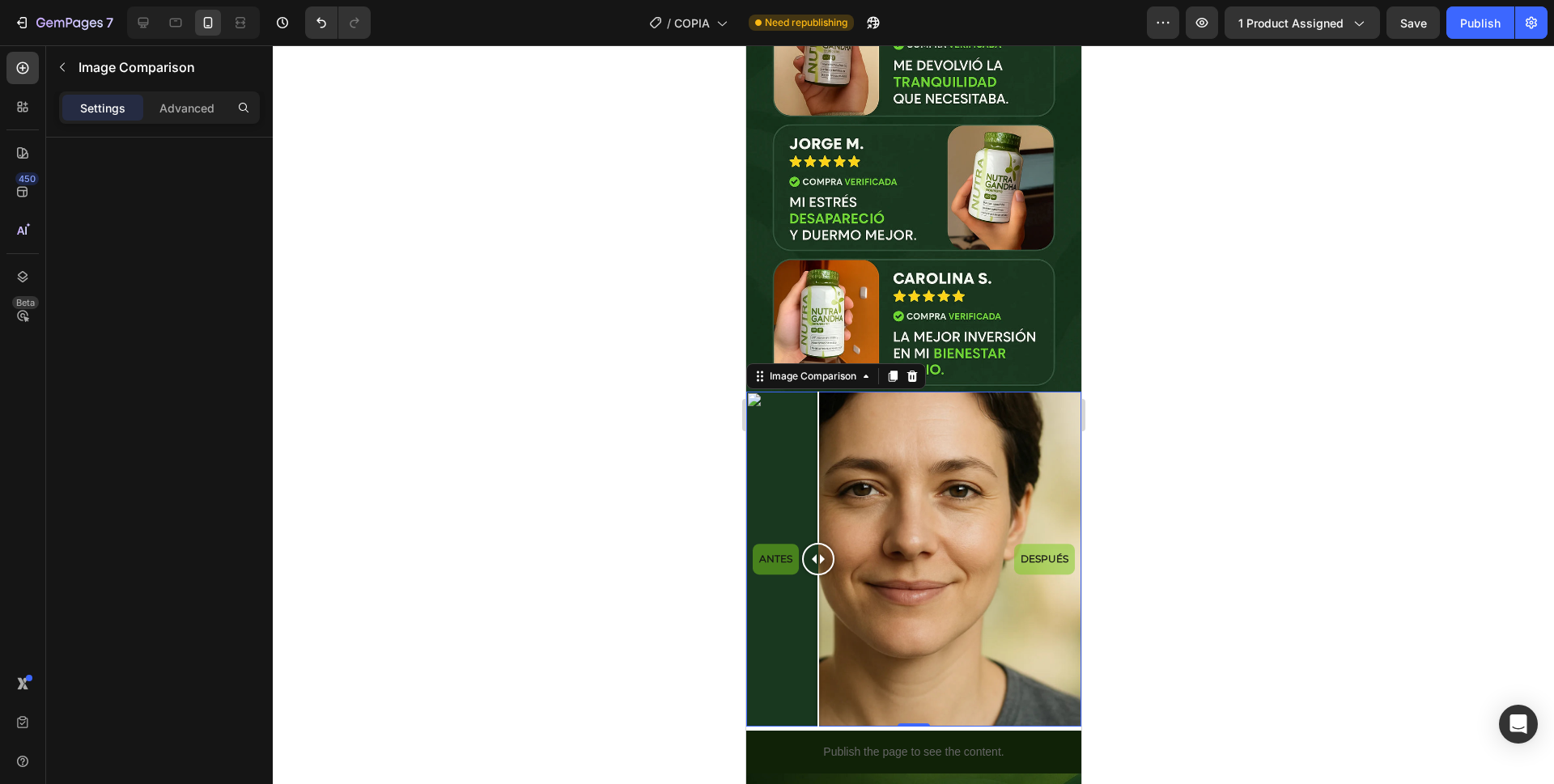
click at [926, 468] on div "ANTES DESPUÉS" at bounding box center [913, 559] width 335 height 335
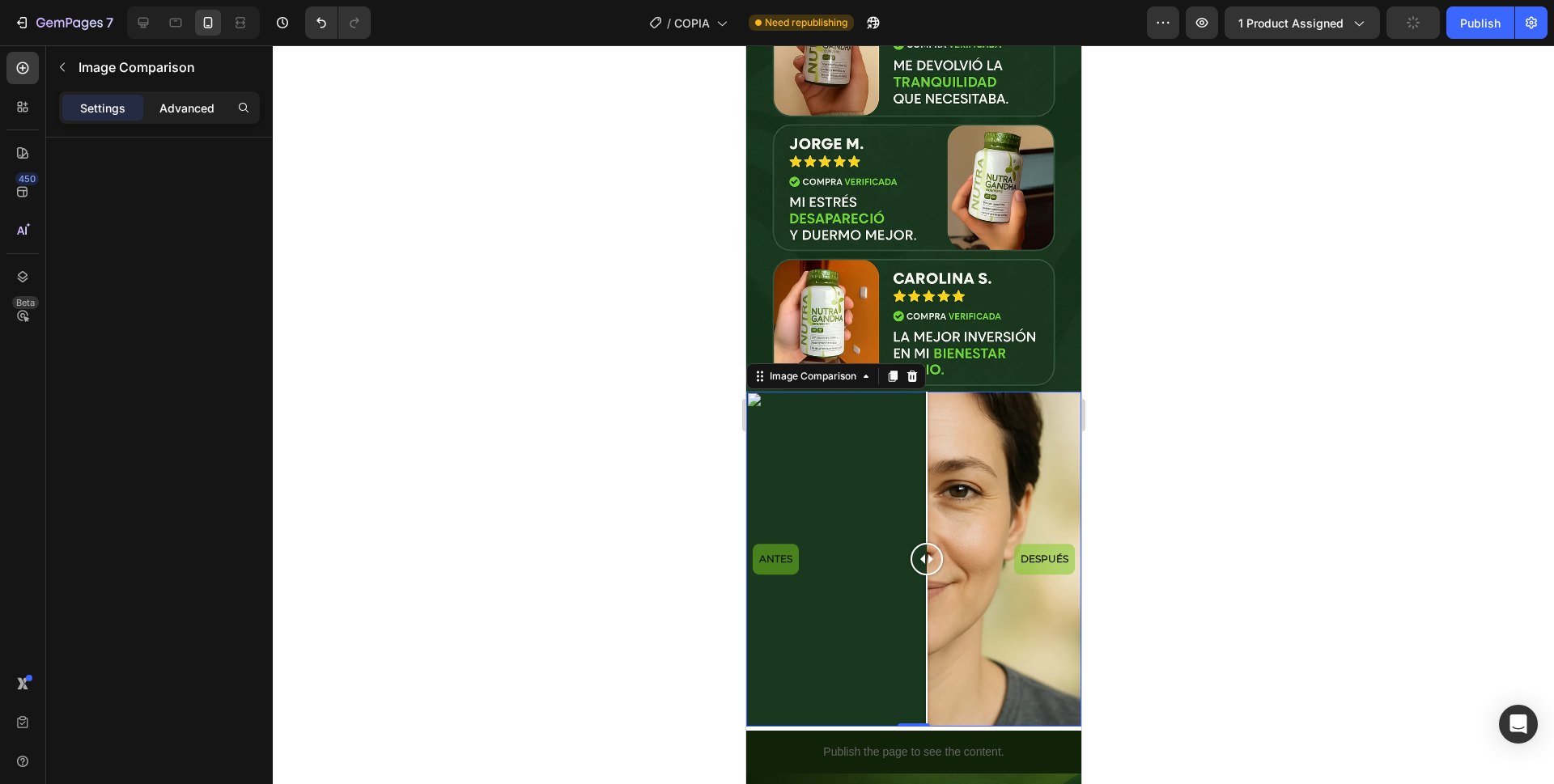
click at [152, 97] on div "Advanced" at bounding box center [187, 107] width 81 height 26
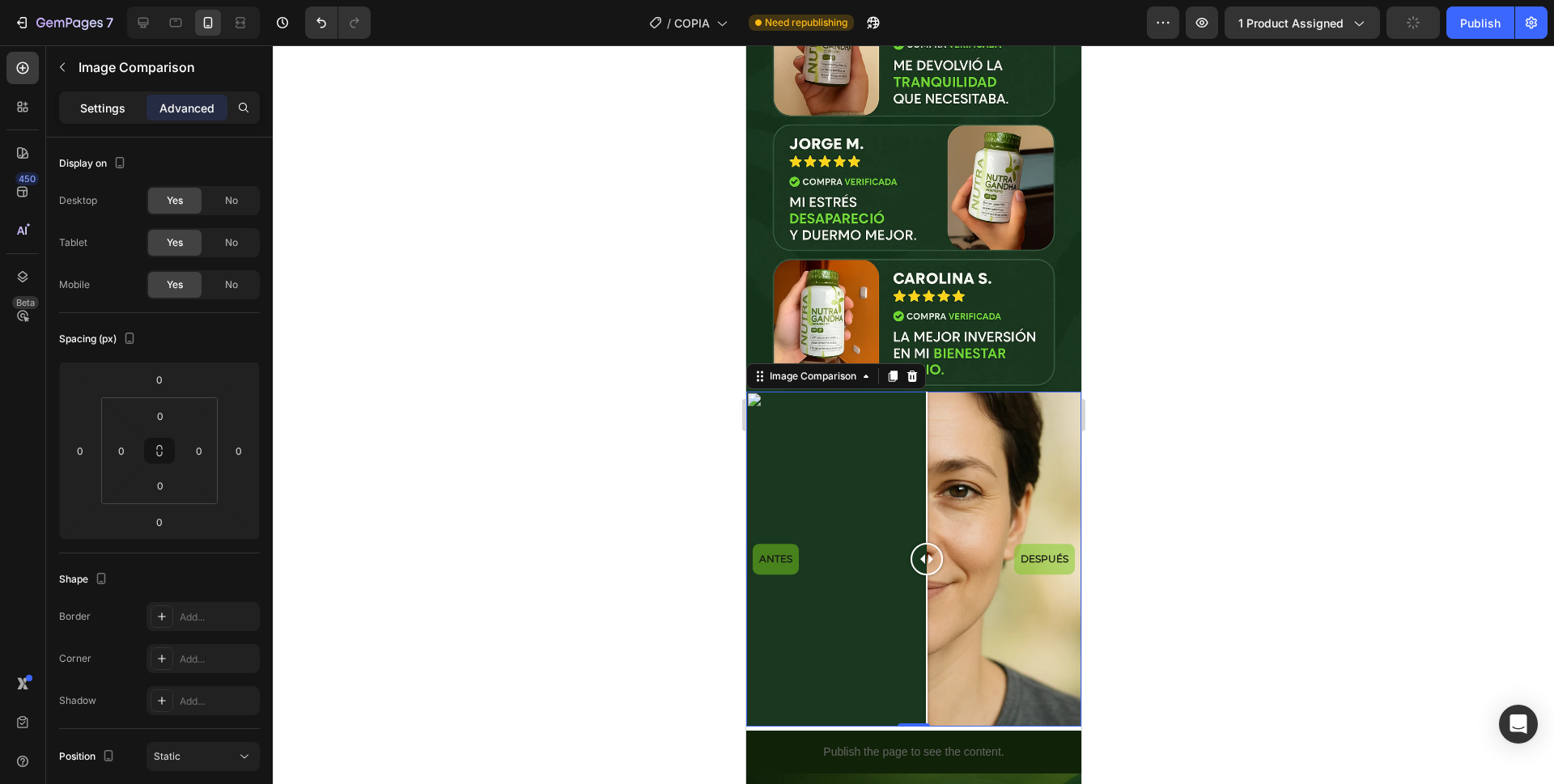
click at [83, 101] on p "Settings" at bounding box center [102, 108] width 45 height 17
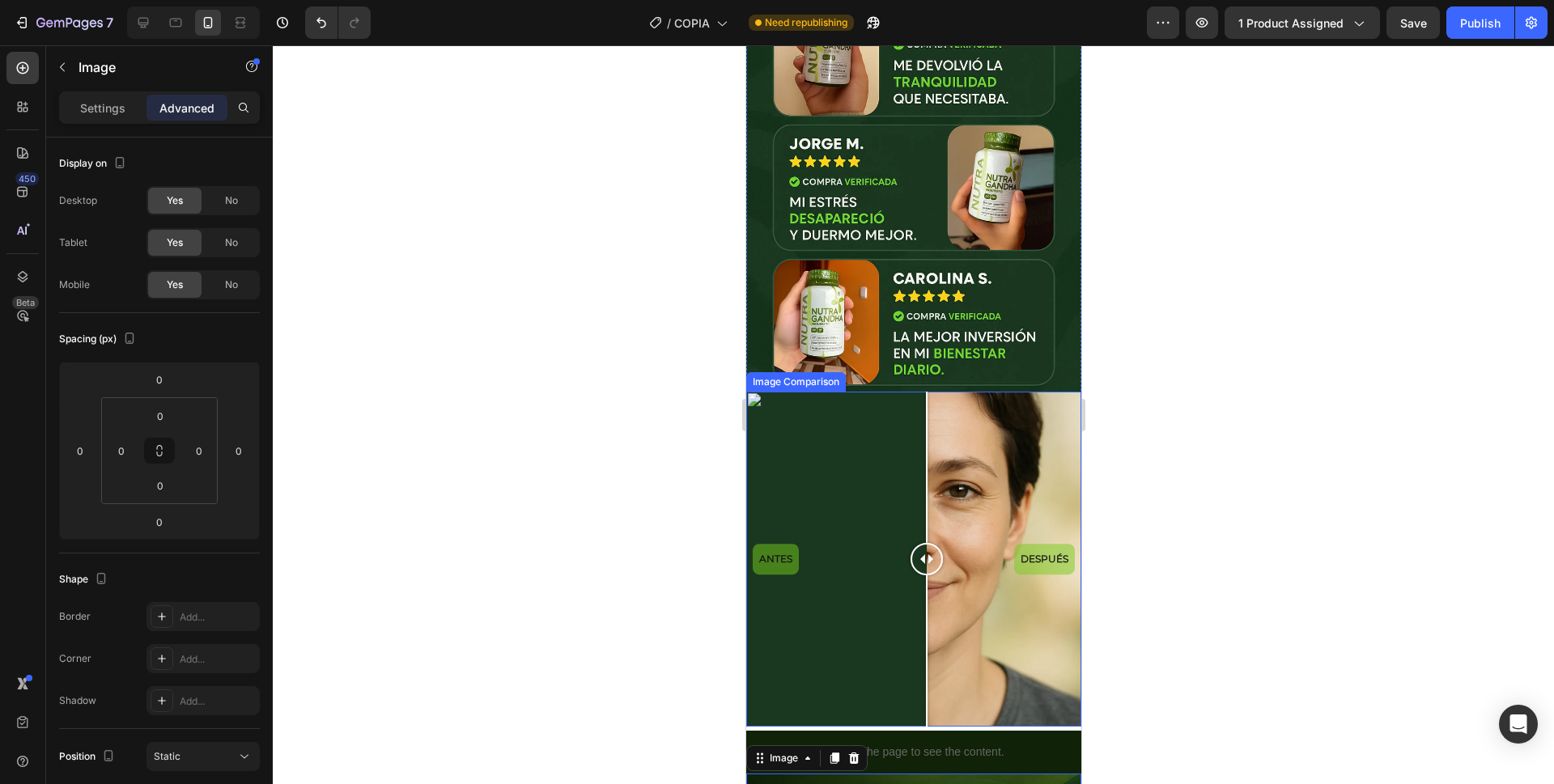
click at [969, 625] on div "ANTES DESPUÉS" at bounding box center [913, 559] width 335 height 335
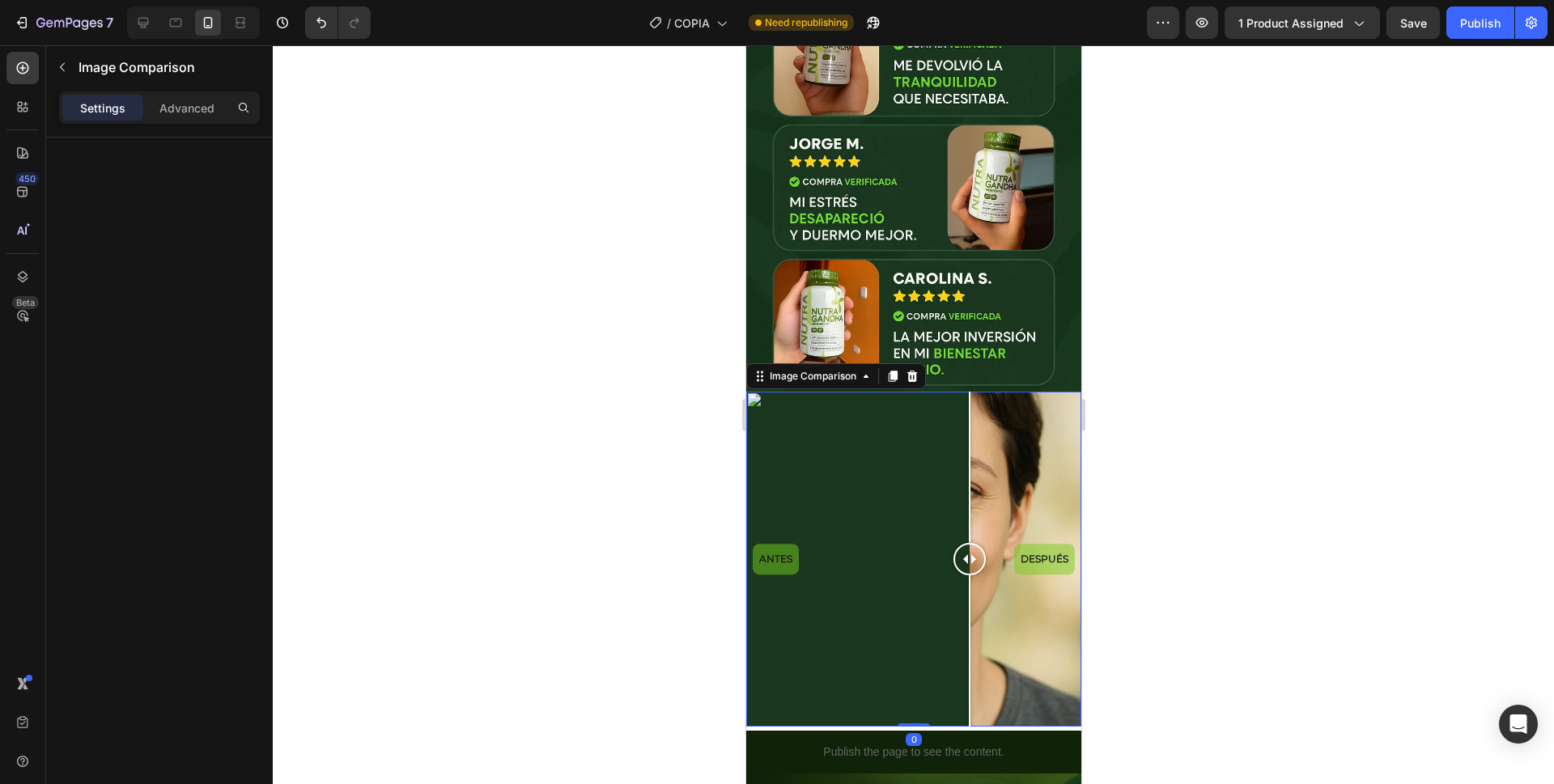
click at [750, 392] on div "ANTES DESPUÉS" at bounding box center [913, 559] width 335 height 335
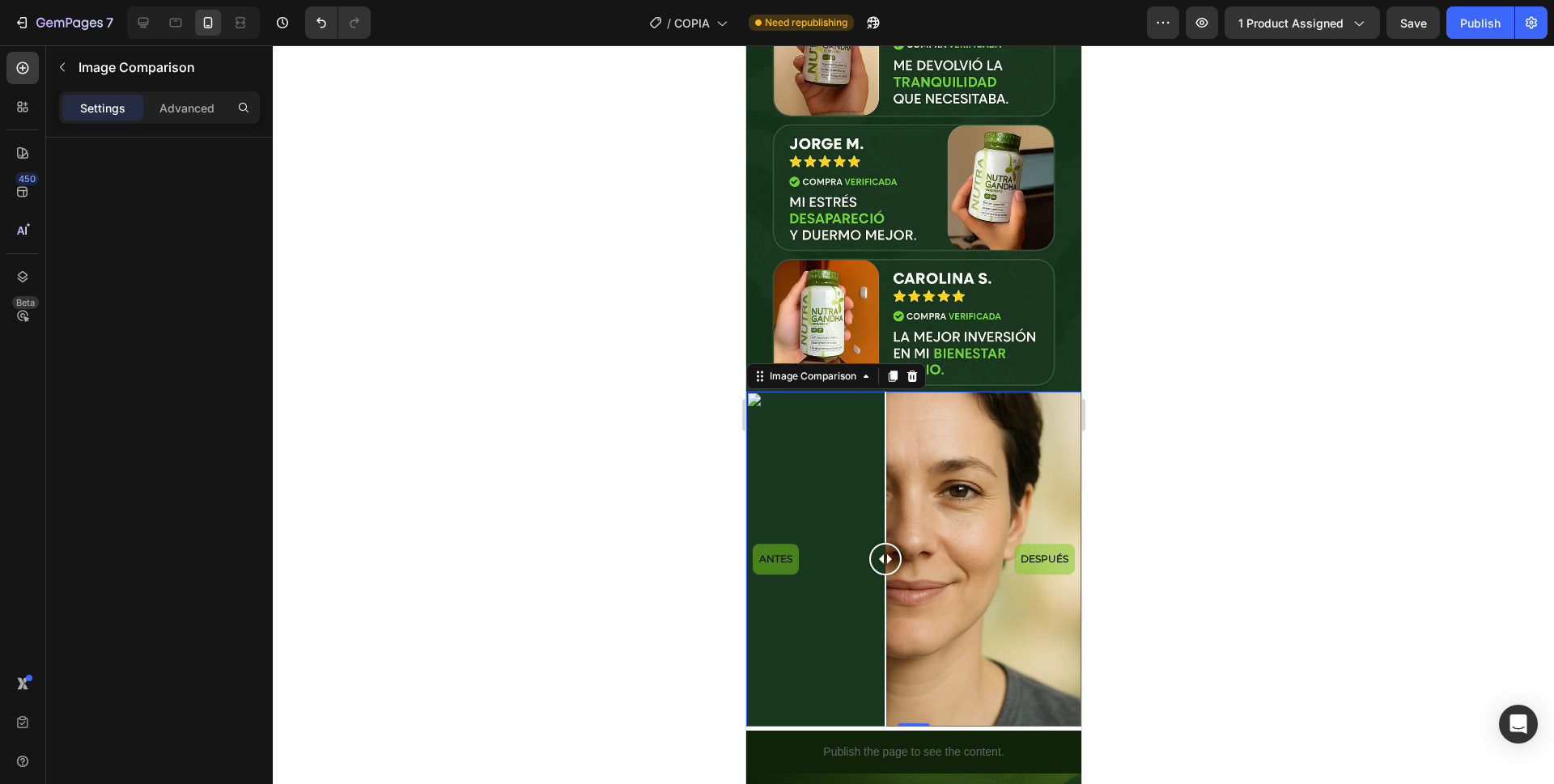
drag, startPoint x: 767, startPoint y: 516, endPoint x: 891, endPoint y: 519, distance: 124.0
click at [891, 543] on div at bounding box center [884, 558] width 32 height 32
click at [1000, 608] on div "ANTES DESPUÉS" at bounding box center [913, 559] width 335 height 335
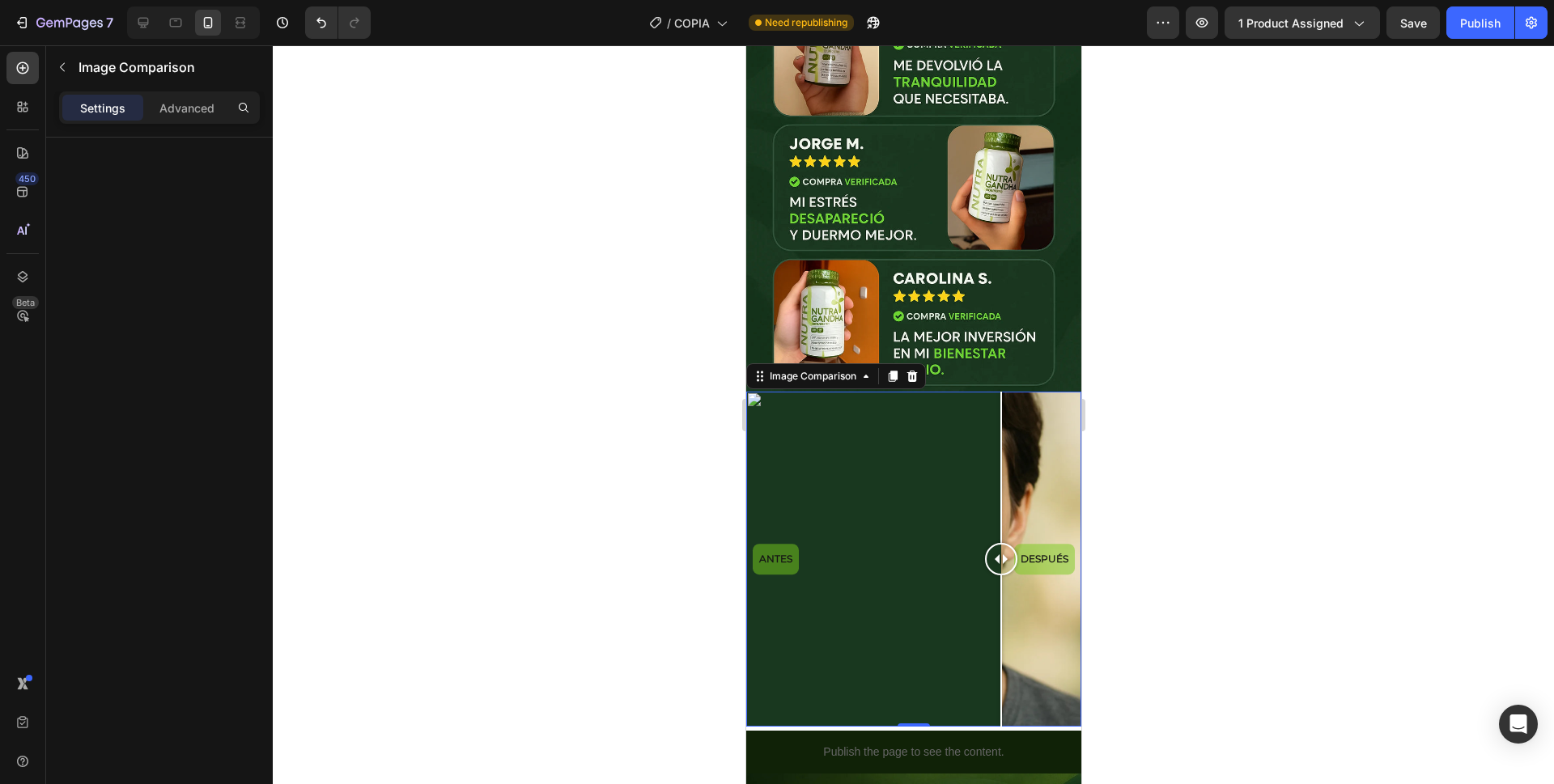
click at [1000, 609] on div at bounding box center [1000, 651] width 2 height 151
drag, startPoint x: 994, startPoint y: 610, endPoint x: 945, endPoint y: 608, distance: 49.0
click at [993, 608] on div at bounding box center [994, 651] width 2 height 151
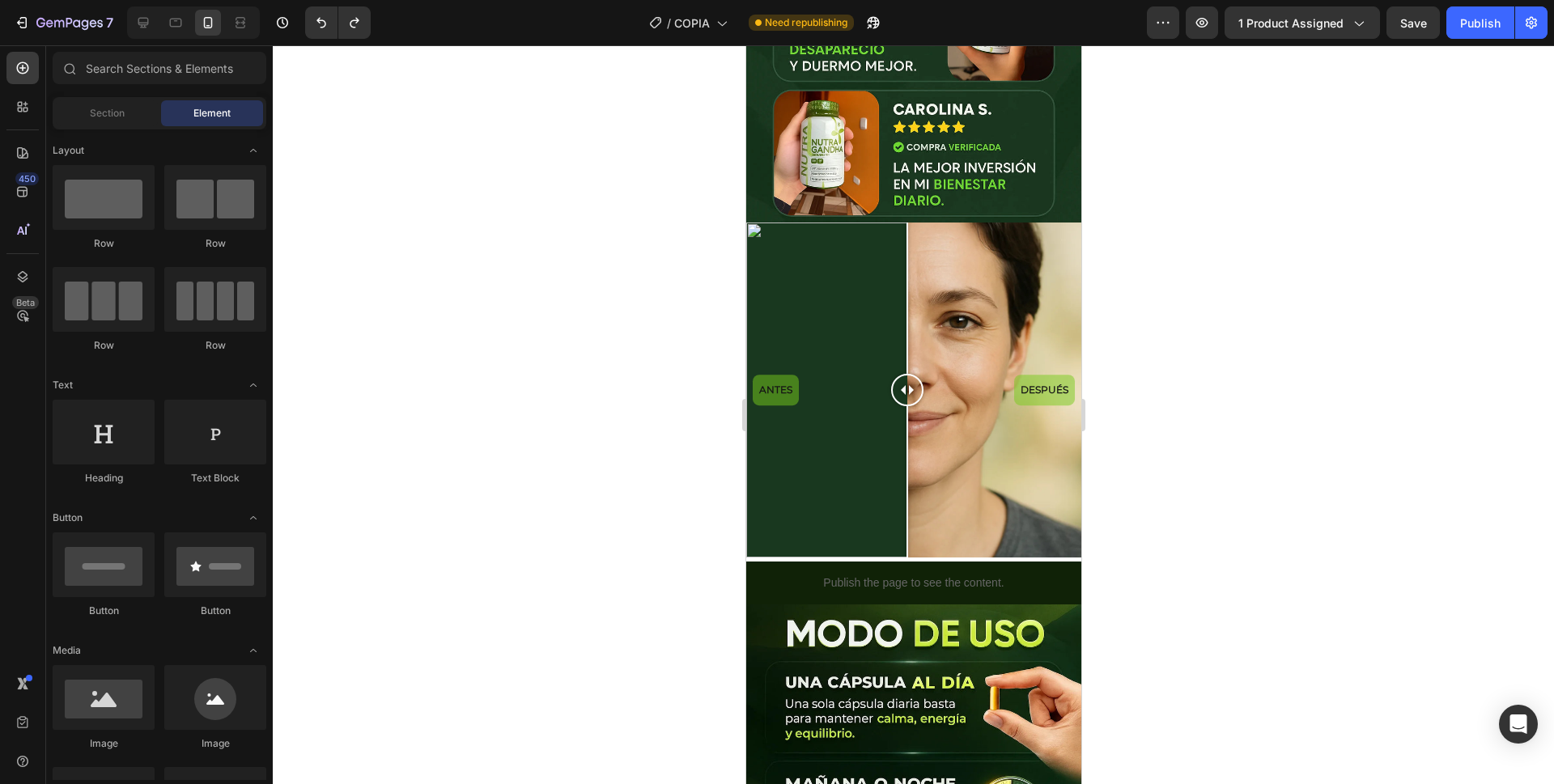
scroll to position [1470, 0]
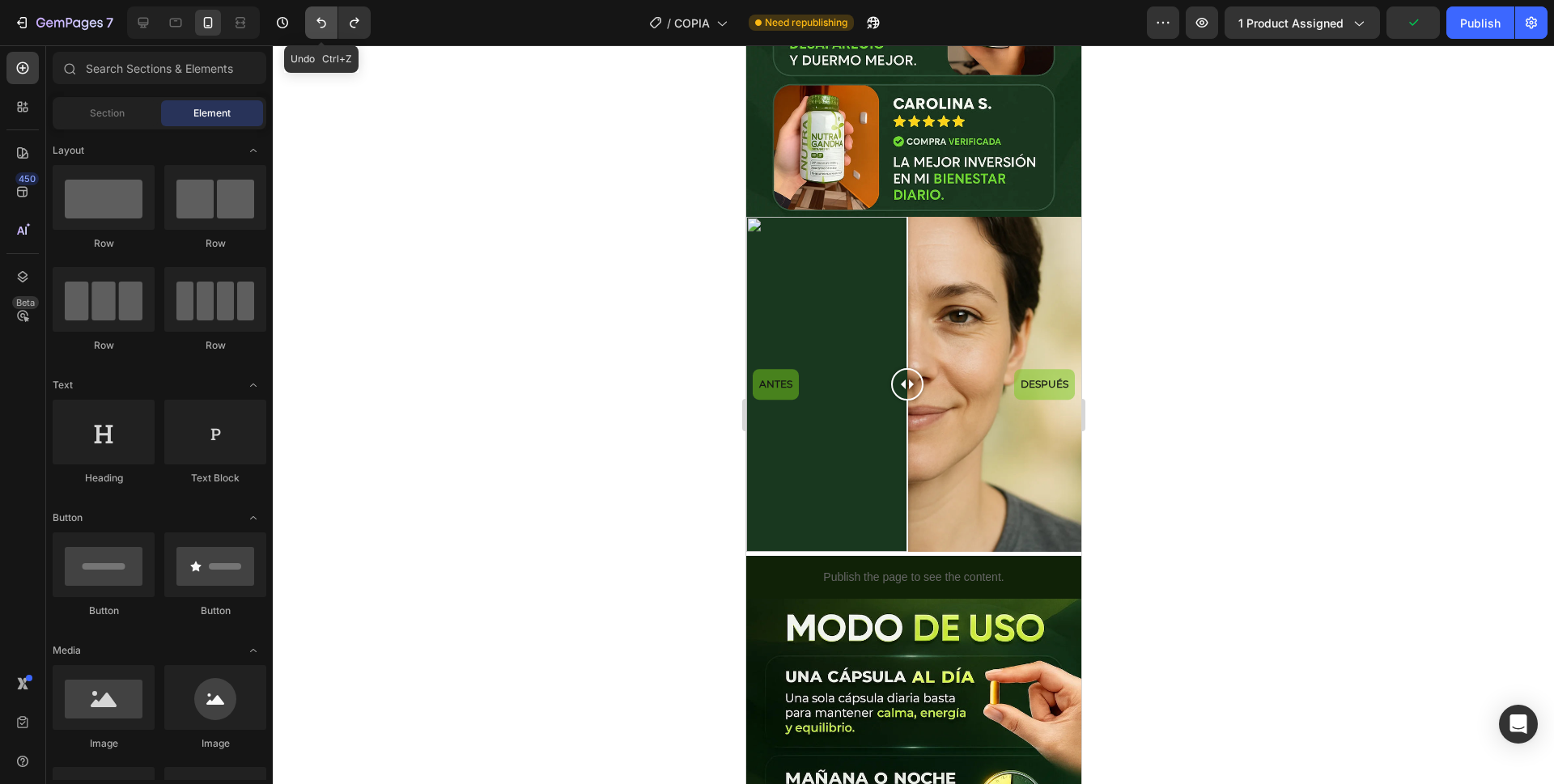
click at [324, 27] on icon "Undo/Redo" at bounding box center [321, 23] width 17 height 17
click at [322, 26] on icon "Undo/Redo" at bounding box center [321, 23] width 10 height 11
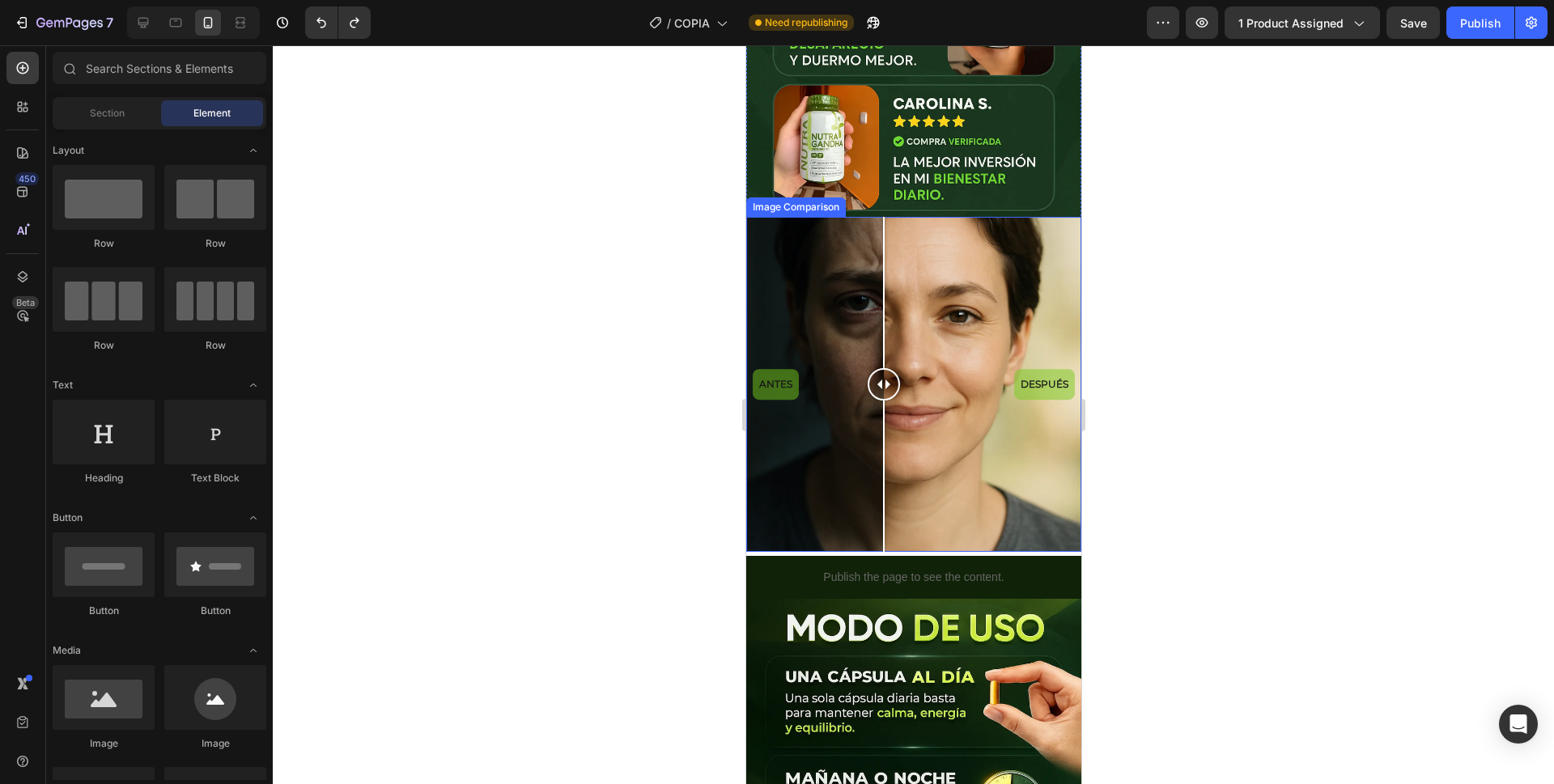
click at [883, 413] on div "ANTES DESPUÉS" at bounding box center [913, 385] width 335 height 335
drag, startPoint x: 883, startPoint y: 413, endPoint x: 915, endPoint y: 413, distance: 32.0
click at [915, 413] on div at bounding box center [914, 476] width 2 height 151
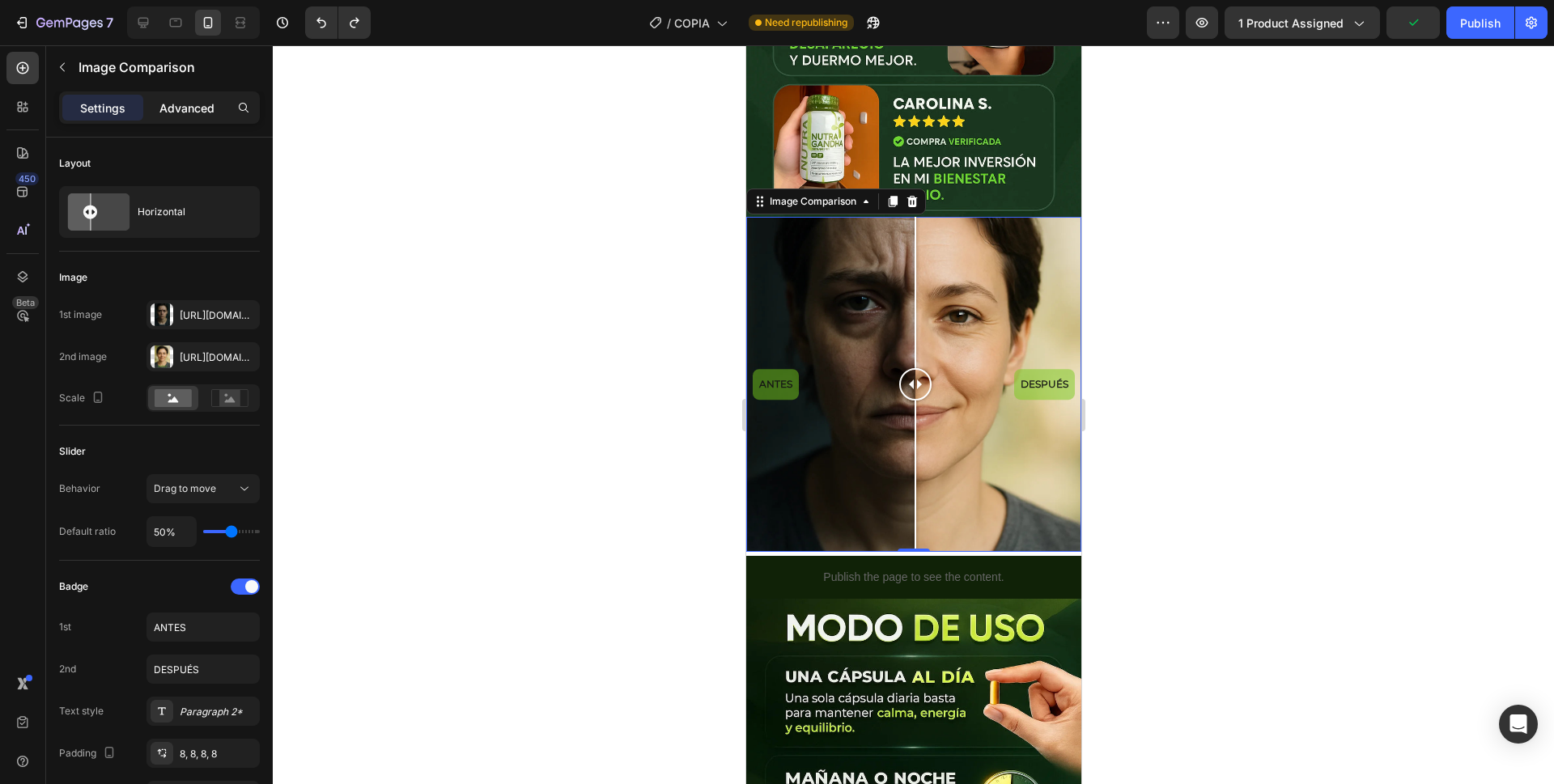
click at [197, 104] on p "Advanced" at bounding box center [187, 108] width 55 height 17
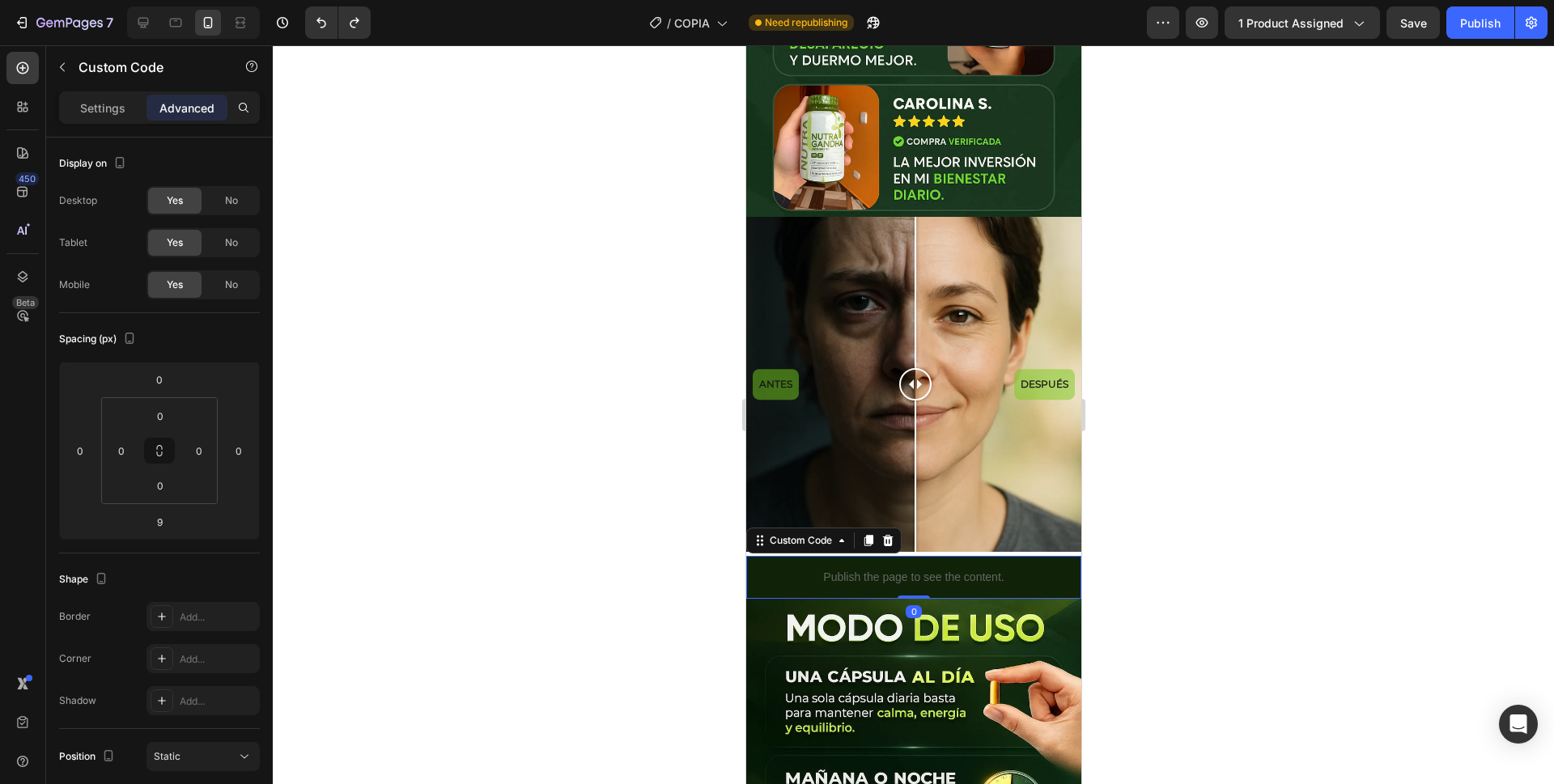
click at [811, 569] on p "Publish the page to see the content." at bounding box center [913, 577] width 335 height 17
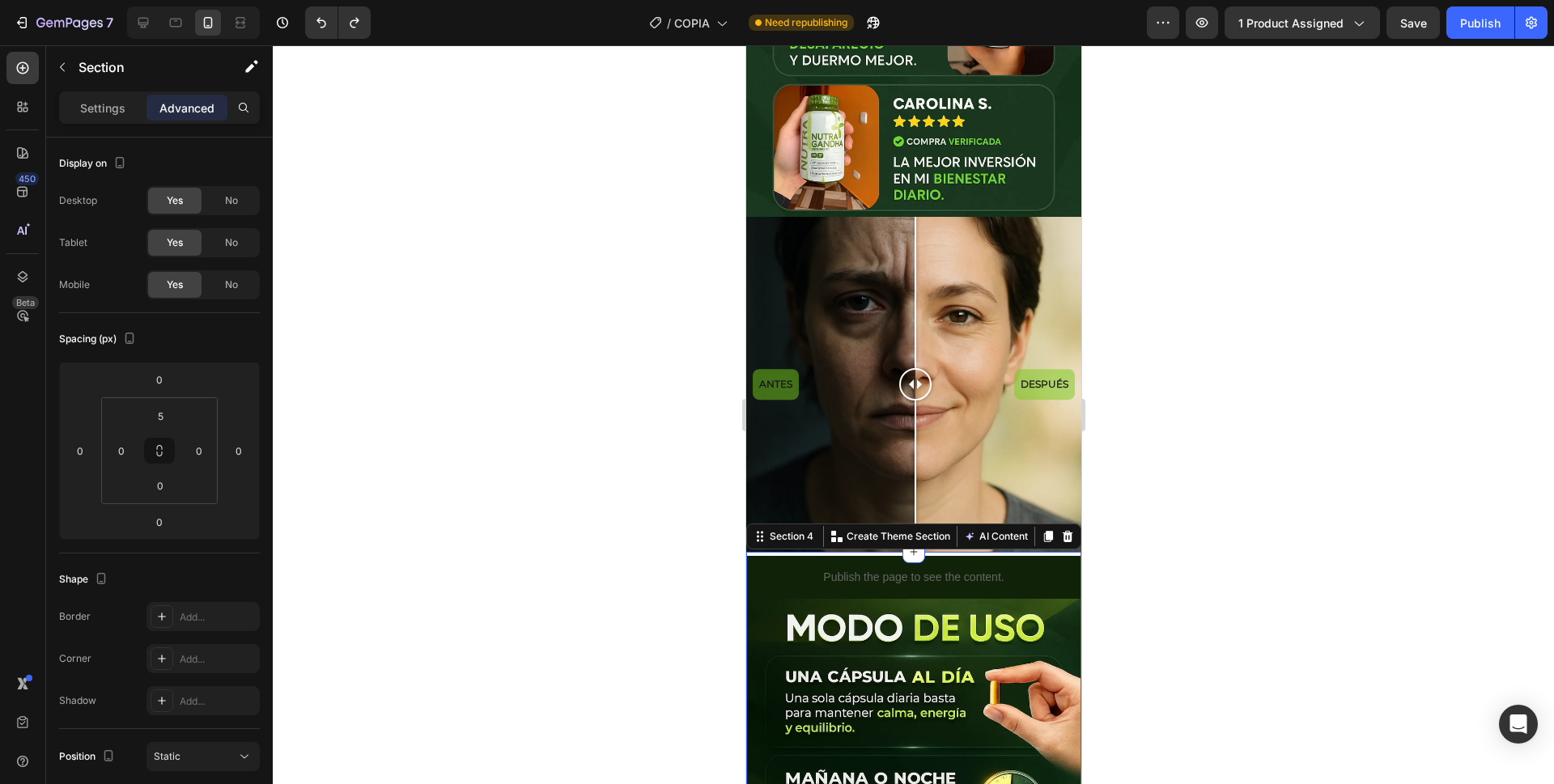
click at [169, 412] on input "5" at bounding box center [159, 416] width 32 height 24
type input "0"
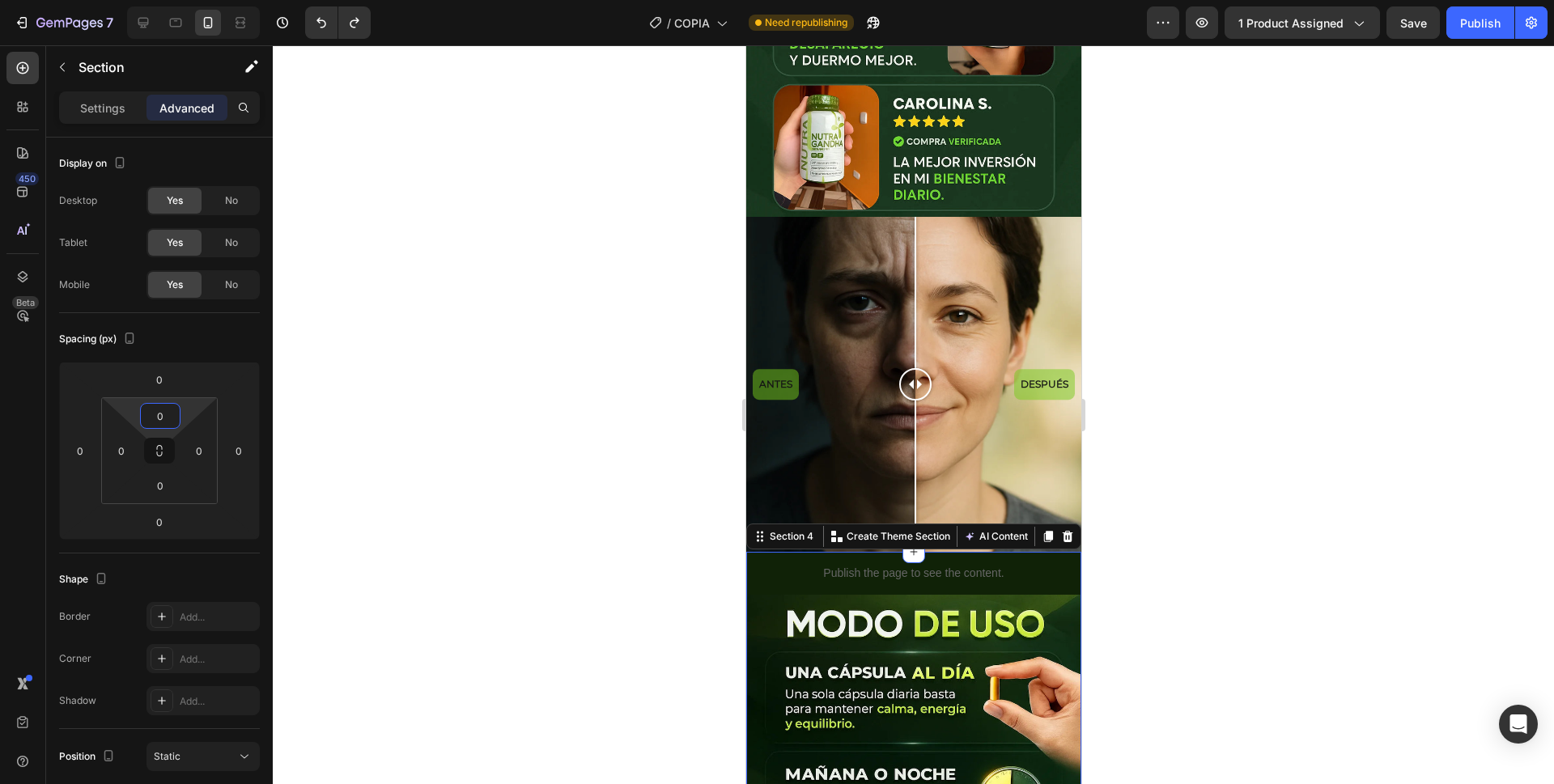
click at [478, 382] on div at bounding box center [913, 415] width 1281 height 739
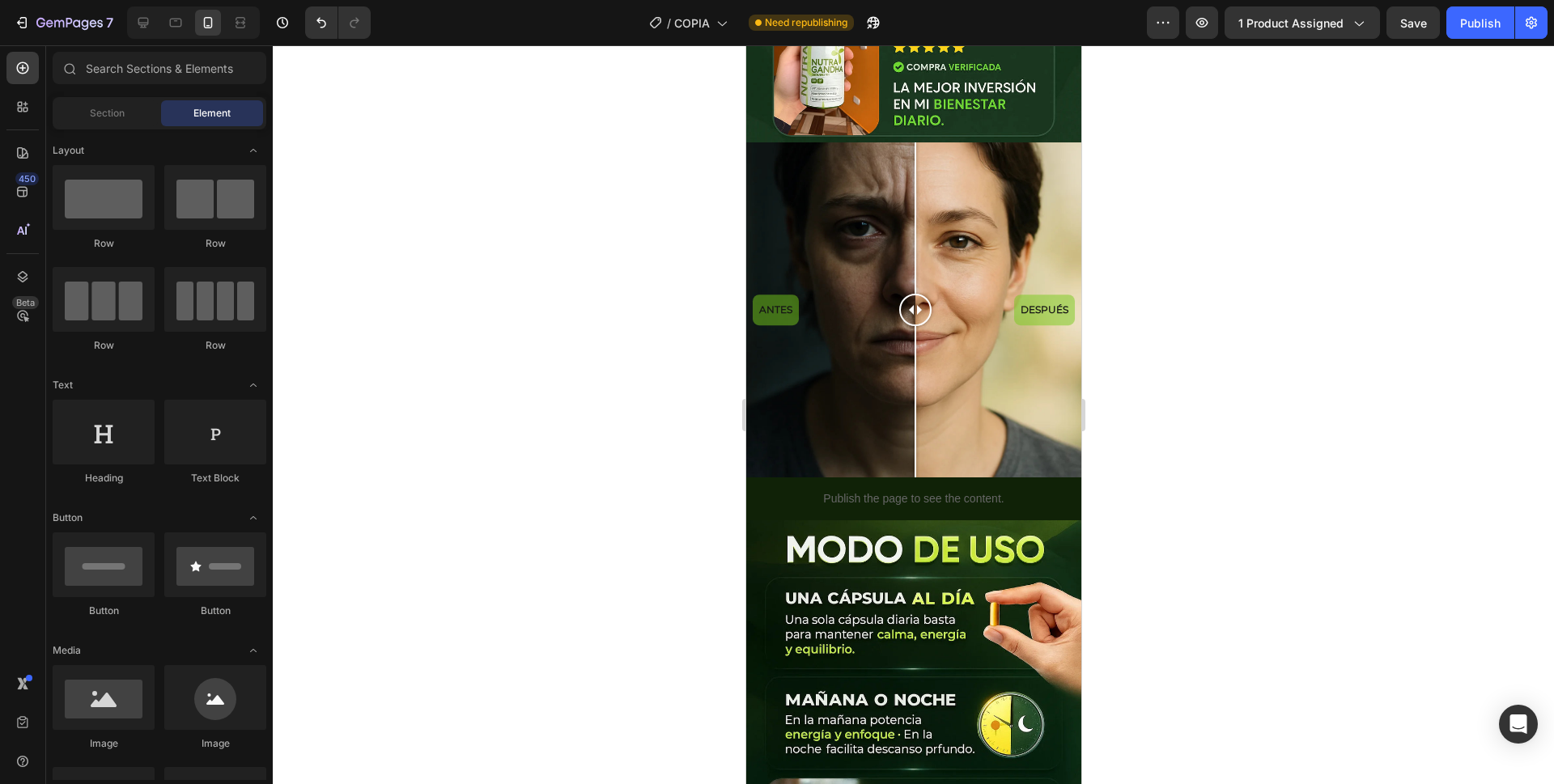
scroll to position [1550, 0]
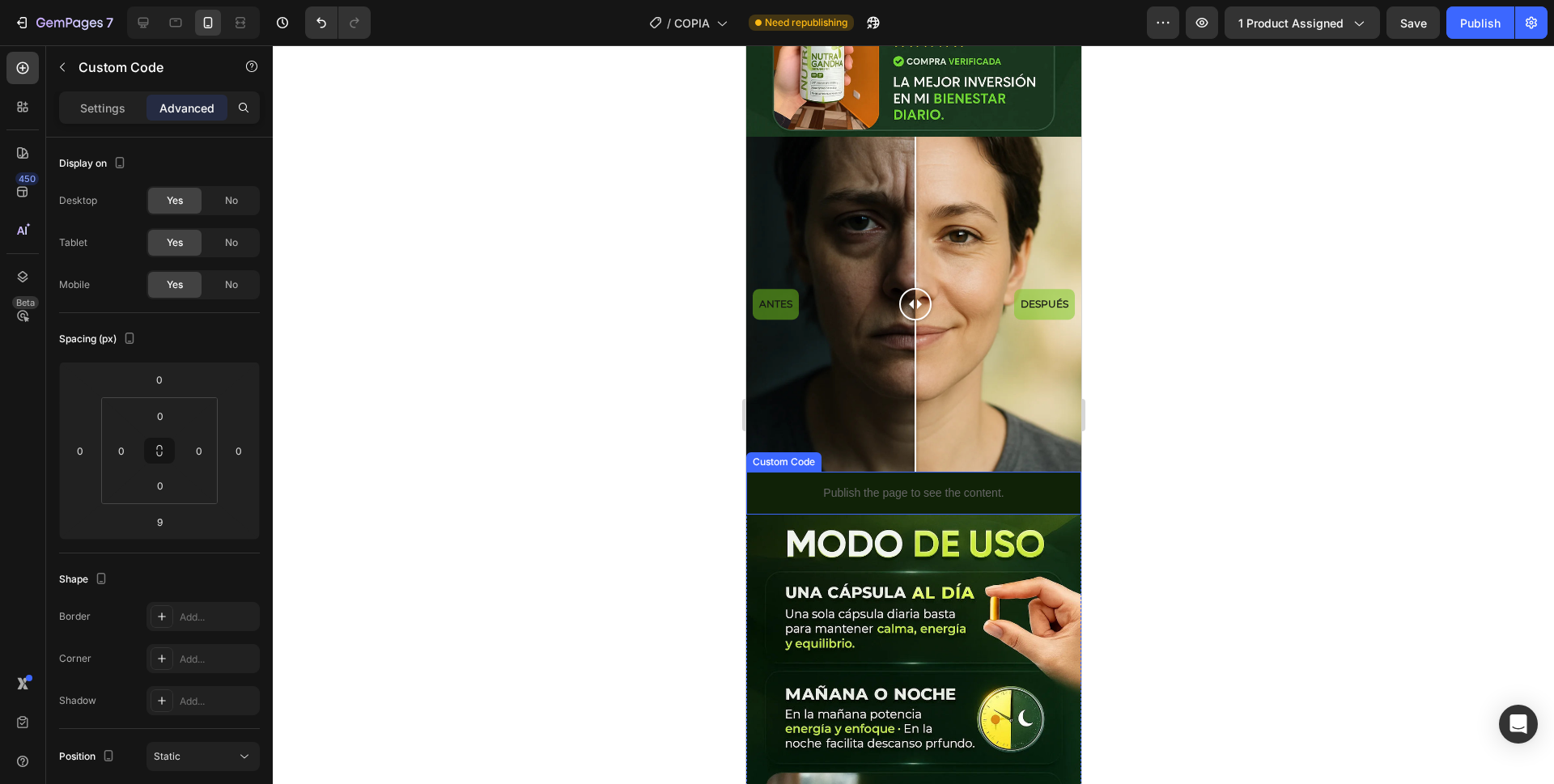
click at [1043, 472] on div "Publish the page to see the content." at bounding box center [913, 493] width 335 height 43
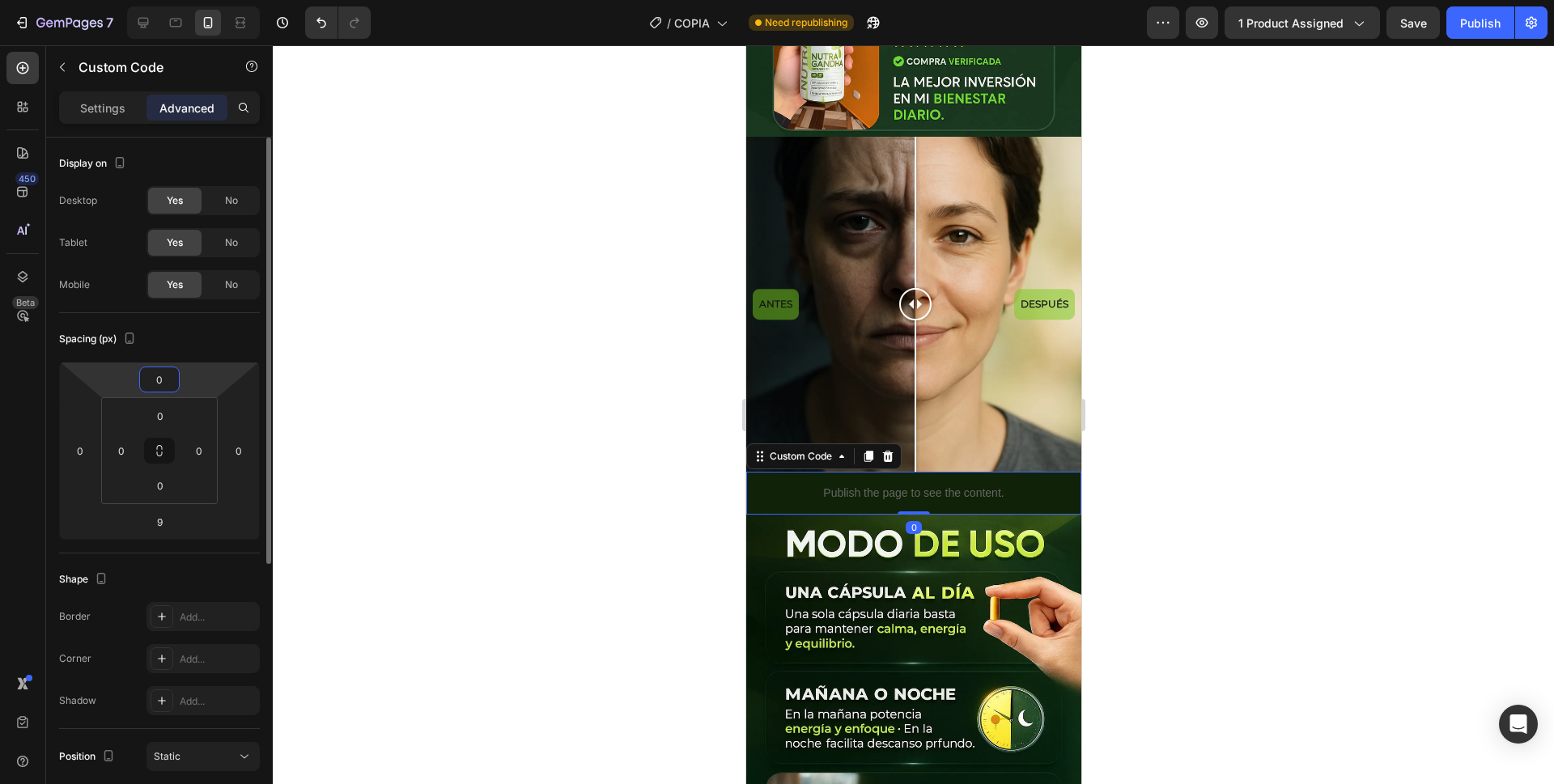
click at [161, 380] on input "0" at bounding box center [159, 379] width 32 height 24
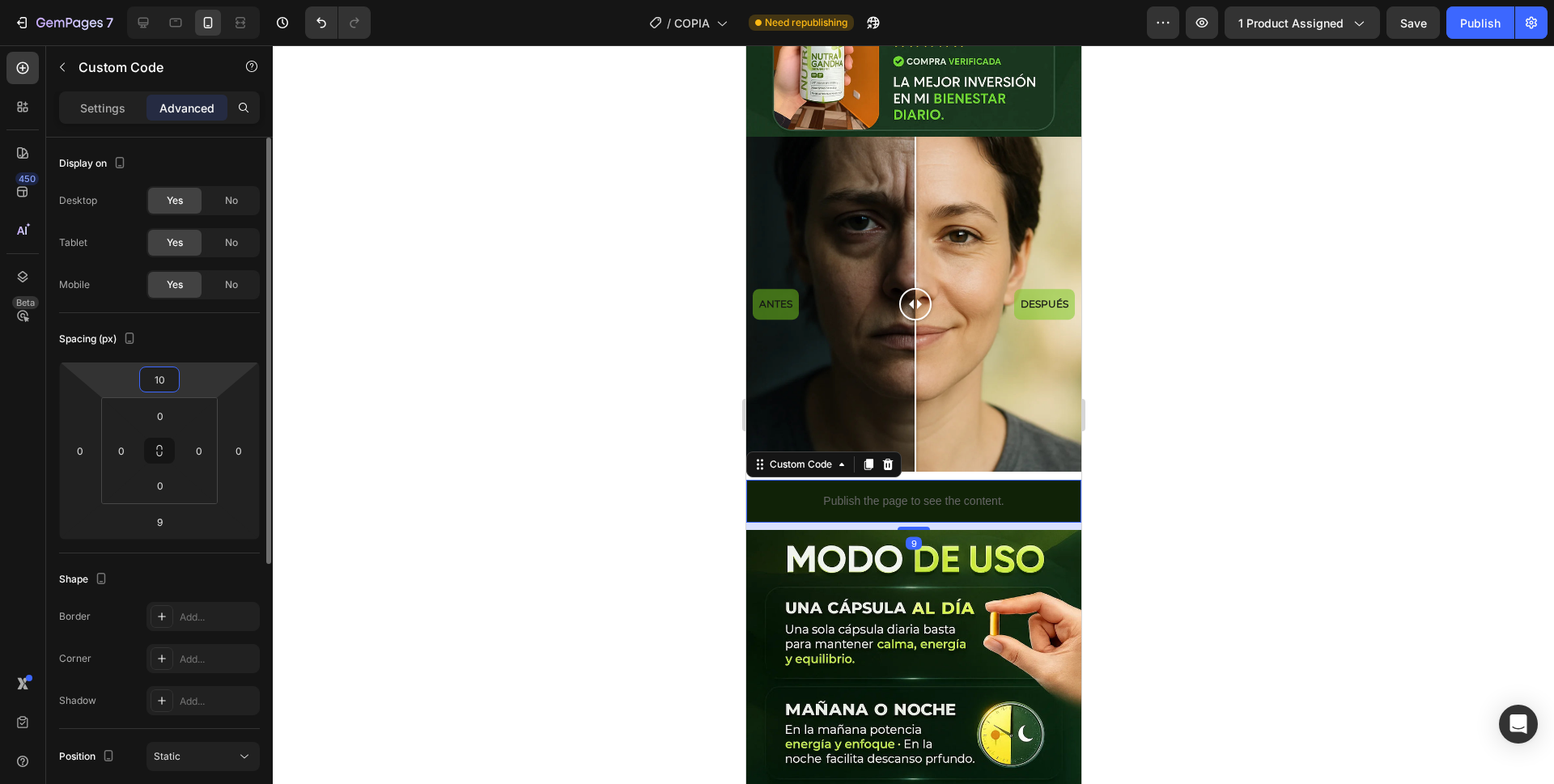
type input "1"
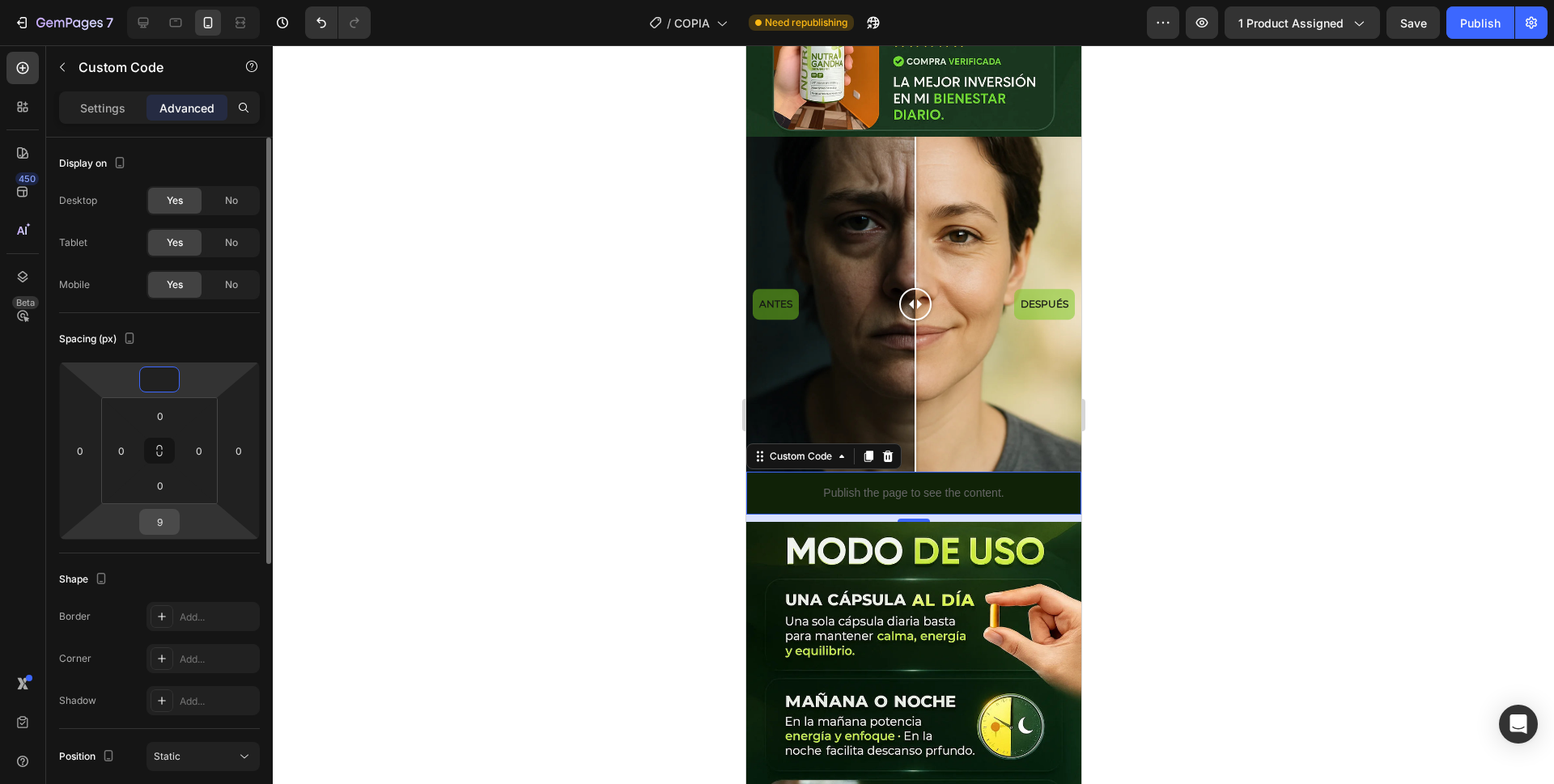
click at [168, 515] on input "9" at bounding box center [159, 521] width 32 height 24
type input "0"
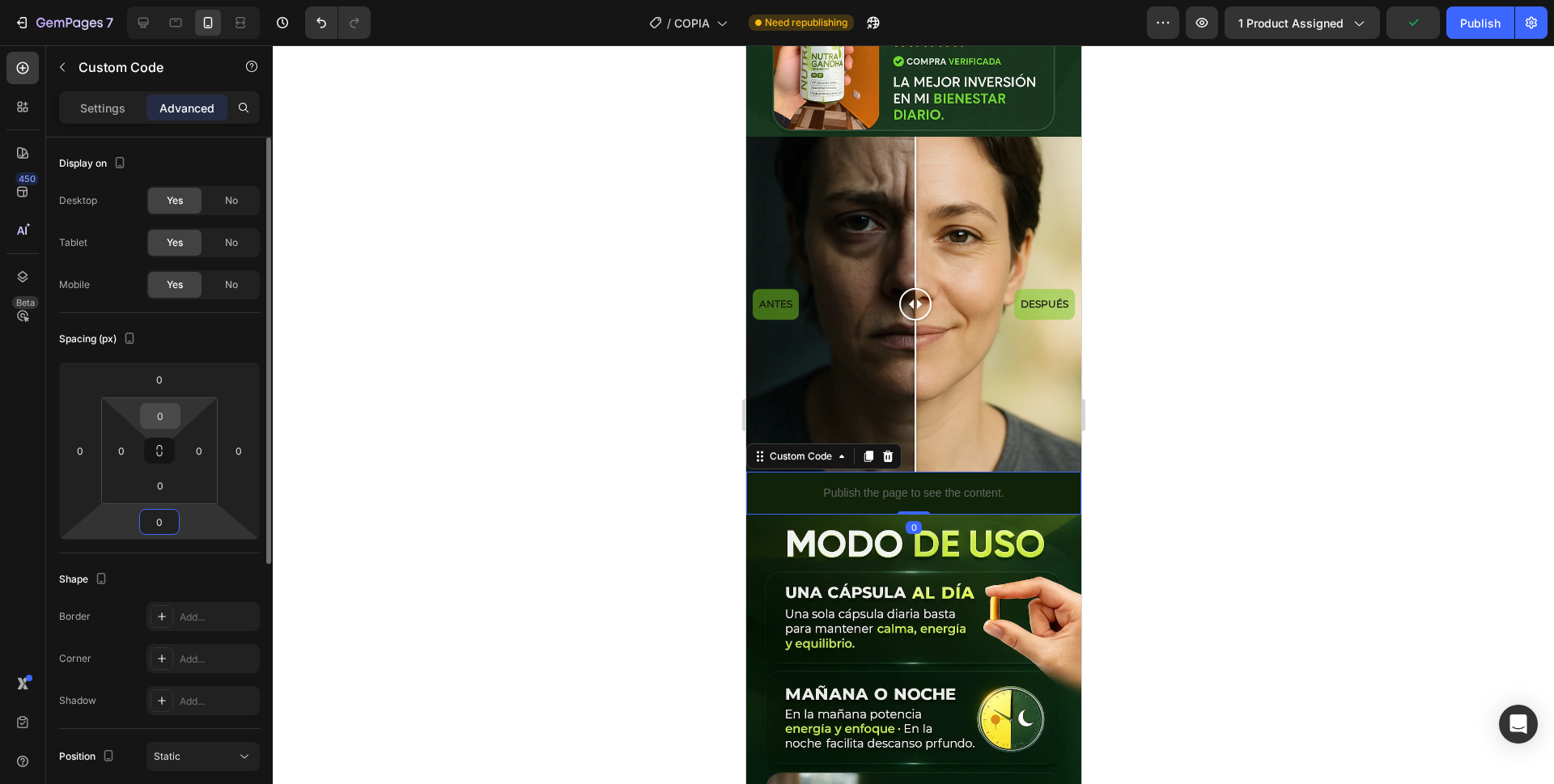
type input "0"
click at [161, 410] on input "0" at bounding box center [159, 416] width 32 height 24
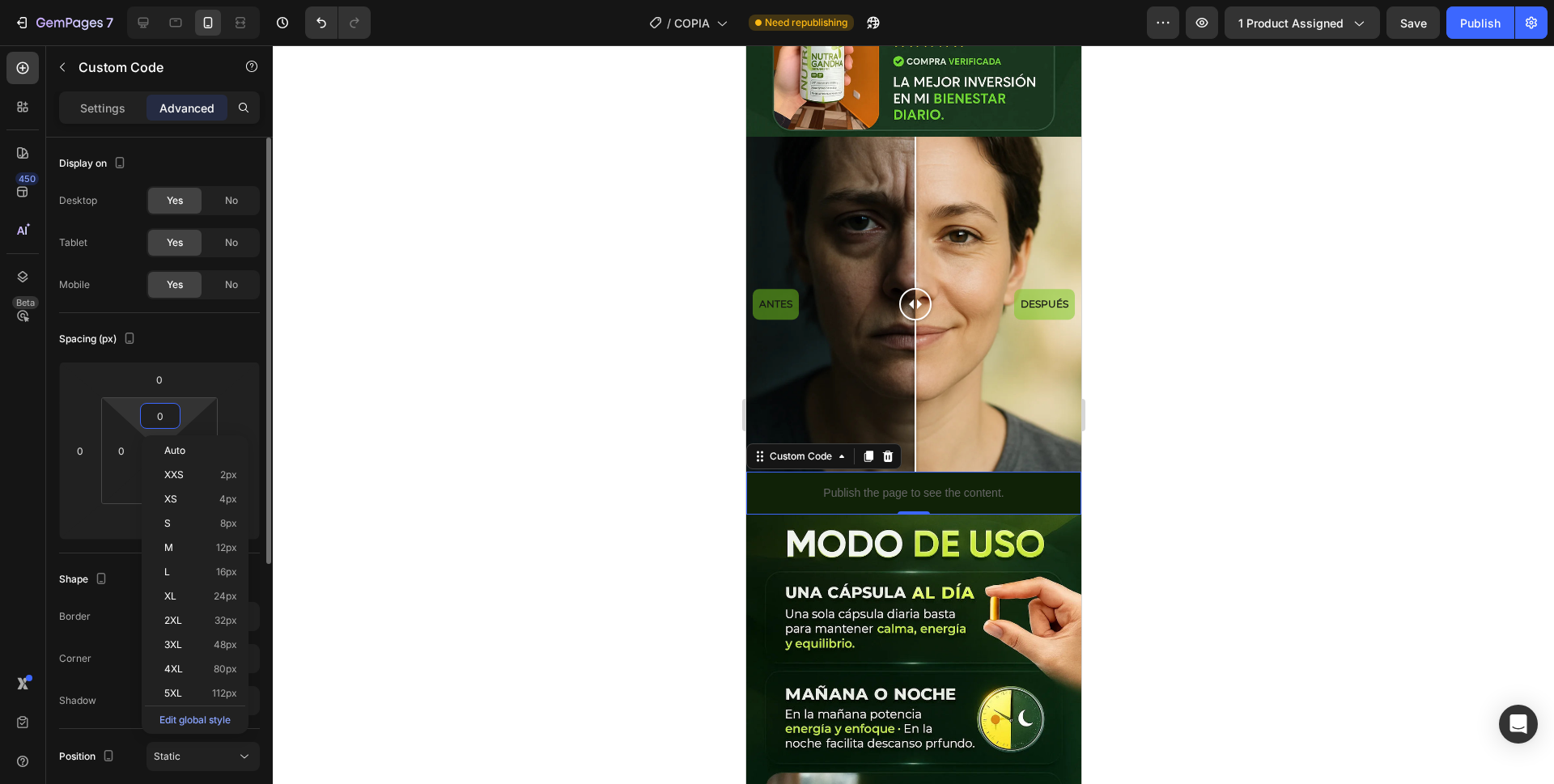
type input "5"
type input "10"
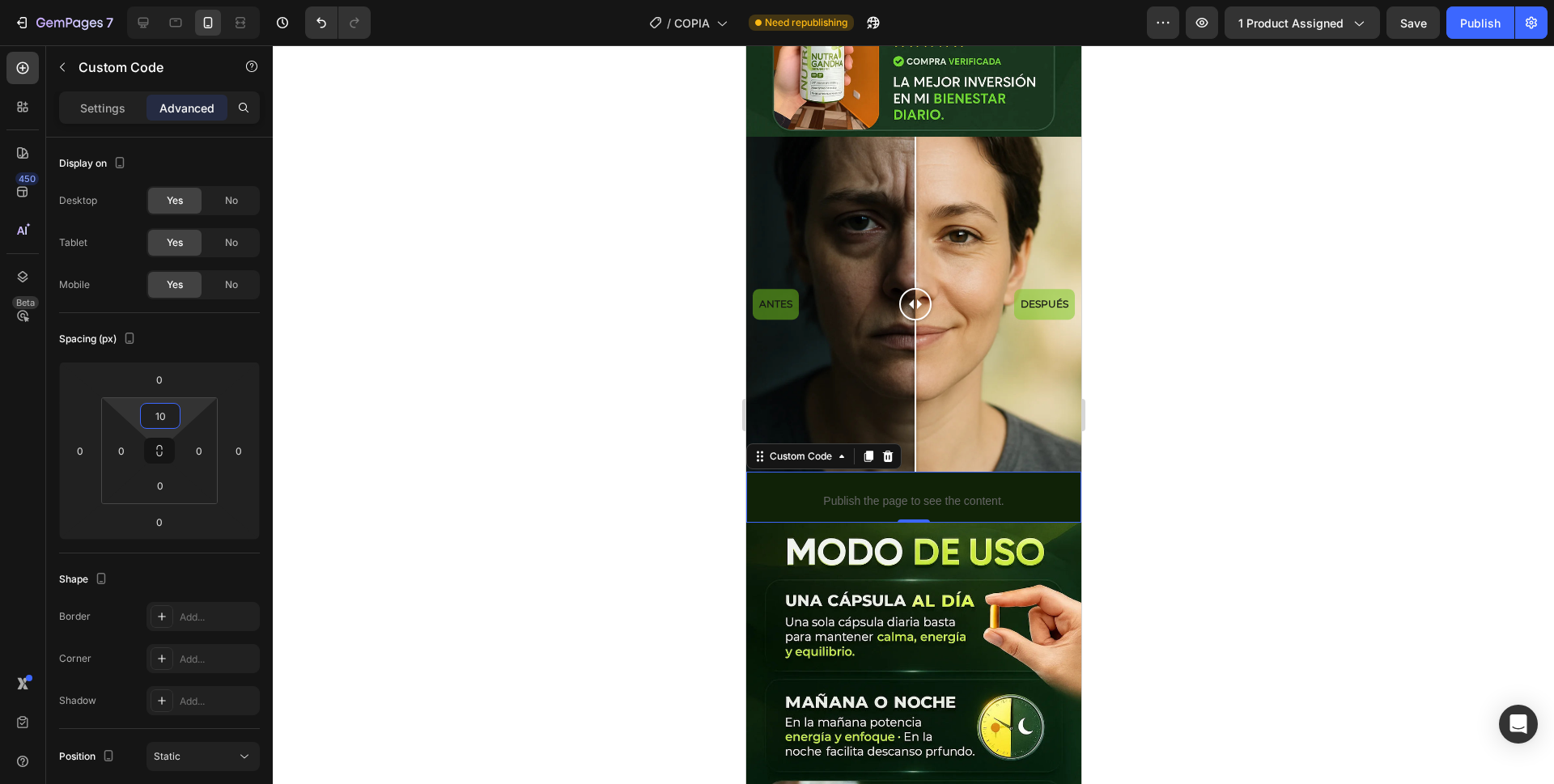
click at [678, 312] on div at bounding box center [913, 415] width 1281 height 739
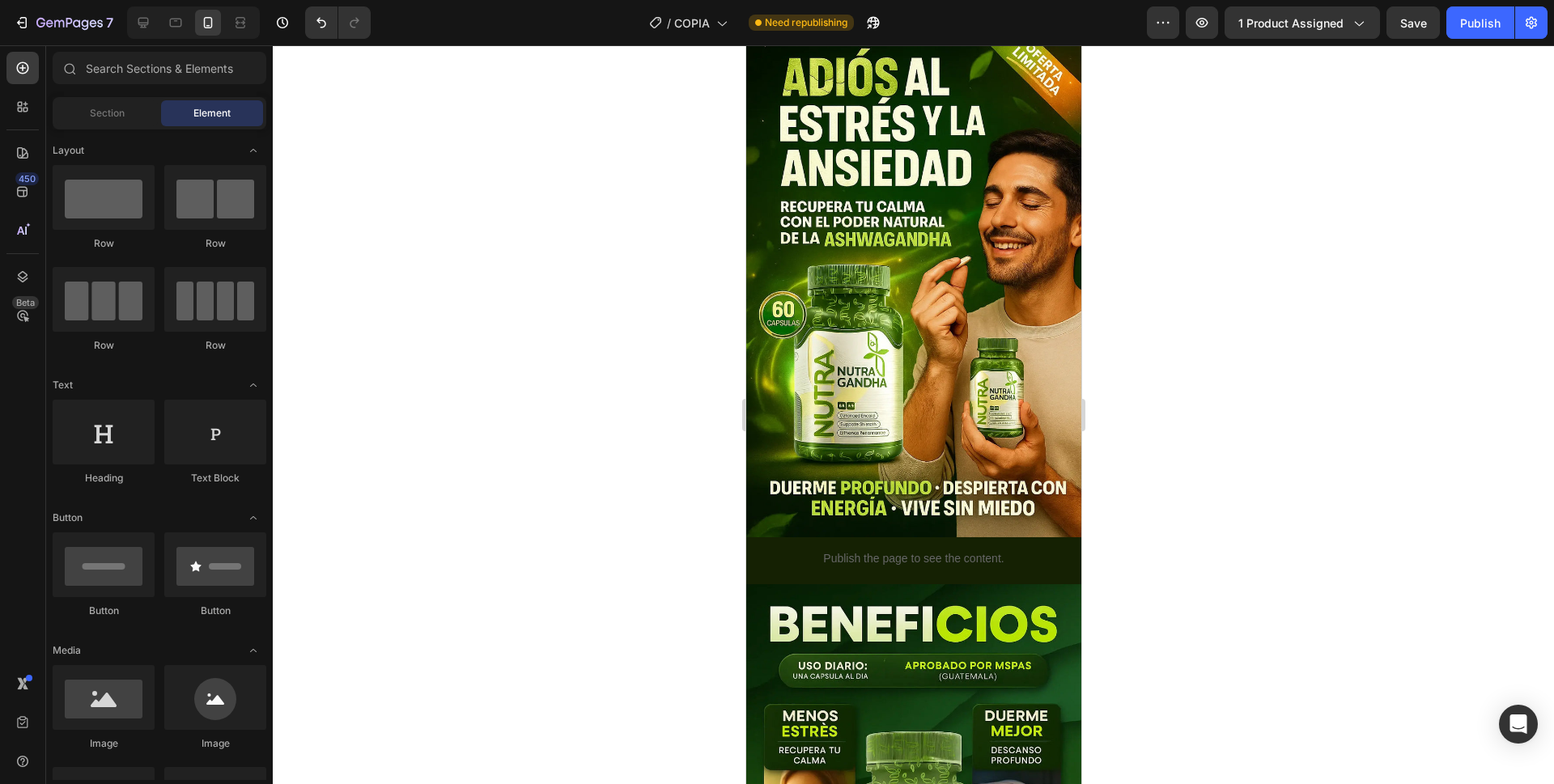
scroll to position [44, 0]
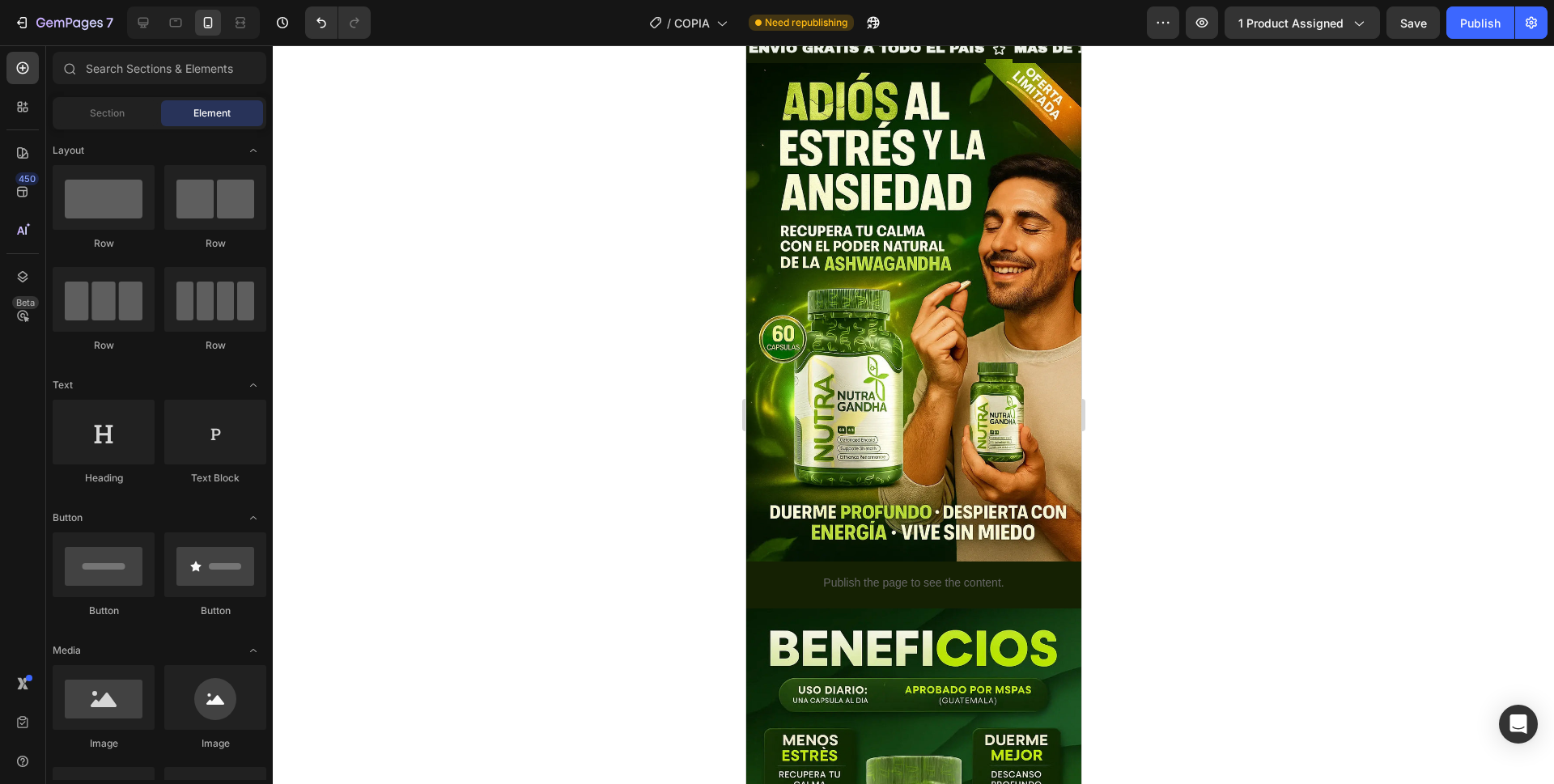
drag, startPoint x: 1075, startPoint y: 347, endPoint x: 2017, endPoint y: 126, distance: 967.6
click at [1462, 20] on div "Publish" at bounding box center [1480, 23] width 40 height 17
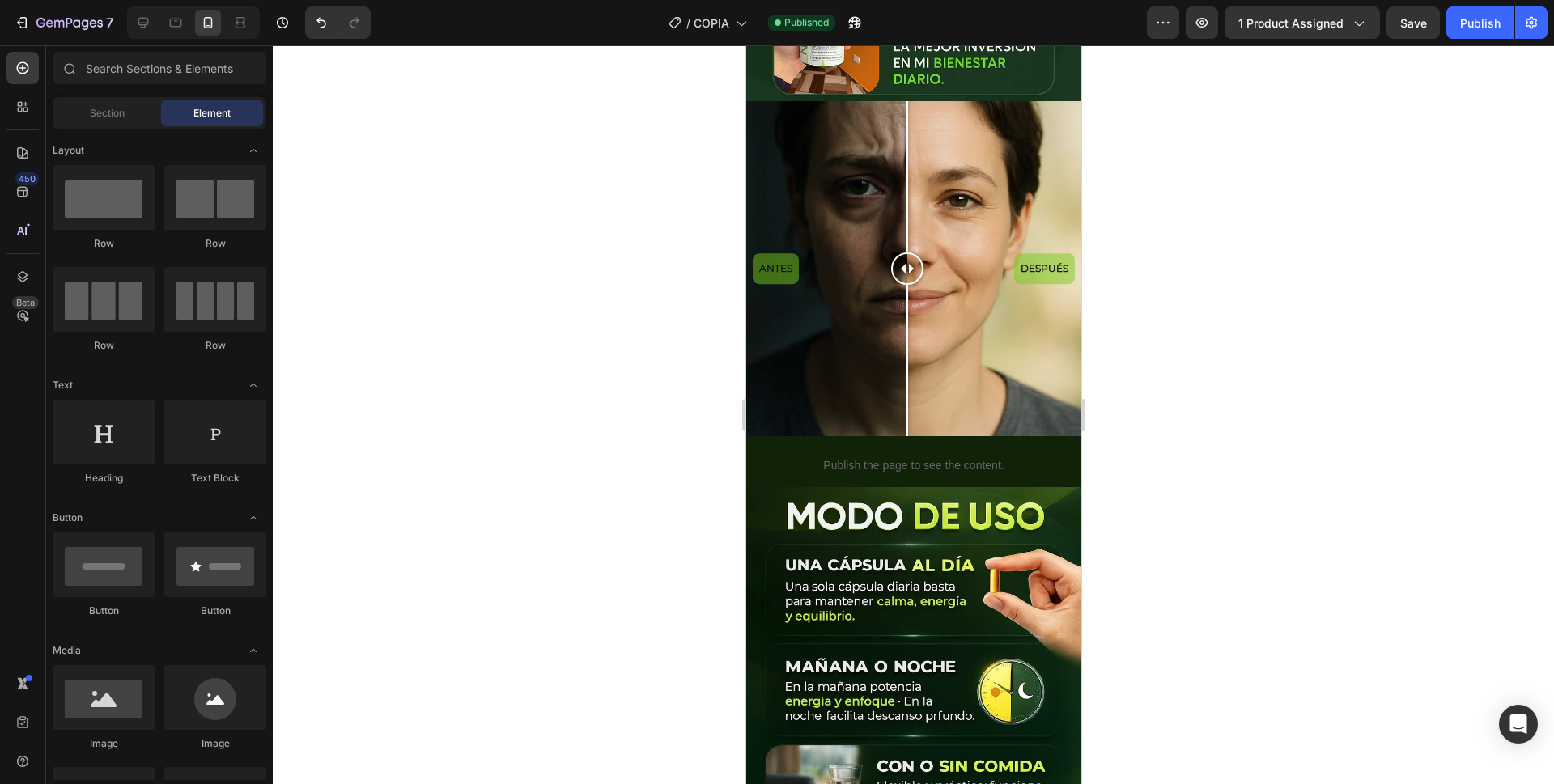
scroll to position [1597, 0]
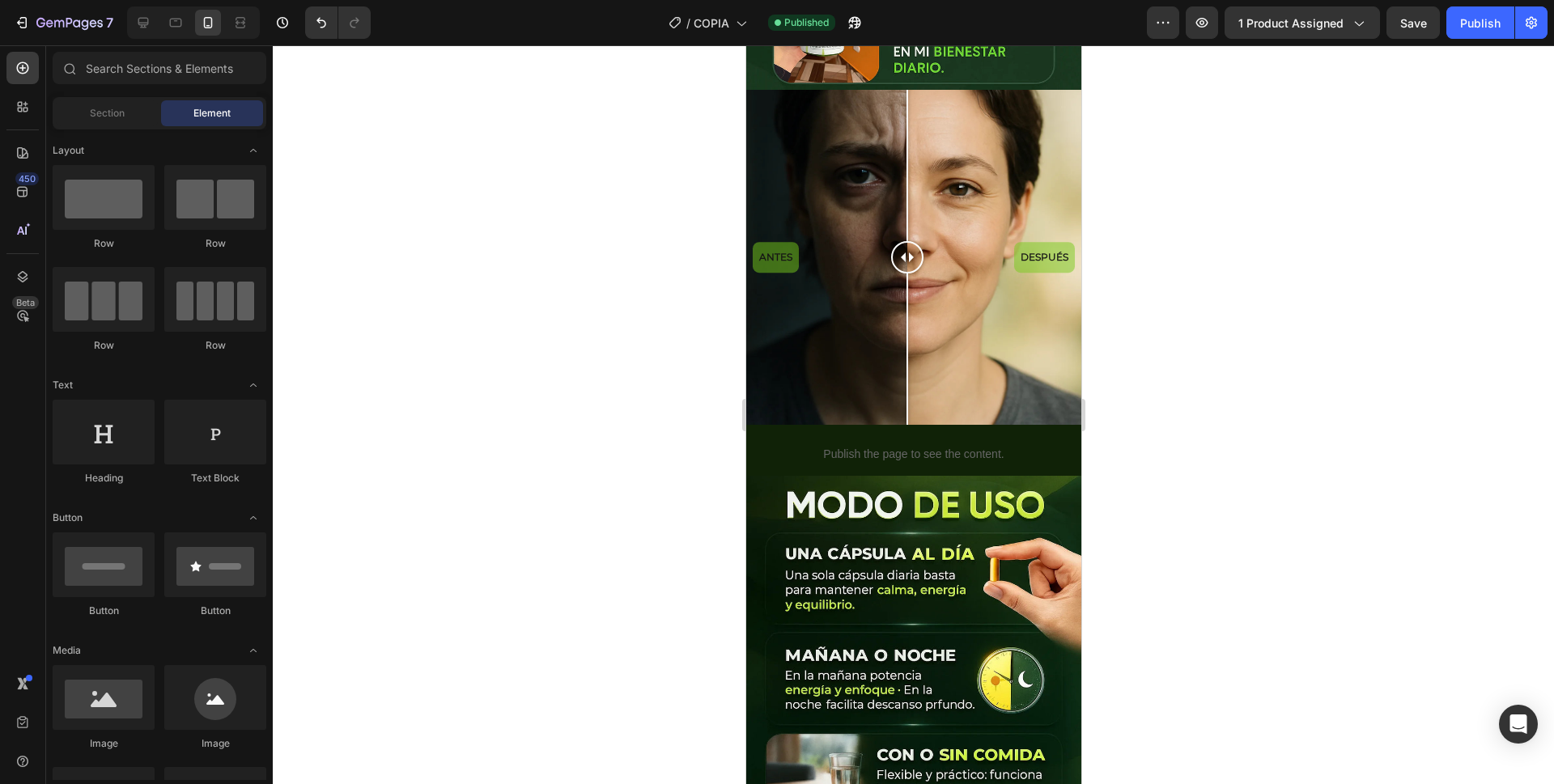
drag, startPoint x: 1073, startPoint y: 331, endPoint x: 1832, endPoint y: 385, distance: 760.9
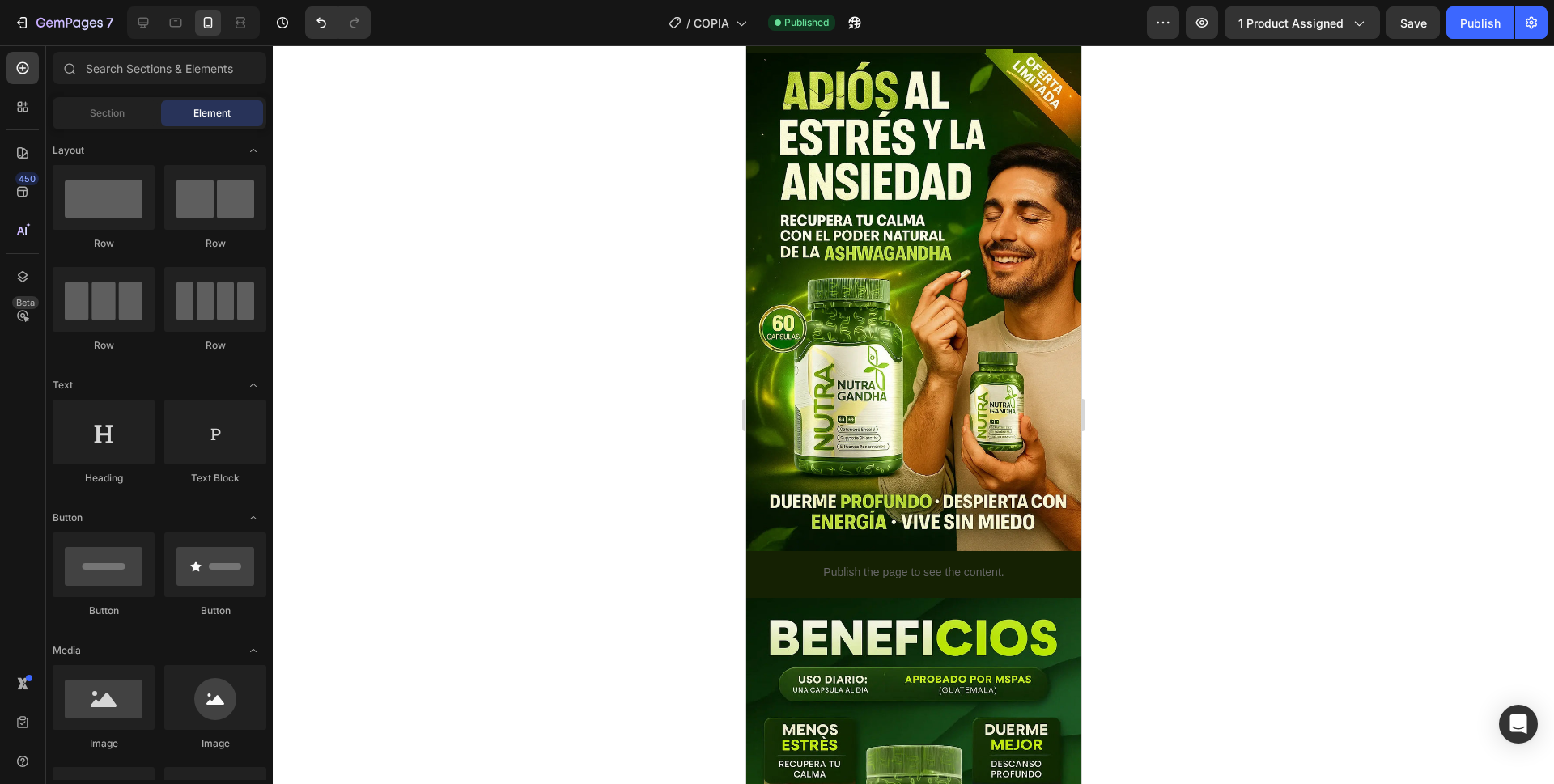
scroll to position [0, 0]
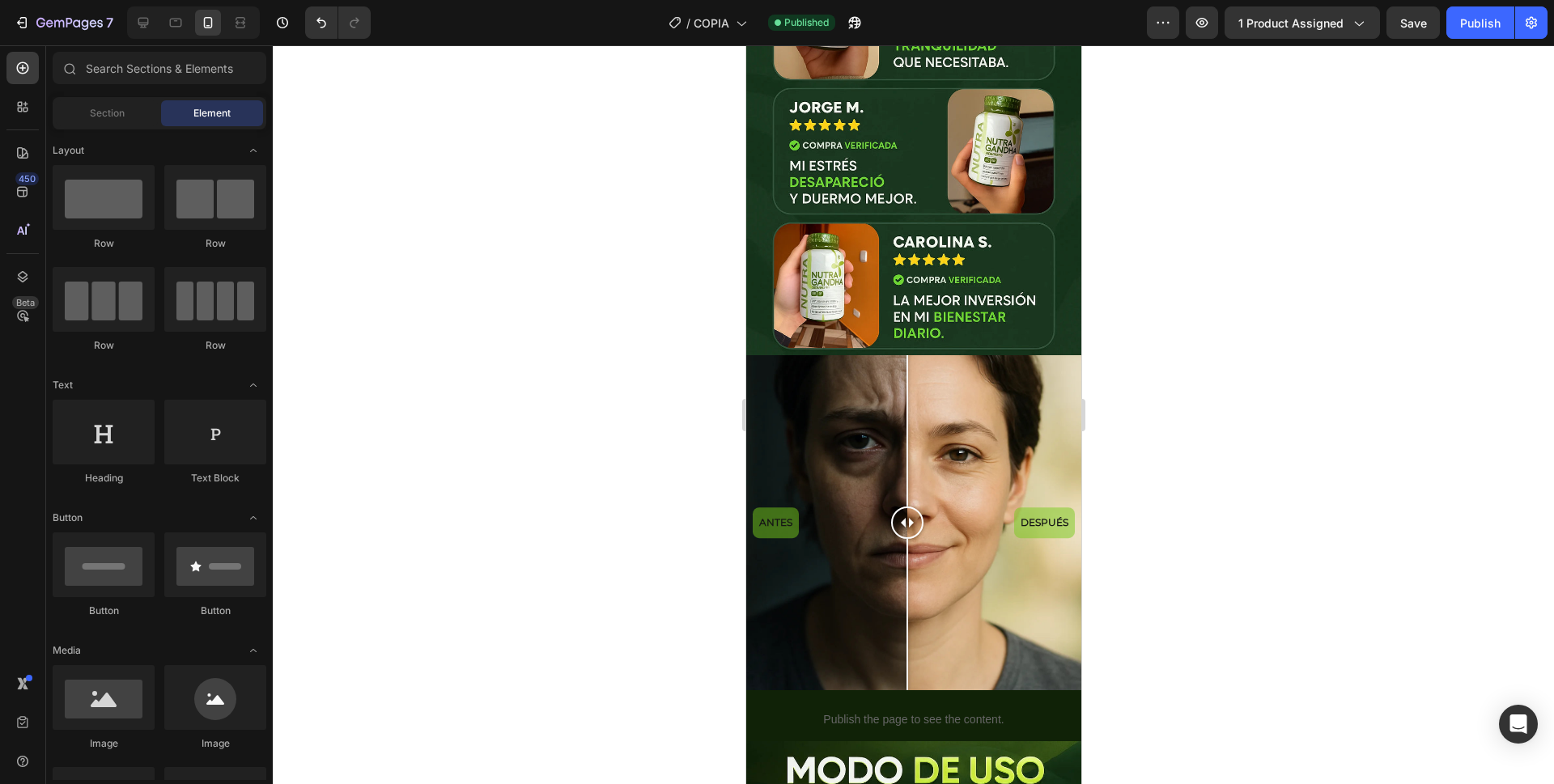
drag, startPoint x: 1069, startPoint y: 195, endPoint x: 1827, endPoint y: 411, distance: 788.2
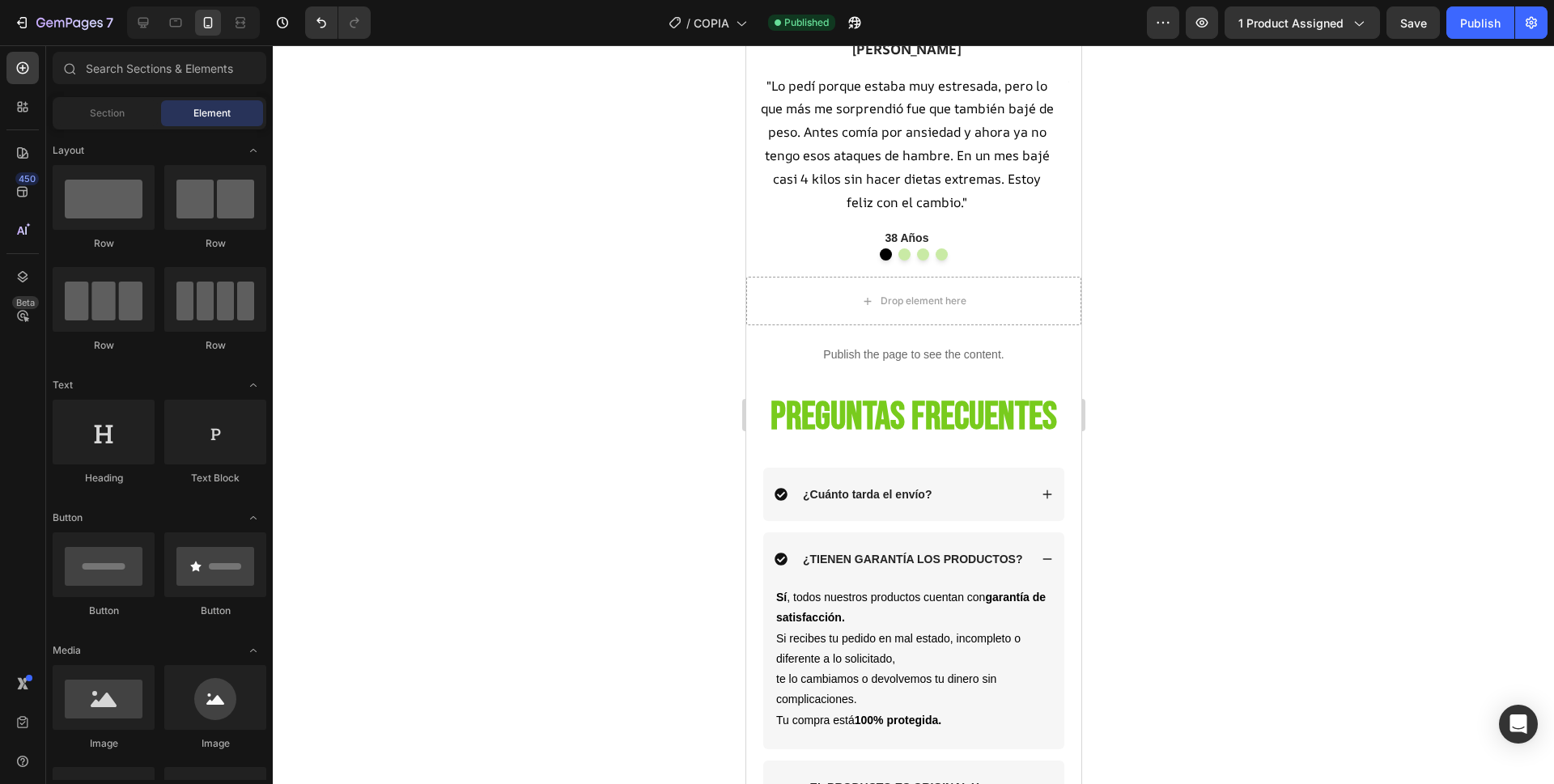
scroll to position [3995, 0]
